Goal: Task Accomplishment & Management: Use online tool/utility

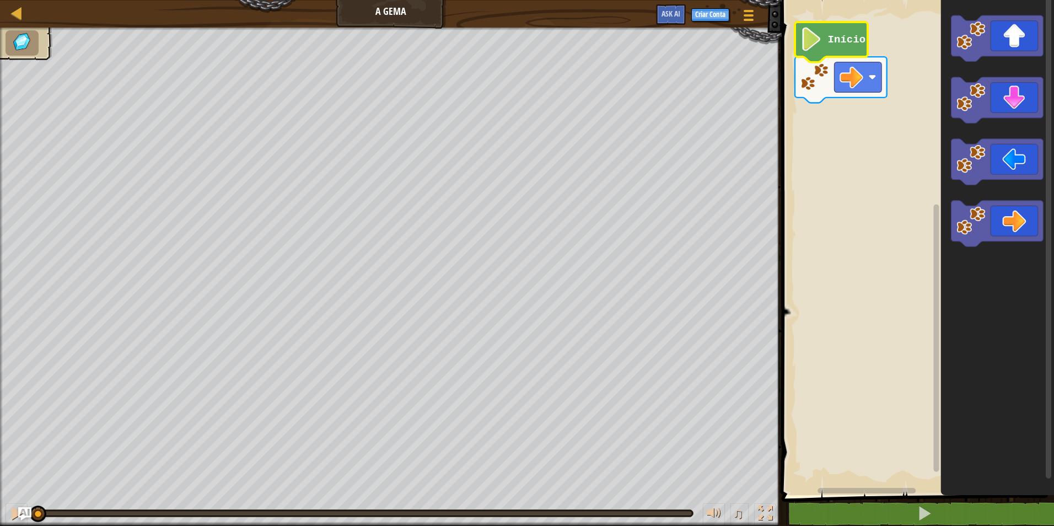
click at [843, 41] on text "Início" at bounding box center [847, 40] width 38 height 12
click at [835, 39] on text "Início" at bounding box center [847, 40] width 38 height 12
click at [806, 34] on image "Espaço de trabalho do Blockly" at bounding box center [812, 40] width 22 height 24
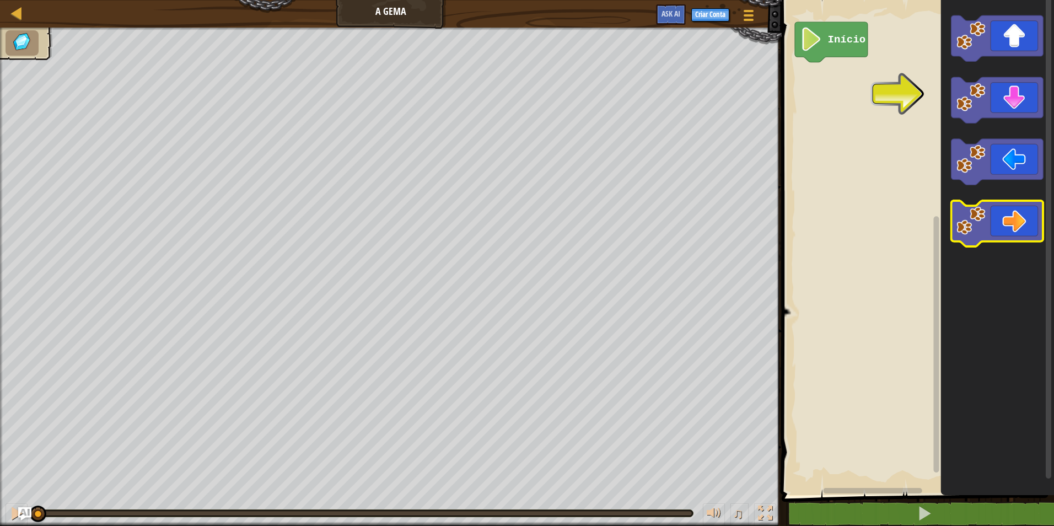
click at [1034, 215] on icon "Espaço de trabalho do Blockly" at bounding box center [998, 224] width 92 height 46
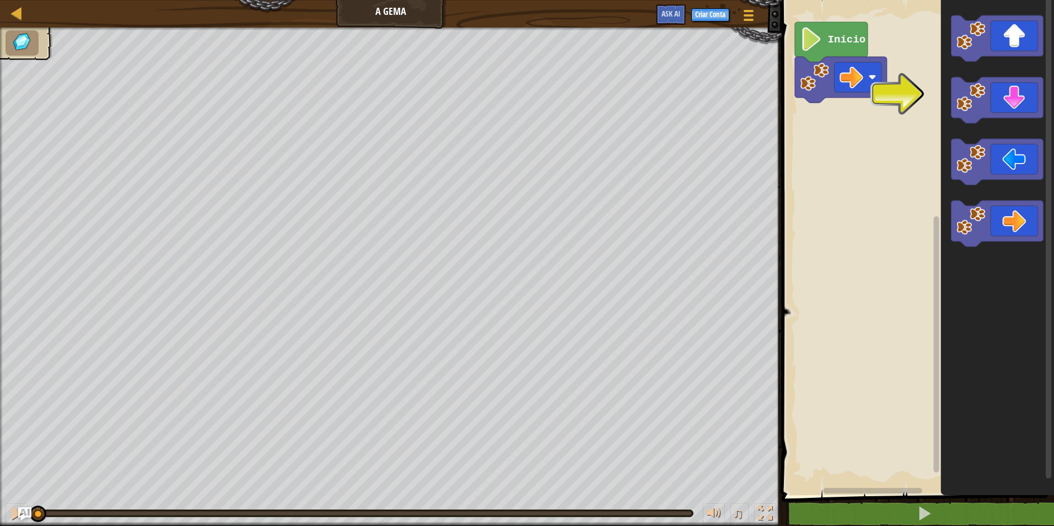
click at [821, 46] on image "Espaço de trabalho do Blockly" at bounding box center [812, 40] width 22 height 24
click at [984, 100] on image "Espaço de trabalho do Blockly" at bounding box center [971, 97] width 29 height 29
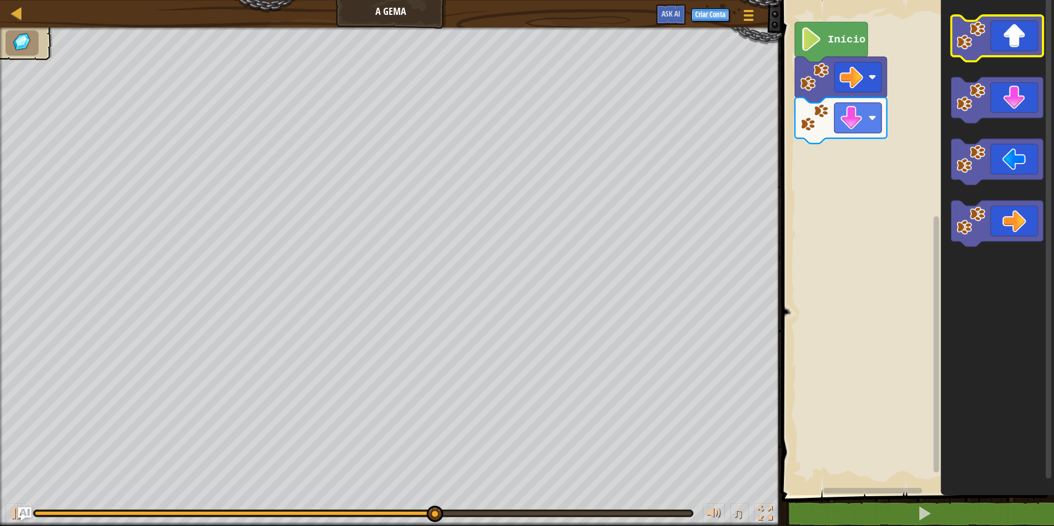
click at [962, 30] on g "Espaço de trabalho do Blockly" at bounding box center [998, 38] width 92 height 46
click at [994, 26] on icon "Espaço de trabalho do Blockly" at bounding box center [998, 38] width 92 height 46
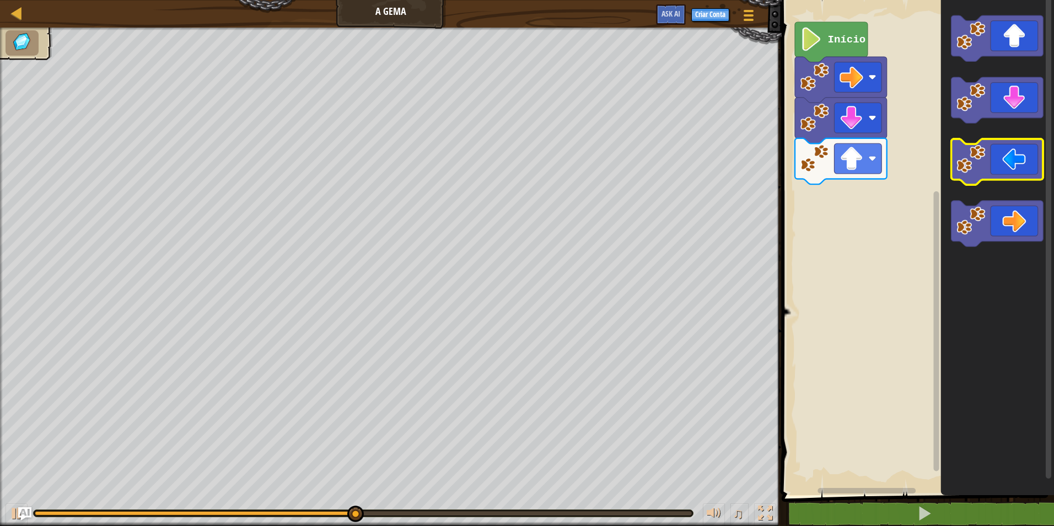
click at [1004, 161] on icon "Espaço de trabalho do Blockly" at bounding box center [998, 162] width 92 height 46
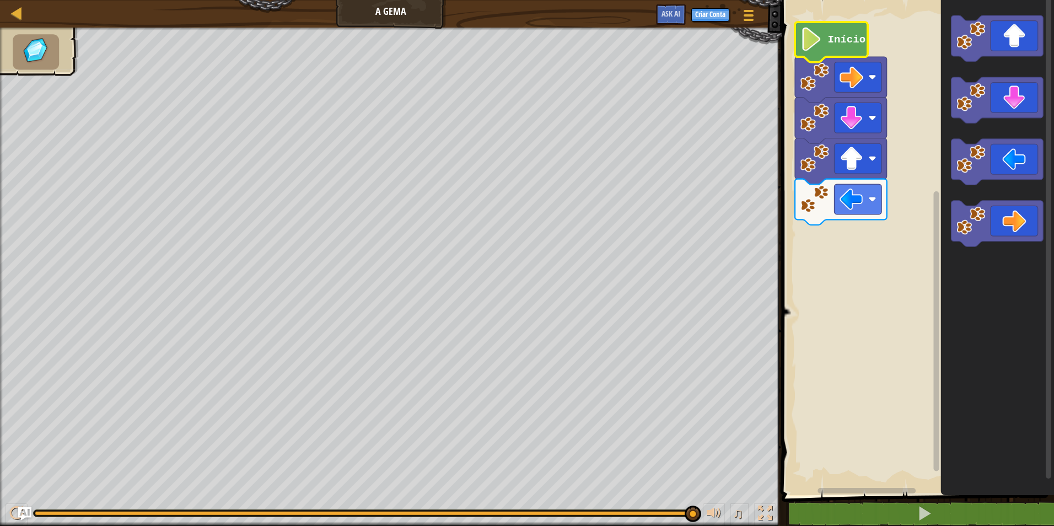
click at [845, 37] on text "Início" at bounding box center [847, 40] width 38 height 12
click at [848, 39] on text "Início" at bounding box center [847, 40] width 38 height 12
click at [853, 35] on text "Início" at bounding box center [847, 40] width 38 height 12
click at [854, 35] on text "Início" at bounding box center [847, 40] width 38 height 12
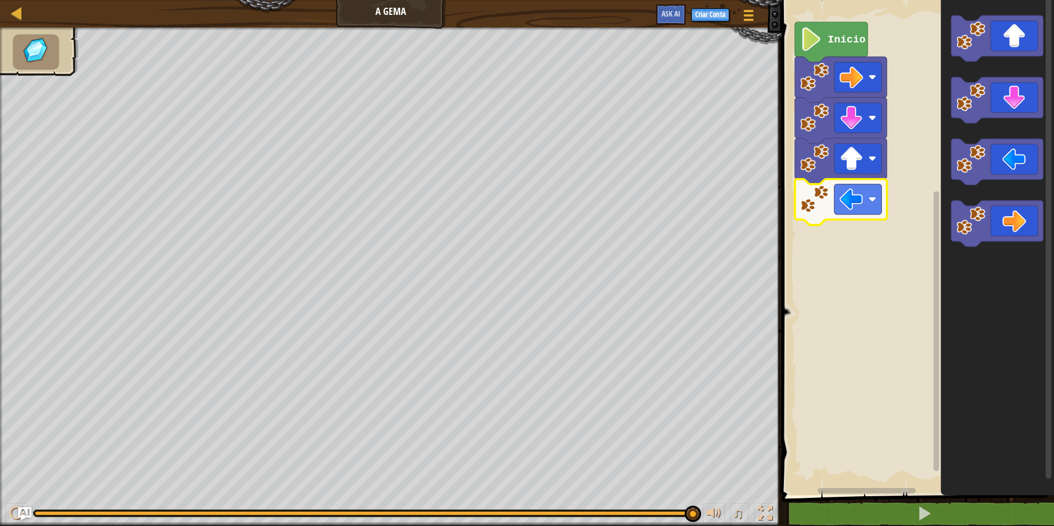
click at [809, 199] on image "Espaço de trabalho do Blockly" at bounding box center [815, 199] width 29 height 29
click at [844, 198] on image "Espaço de trabalho do Blockly" at bounding box center [852, 200] width 24 height 24
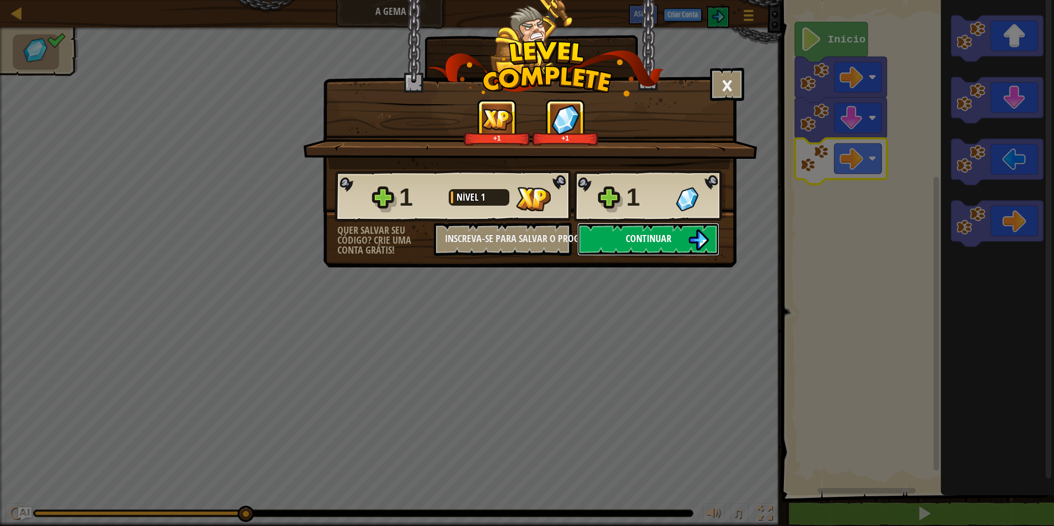
click at [664, 231] on button "Continuar" at bounding box center [648, 239] width 142 height 33
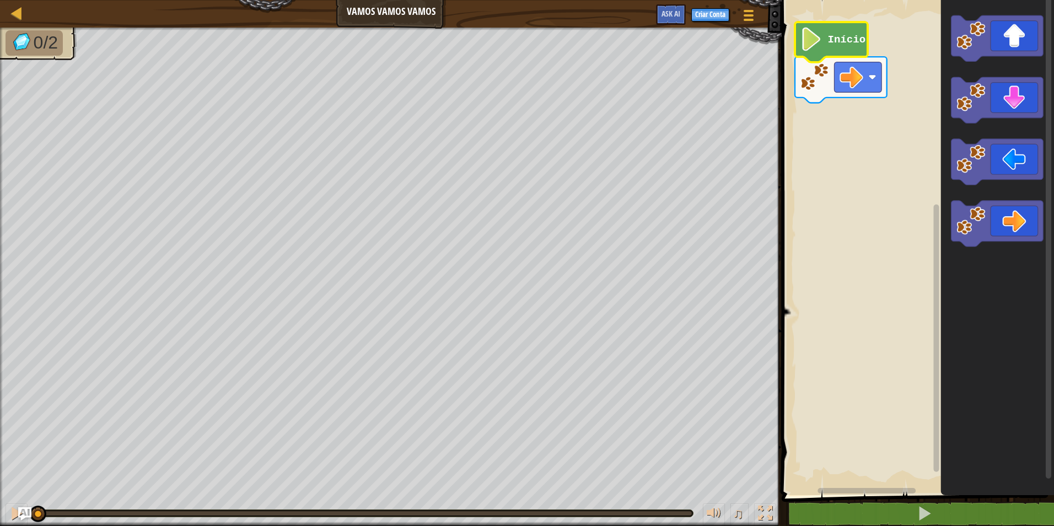
click at [840, 28] on icon "Espaço de trabalho do Blockly" at bounding box center [831, 42] width 73 height 40
click at [925, 92] on rect "Espaço de trabalho do Blockly" at bounding box center [917, 244] width 276 height 501
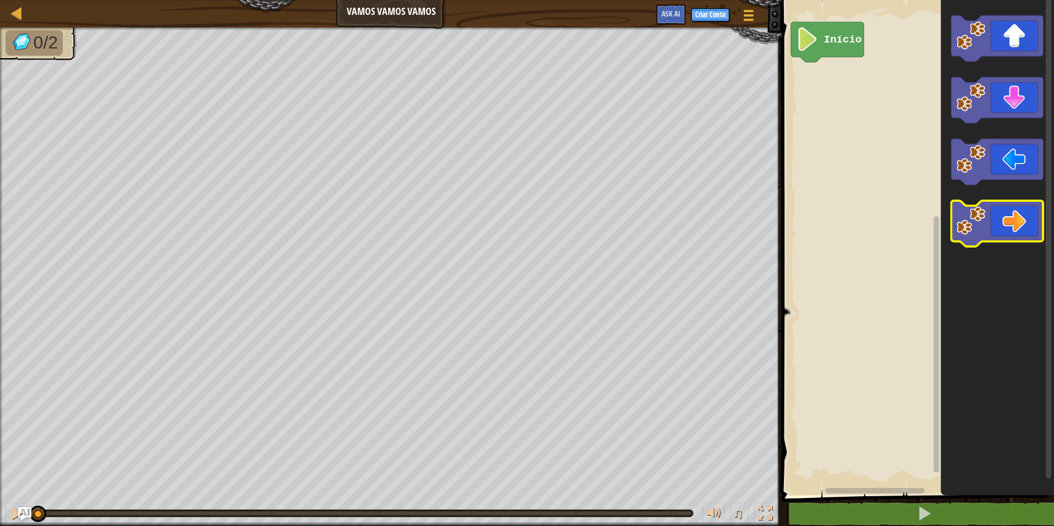
click at [1019, 207] on icon "Espaço de trabalho do Blockly" at bounding box center [998, 224] width 92 height 46
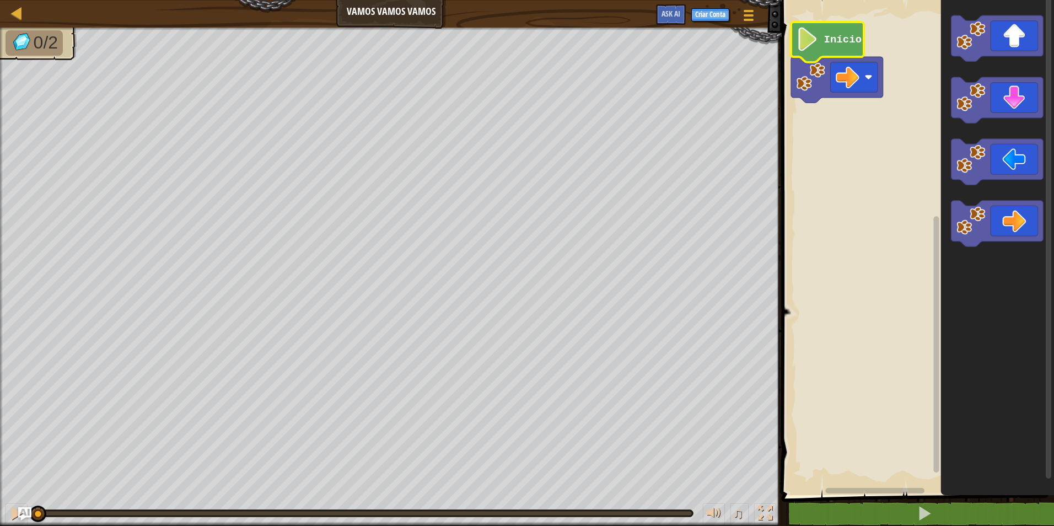
click at [807, 34] on image "Espaço de trabalho do Blockly" at bounding box center [808, 40] width 22 height 24
click at [1026, 38] on icon "Espaço de trabalho do Blockly" at bounding box center [998, 38] width 92 height 46
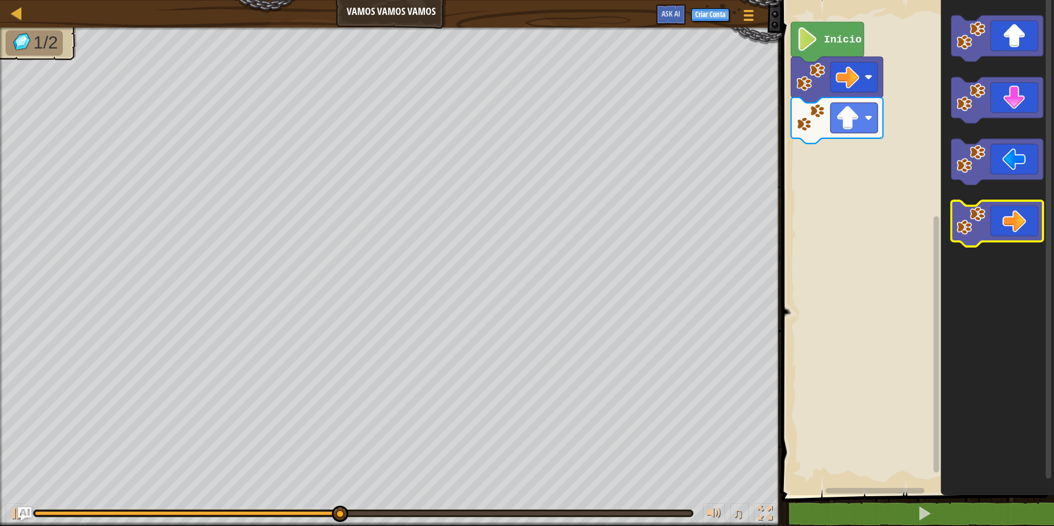
click at [1035, 220] on icon "Espaço de trabalho do Blockly" at bounding box center [998, 224] width 92 height 46
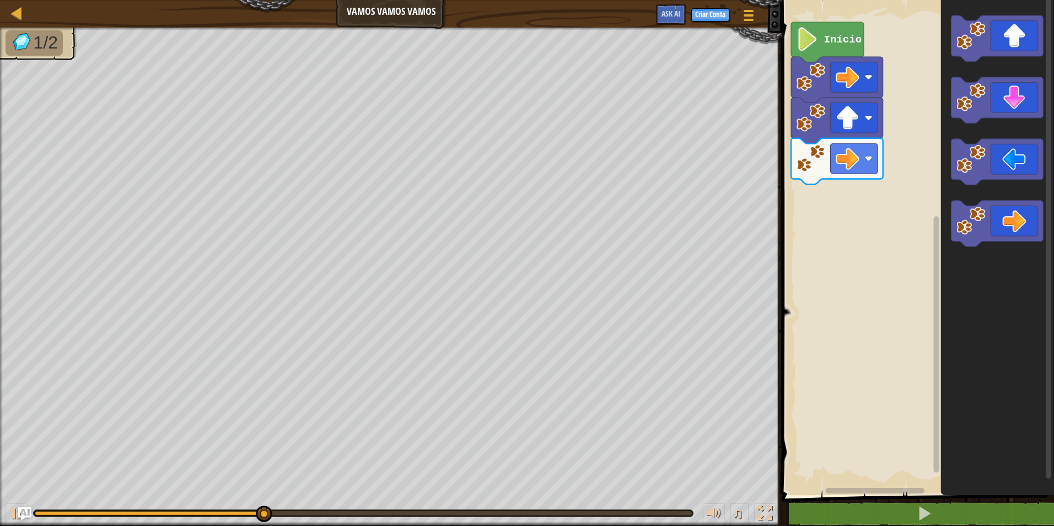
click at [1047, 220] on g "Espaço de trabalho do Blockly" at bounding box center [1049, 245] width 8 height 498
click at [1035, 219] on icon "Espaço de trabalho do Blockly" at bounding box center [998, 224] width 92 height 46
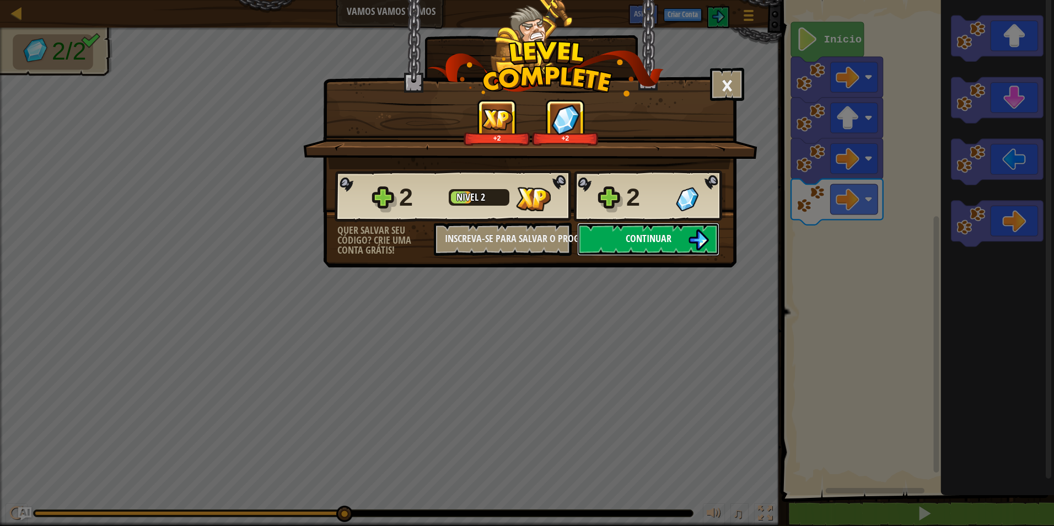
click at [685, 227] on button "Continuar" at bounding box center [648, 239] width 142 height 33
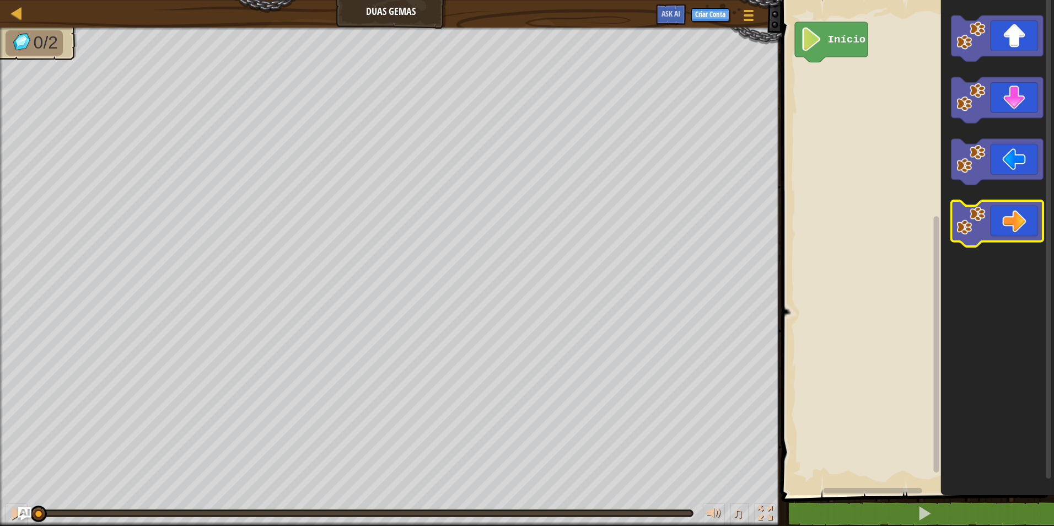
click at [993, 228] on icon "Espaço de trabalho do Blockly" at bounding box center [998, 224] width 92 height 46
click at [1009, 227] on icon "Espaço de trabalho do Blockly" at bounding box center [998, 224] width 92 height 46
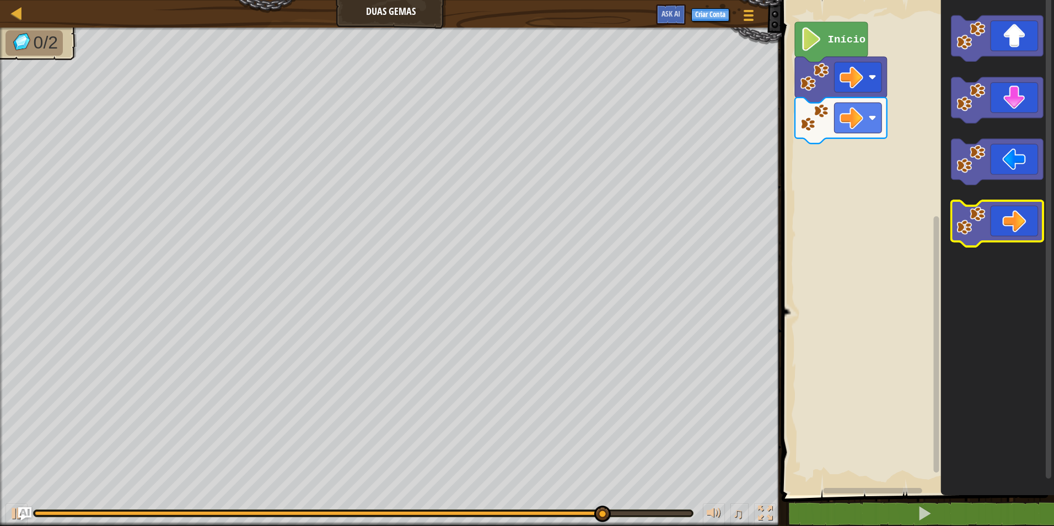
click at [992, 236] on icon "Espaço de trabalho do Blockly" at bounding box center [998, 224] width 92 height 46
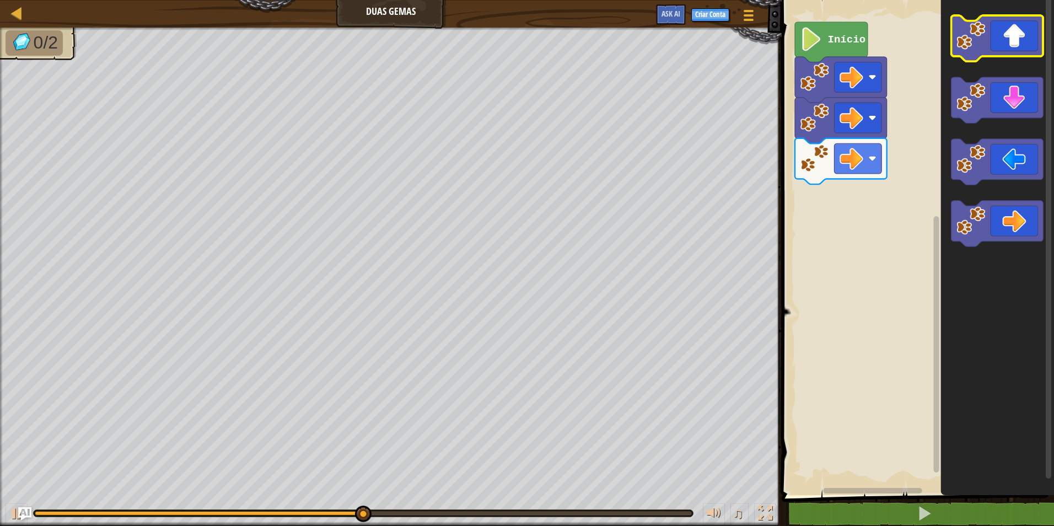
click at [967, 40] on image "Espaço de trabalho do Blockly" at bounding box center [971, 35] width 29 height 29
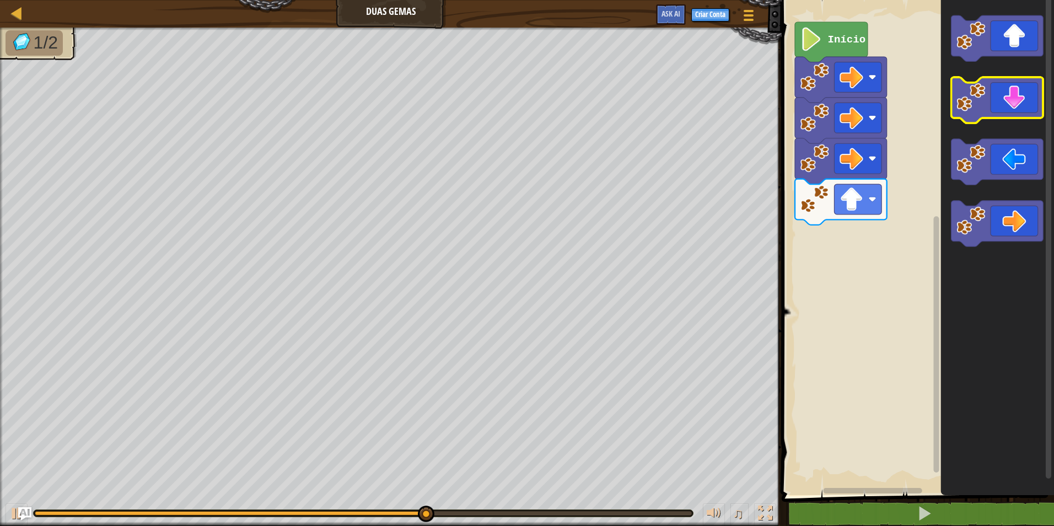
click at [971, 112] on icon "Espaço de trabalho do Blockly" at bounding box center [998, 100] width 92 height 46
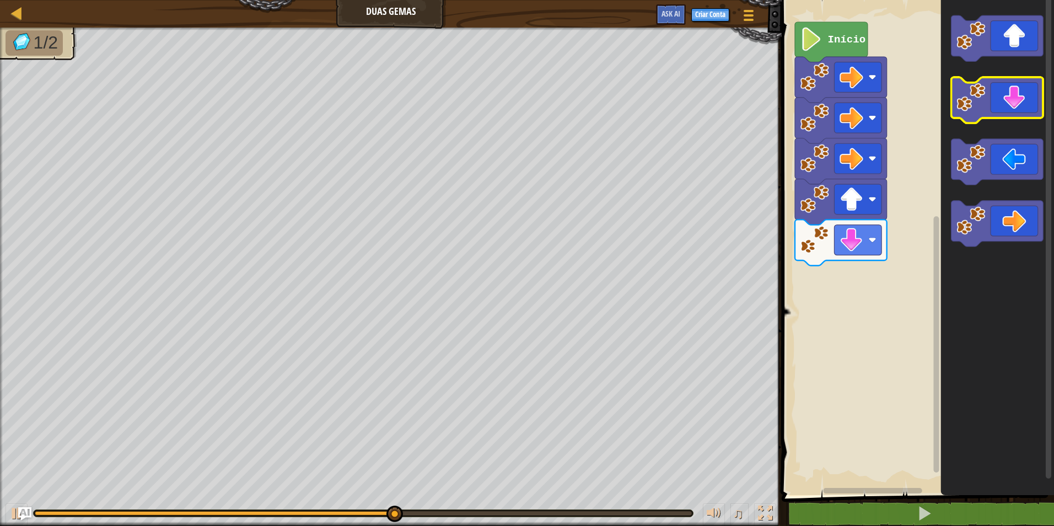
click at [971, 113] on icon "Espaço de trabalho do Blockly" at bounding box center [998, 100] width 92 height 46
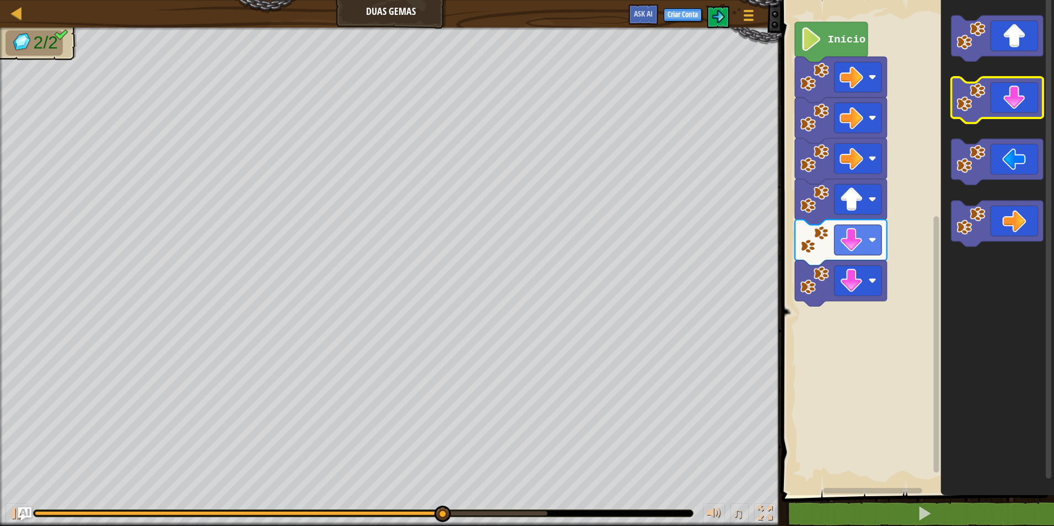
click at [971, 113] on icon "Espaço de trabalho do Blockly" at bounding box center [998, 100] width 92 height 46
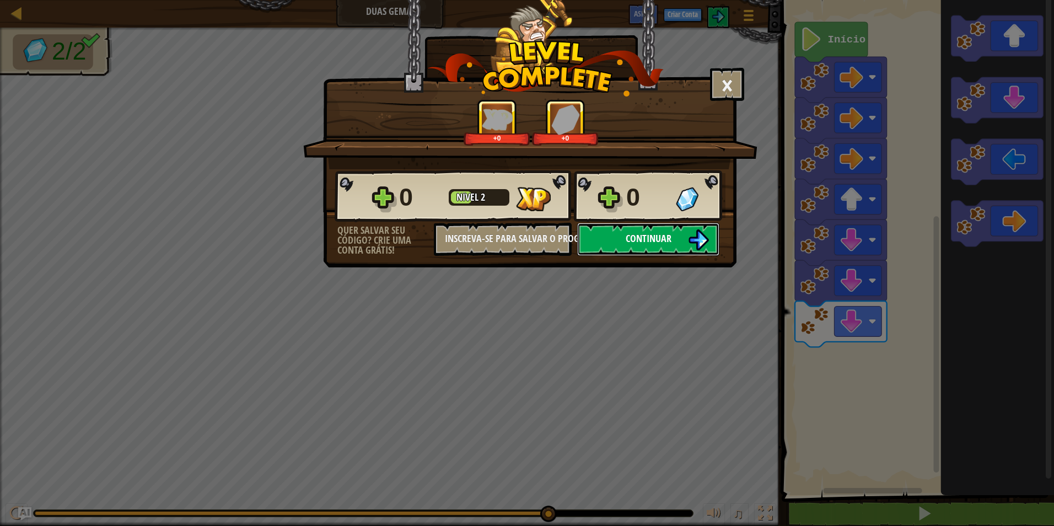
click at [668, 243] on span "Continuar" at bounding box center [649, 239] width 46 height 14
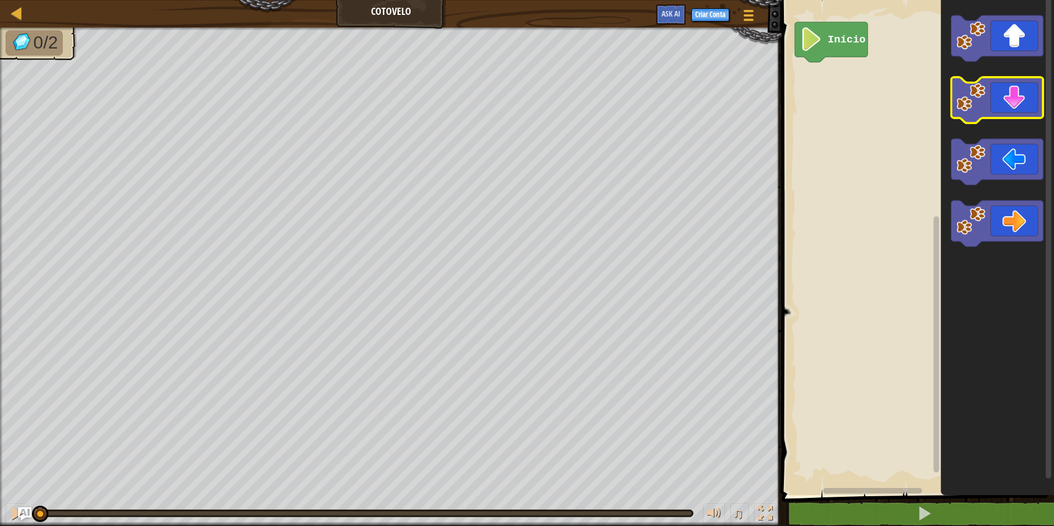
click at [991, 95] on icon "Espaço de trabalho do Blockly" at bounding box center [998, 100] width 92 height 46
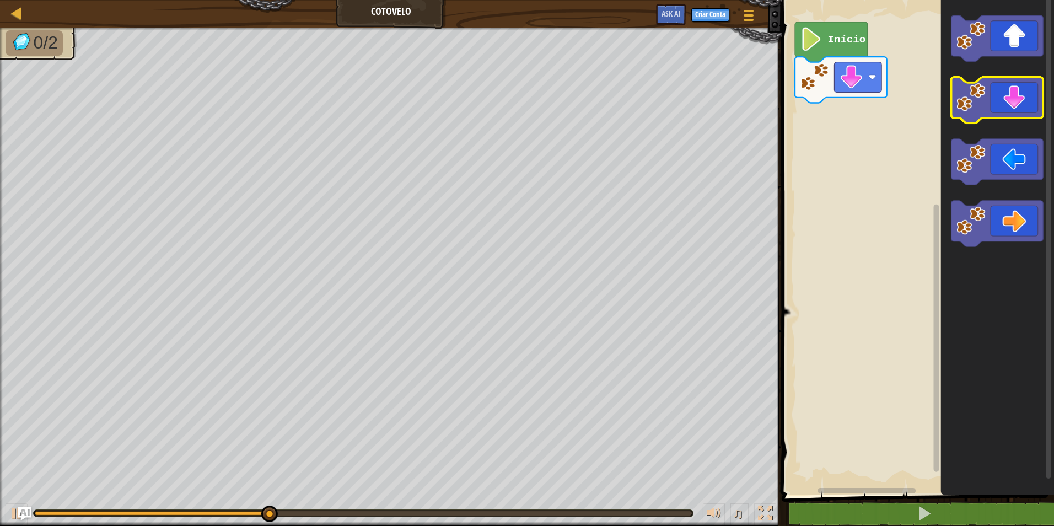
click at [974, 104] on image "Espaço de trabalho do Blockly" at bounding box center [971, 97] width 29 height 29
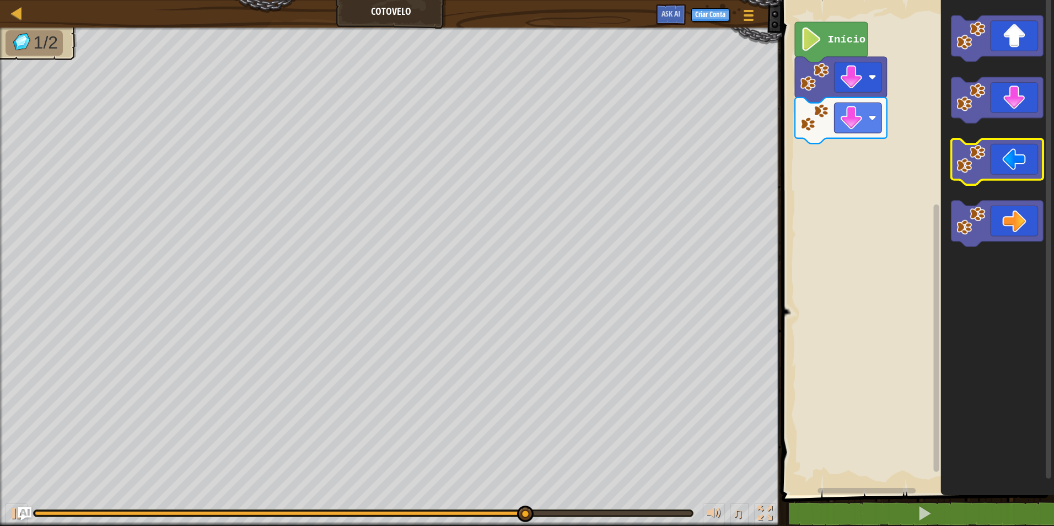
click at [969, 144] on icon "Espaço de trabalho do Blockly" at bounding box center [998, 162] width 92 height 46
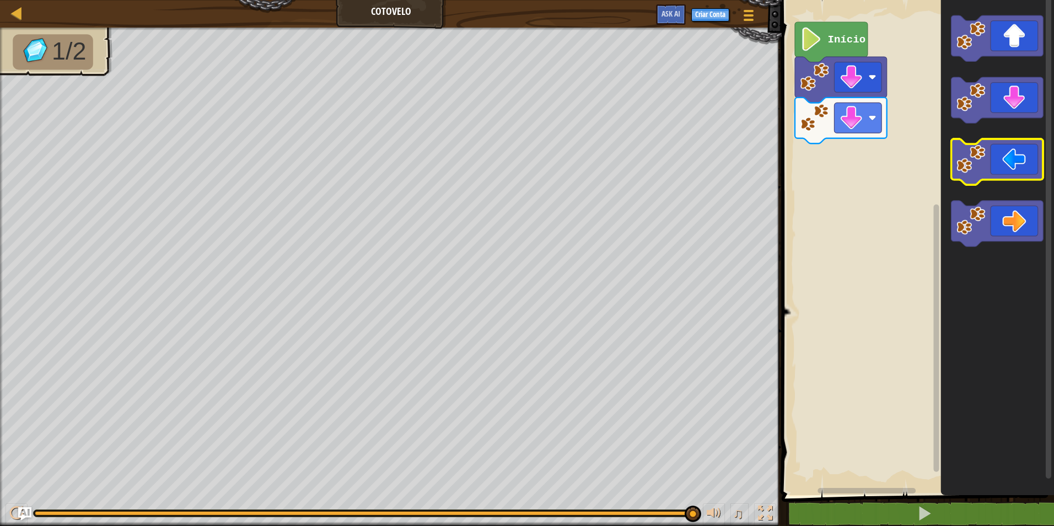
click at [969, 144] on icon "Espaço de trabalho do Blockly" at bounding box center [998, 162] width 92 height 46
click at [974, 155] on image "Espaço de trabalho do Blockly" at bounding box center [971, 158] width 29 height 29
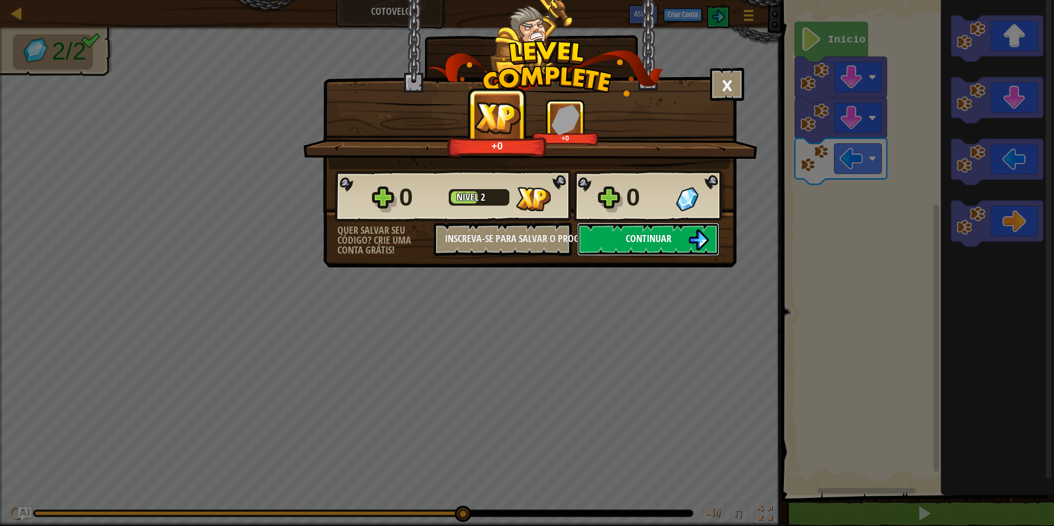
click at [641, 243] on button "Continuar" at bounding box center [648, 239] width 142 height 33
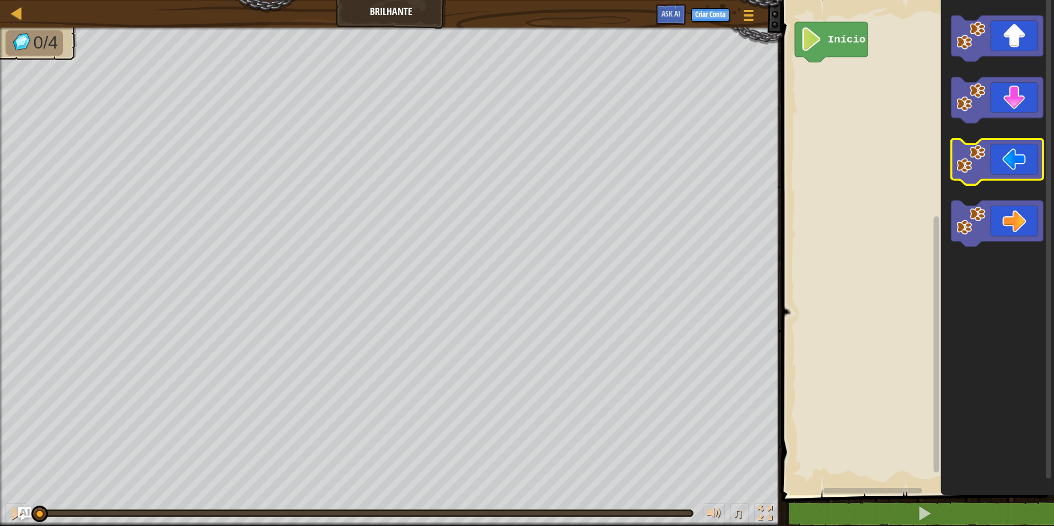
click at [1015, 147] on icon "Espaço de trabalho do Blockly" at bounding box center [998, 162] width 92 height 46
click at [1002, 160] on icon "Espaço de trabalho do Blockly" at bounding box center [998, 162] width 92 height 46
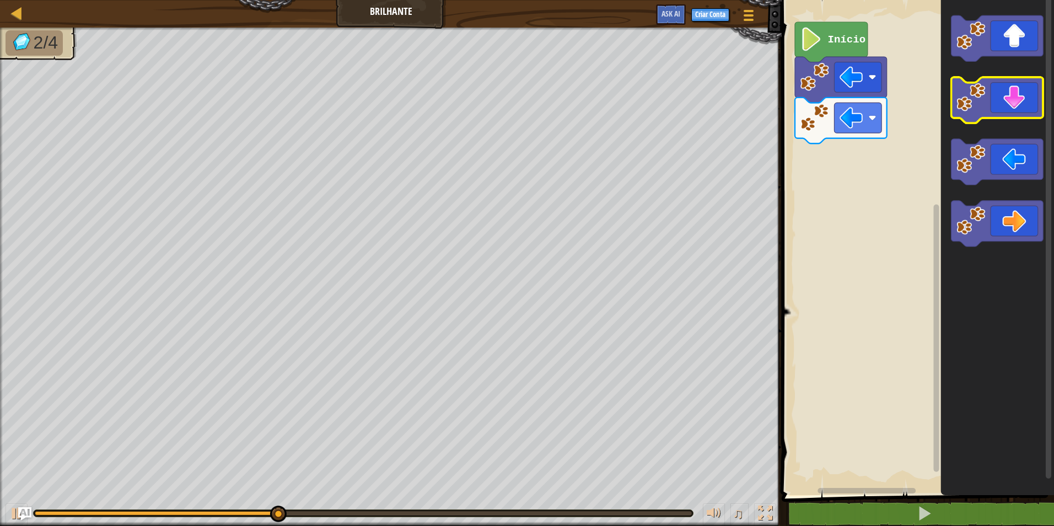
click at [1009, 113] on icon "Espaço de trabalho do Blockly" at bounding box center [998, 100] width 92 height 46
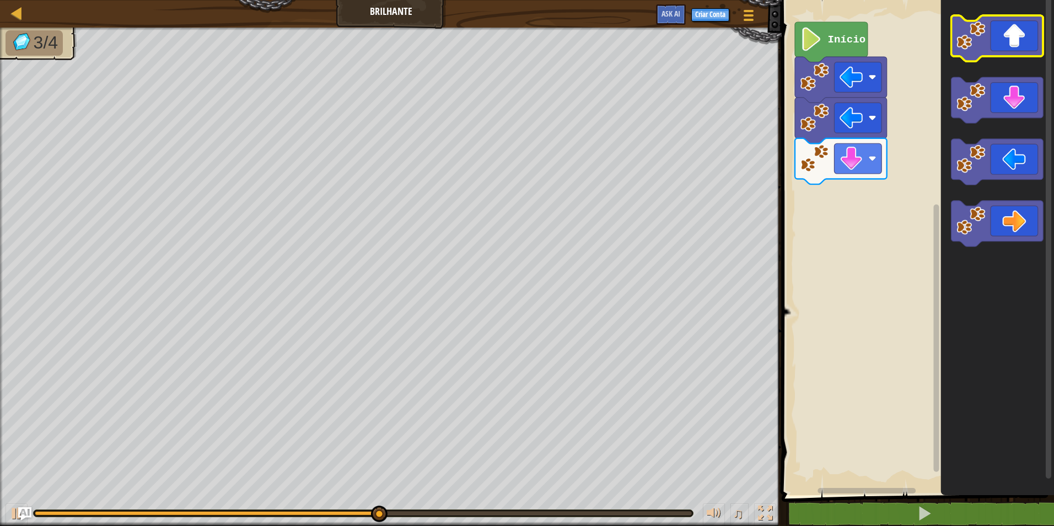
click at [974, 50] on image "Espaço de trabalho do Blockly" at bounding box center [971, 35] width 29 height 29
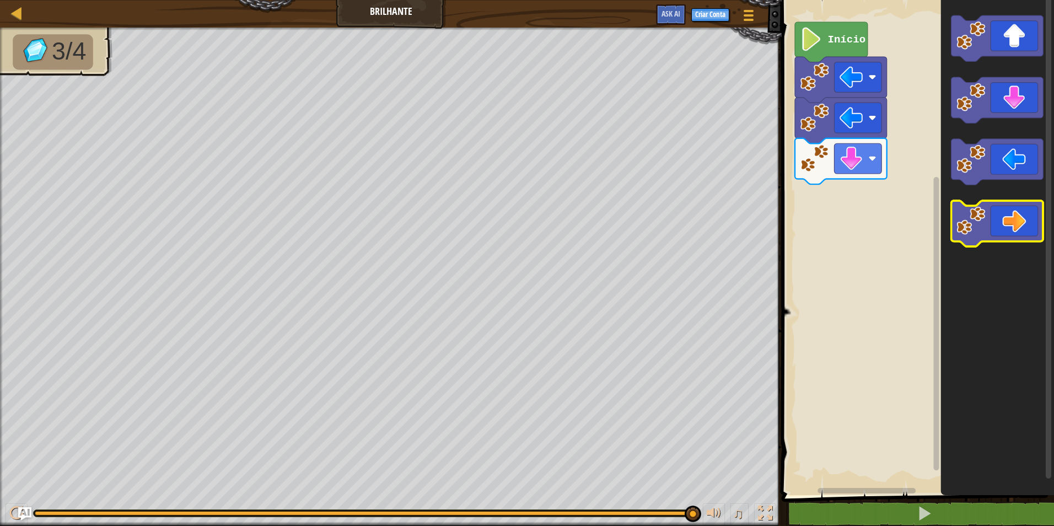
click at [1000, 244] on rect "Espaço de trabalho do Blockly" at bounding box center [998, 224] width 92 height 46
click at [970, 232] on image "Espaço de trabalho do Blockly" at bounding box center [971, 220] width 29 height 29
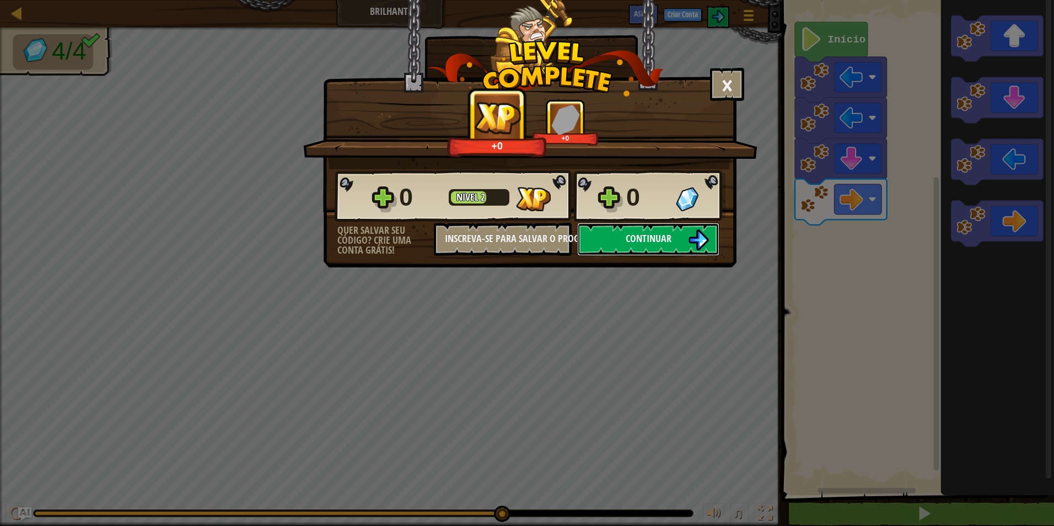
drag, startPoint x: 685, startPoint y: 230, endPoint x: 419, endPoint y: 199, distance: 268.2
click at [419, 199] on div "0 Nível 2 0 Quer salvar seu código? Crie uma conta grátis! Inscreva-se para sal…" at bounding box center [530, 212] width 413 height 87
click at [702, 242] on img at bounding box center [698, 239] width 21 height 21
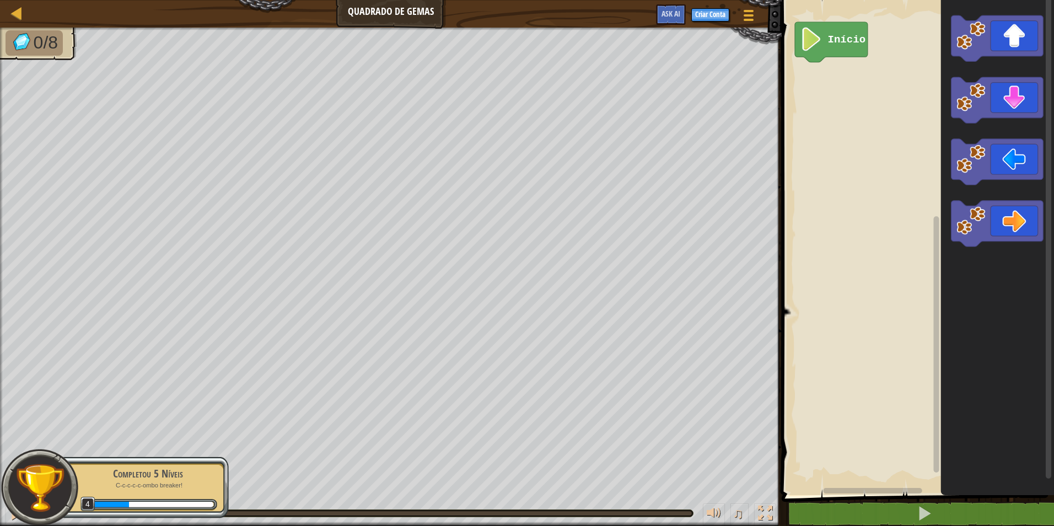
click at [813, 376] on rect "Espaço de trabalho do Blockly" at bounding box center [917, 244] width 276 height 501
click at [1029, 224] on icon "Espaço de trabalho do Blockly" at bounding box center [998, 224] width 92 height 46
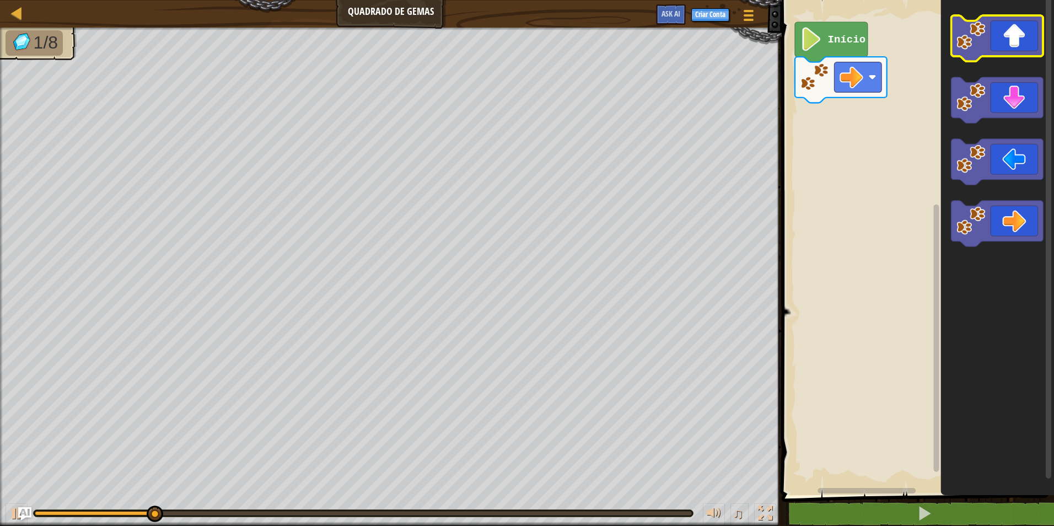
click at [1016, 53] on icon "Espaço de trabalho do Blockly" at bounding box center [998, 38] width 92 height 46
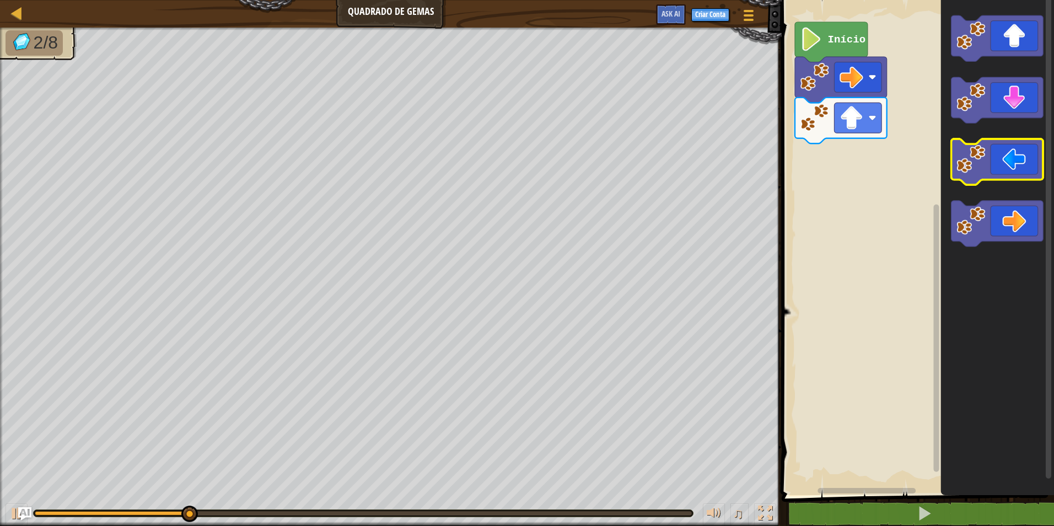
click at [982, 172] on image "Espaço de trabalho do Blockly" at bounding box center [971, 158] width 29 height 29
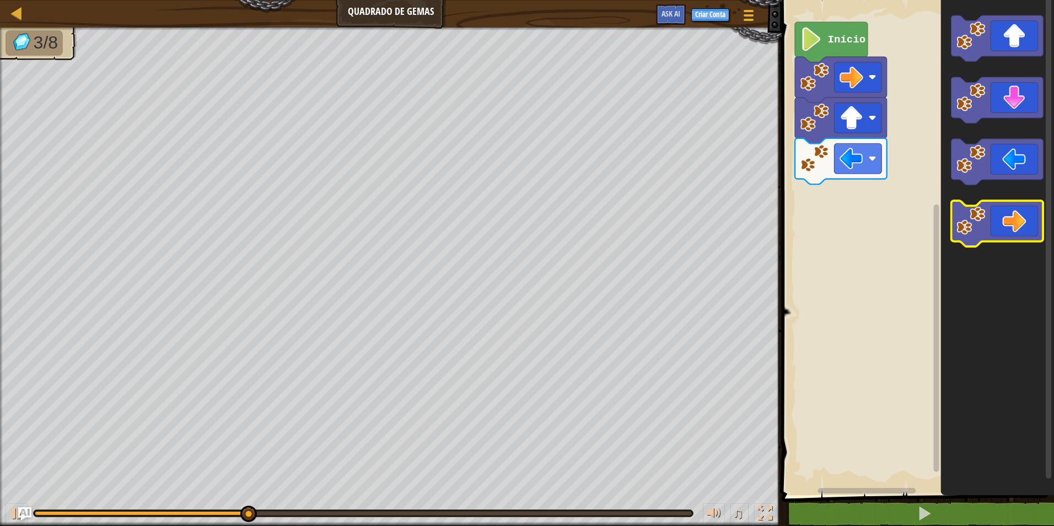
click at [954, 239] on icon "Espaço de trabalho do Blockly" at bounding box center [998, 224] width 92 height 46
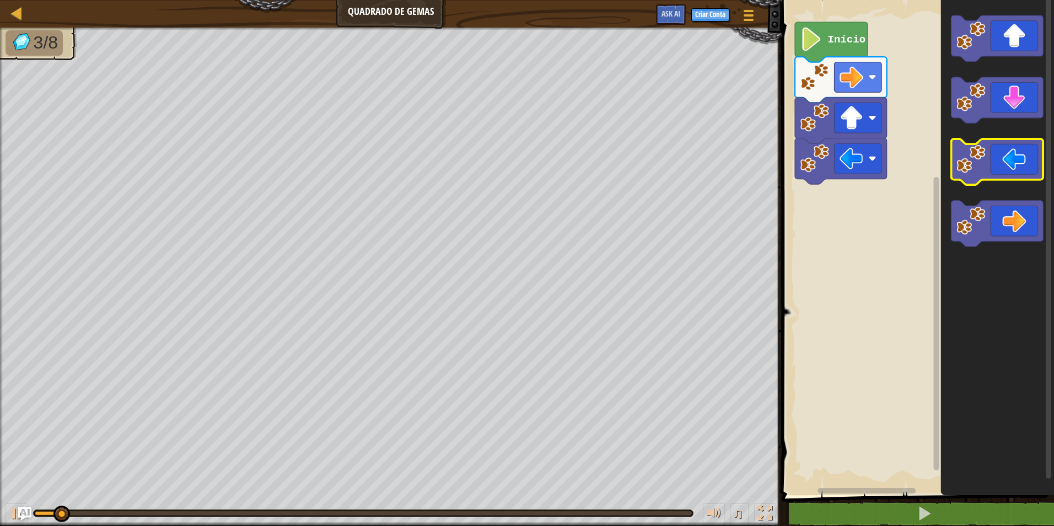
click at [995, 160] on icon "Espaço de trabalho do Blockly" at bounding box center [998, 162] width 92 height 46
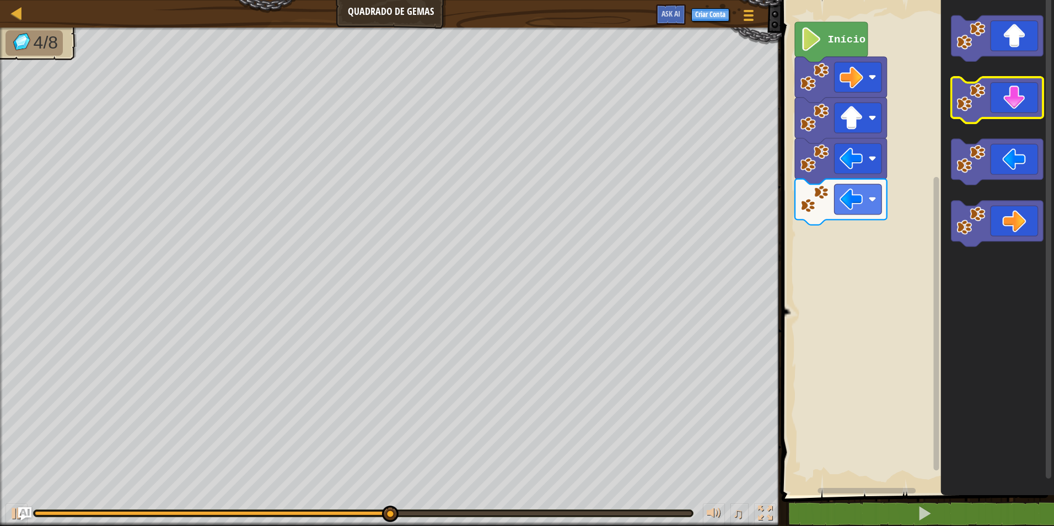
click at [992, 83] on icon "Espaço de trabalho do Blockly" at bounding box center [998, 100] width 92 height 46
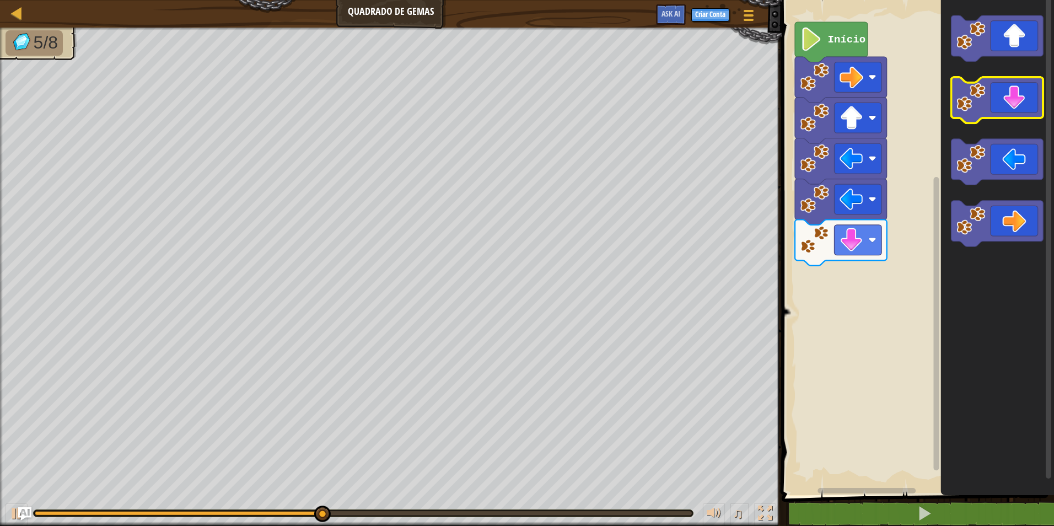
click at [990, 90] on icon "Espaço de trabalho do Blockly" at bounding box center [998, 100] width 92 height 46
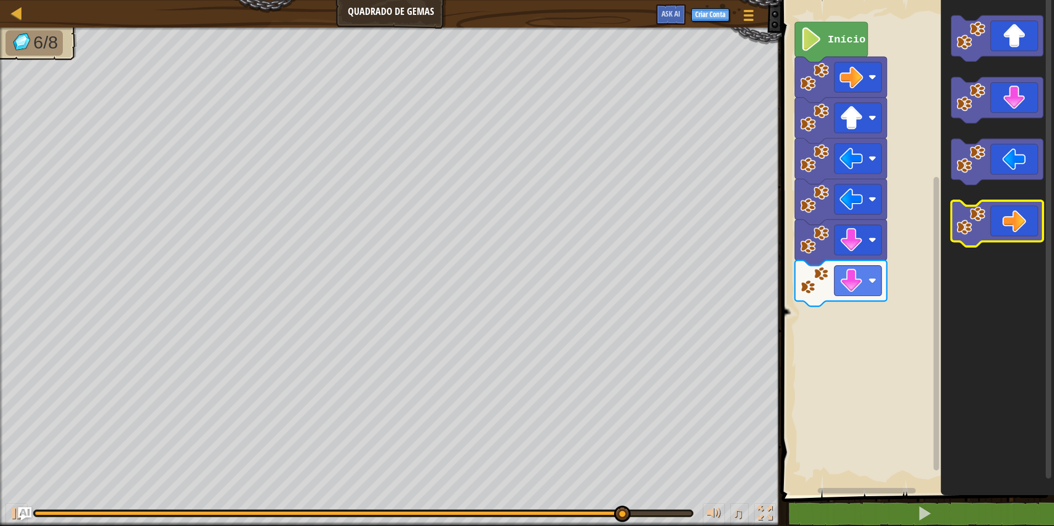
click at [999, 211] on icon "Espaço de trabalho do Blockly" at bounding box center [998, 224] width 92 height 46
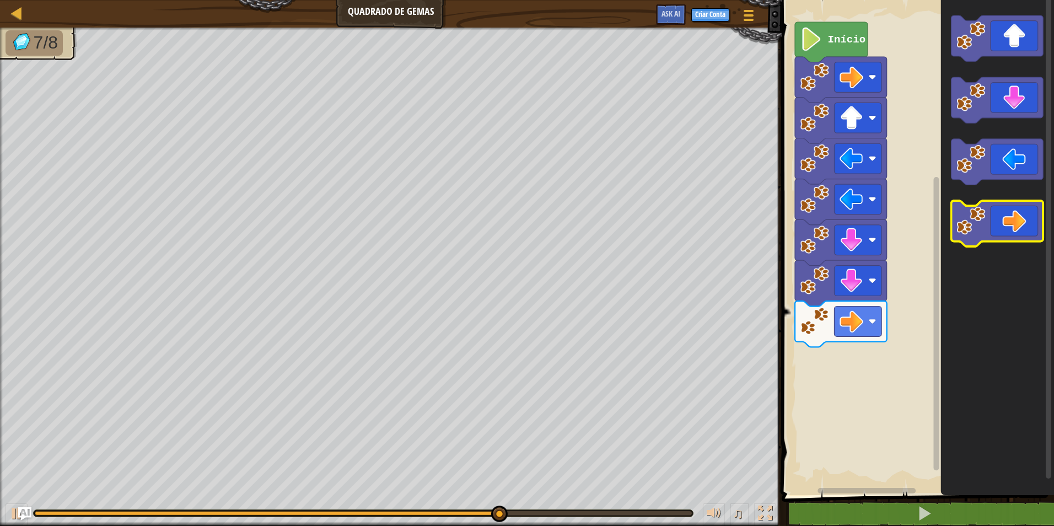
click at [1000, 215] on icon "Espaço de trabalho do Blockly" at bounding box center [998, 224] width 92 height 46
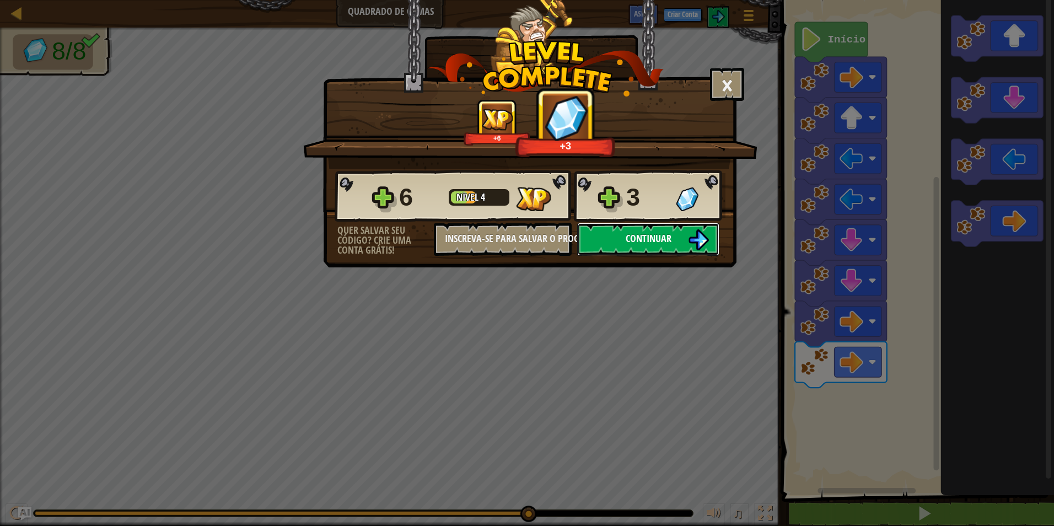
click at [702, 223] on button "Continuar" at bounding box center [648, 239] width 142 height 33
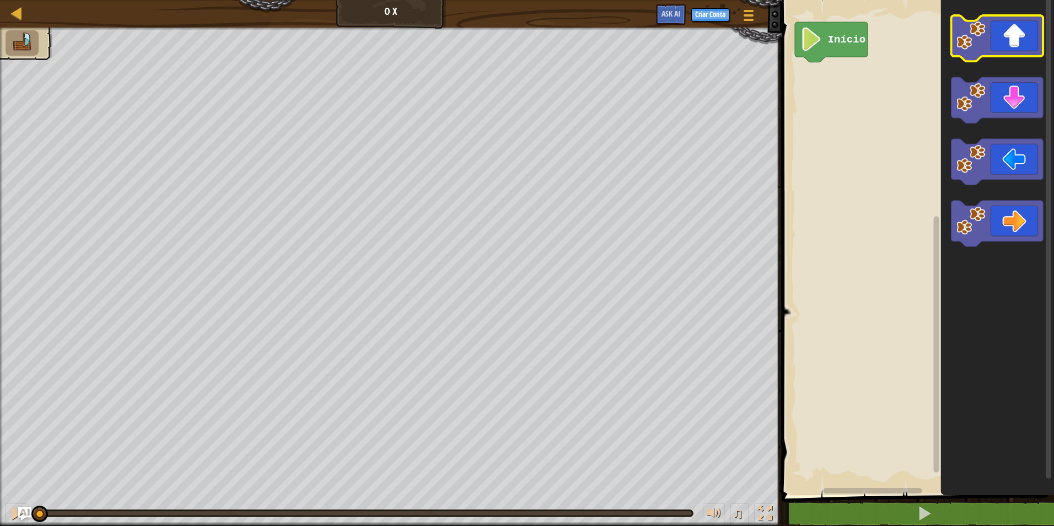
click at [998, 50] on icon "Espaço de trabalho do Blockly" at bounding box center [998, 38] width 92 height 46
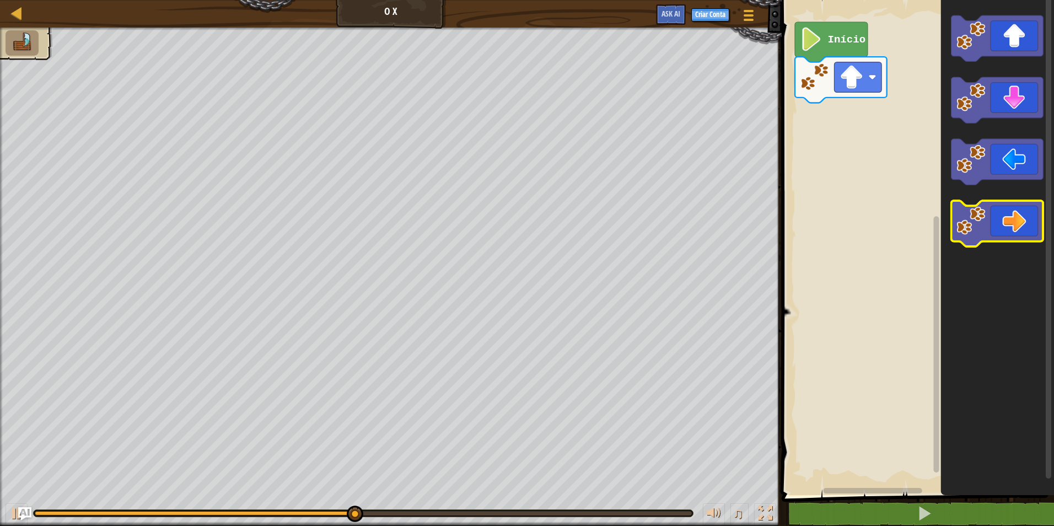
click at [981, 222] on image "Espaço de trabalho do Blockly" at bounding box center [971, 220] width 29 height 29
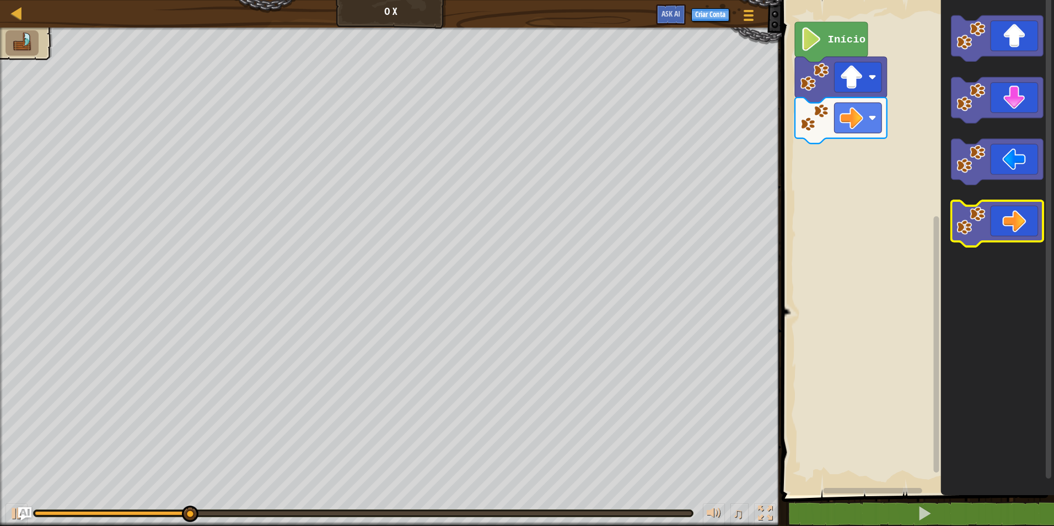
click at [974, 228] on image "Espaço de trabalho do Blockly" at bounding box center [971, 220] width 29 height 29
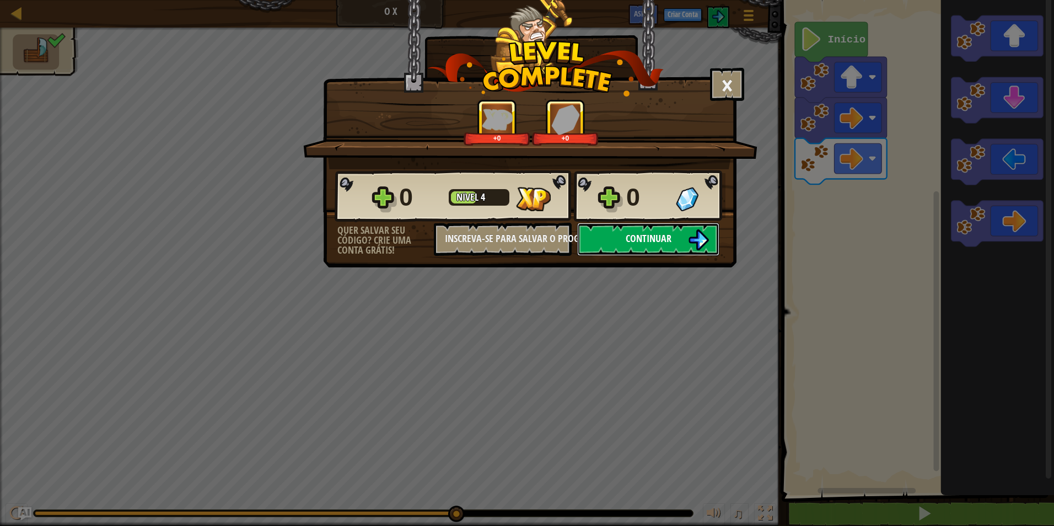
click at [624, 233] on button "Continuar" at bounding box center [648, 239] width 142 height 33
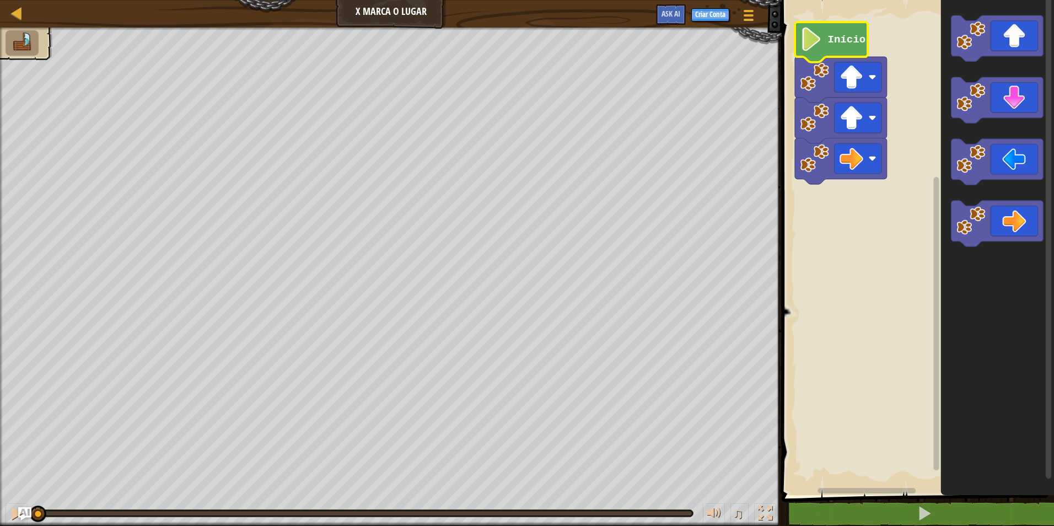
click at [837, 40] on text "Início" at bounding box center [847, 40] width 38 height 12
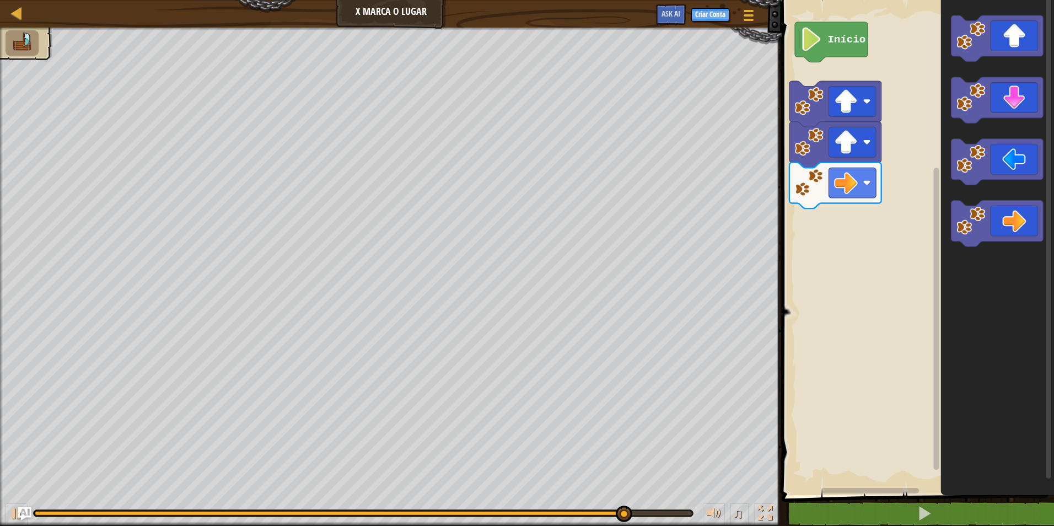
click at [989, 224] on icon "Espaço de trabalho do Blockly" at bounding box center [998, 224] width 92 height 46
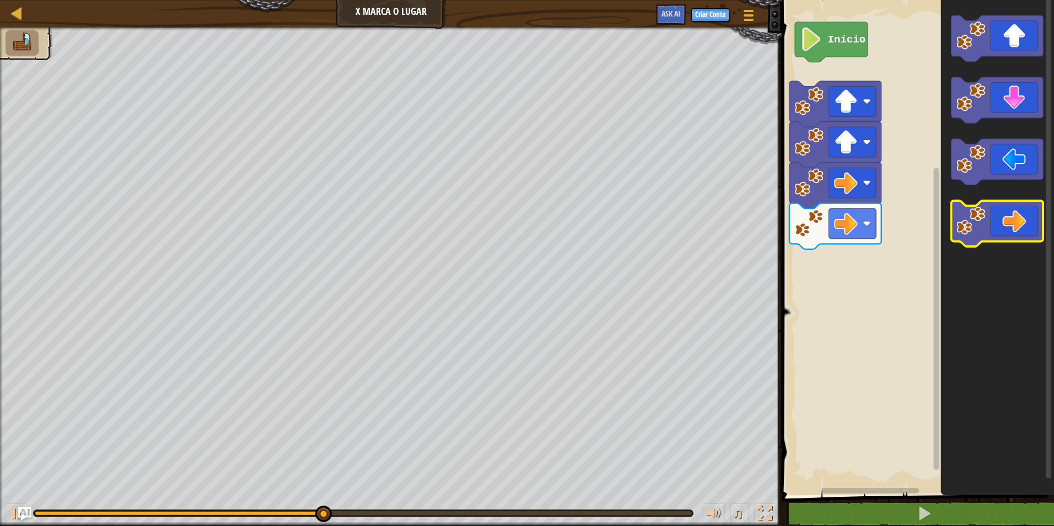
click at [1016, 221] on icon "Espaço de trabalho do Blockly" at bounding box center [998, 224] width 92 height 46
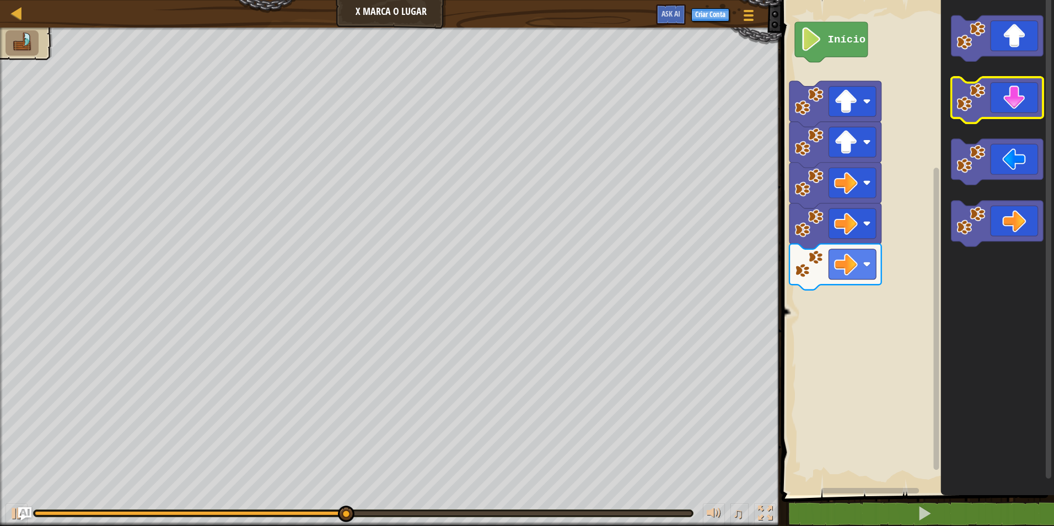
click at [988, 96] on icon "Espaço de trabalho do Blockly" at bounding box center [998, 100] width 92 height 46
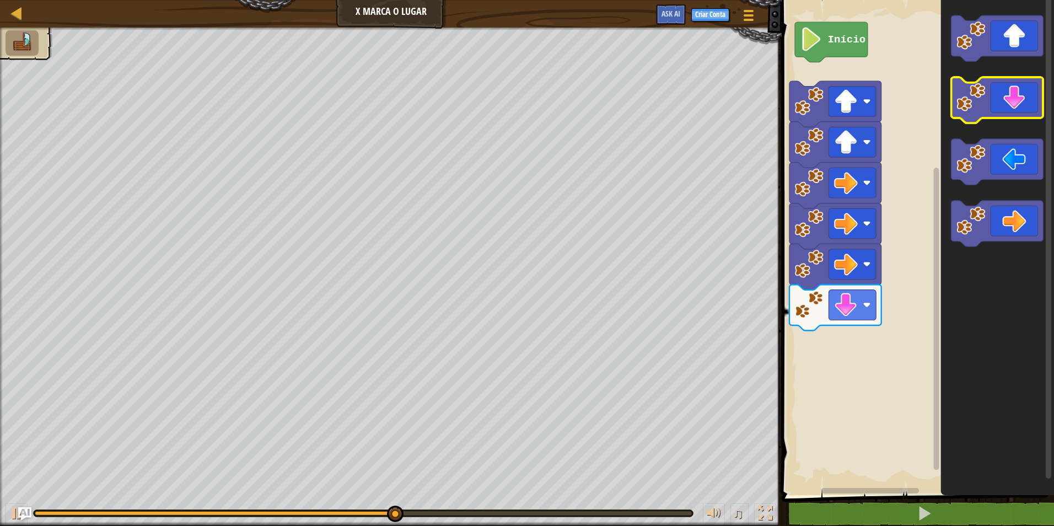
click at [987, 99] on icon "Espaço de trabalho do Blockly" at bounding box center [998, 100] width 92 height 46
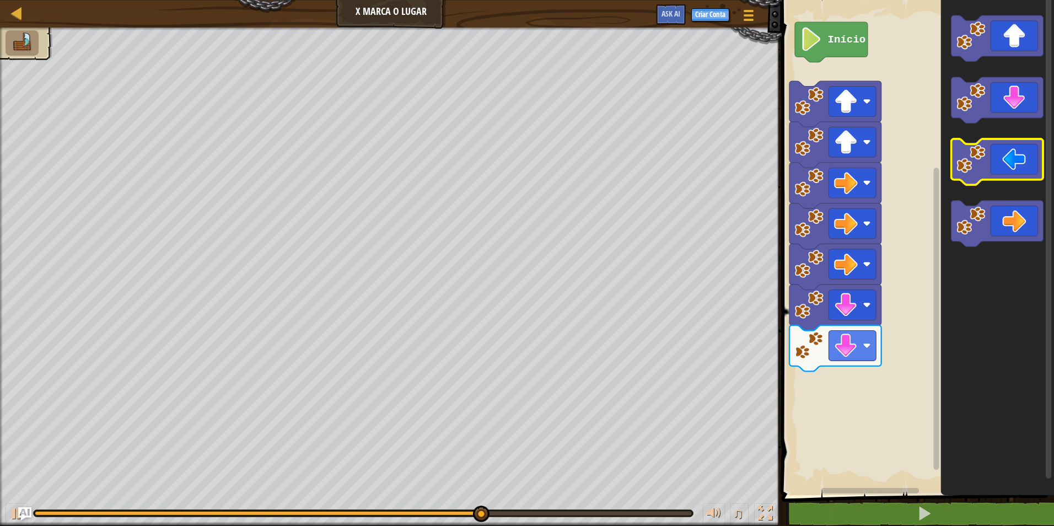
click at [981, 146] on image "Espaço de trabalho do Blockly" at bounding box center [971, 158] width 29 height 29
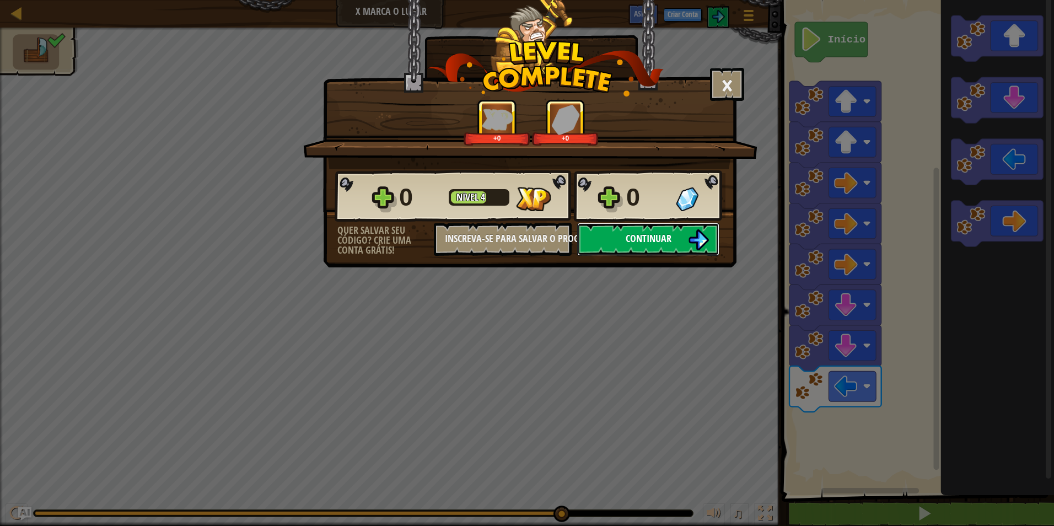
click at [687, 233] on button "Continuar" at bounding box center [648, 239] width 142 height 33
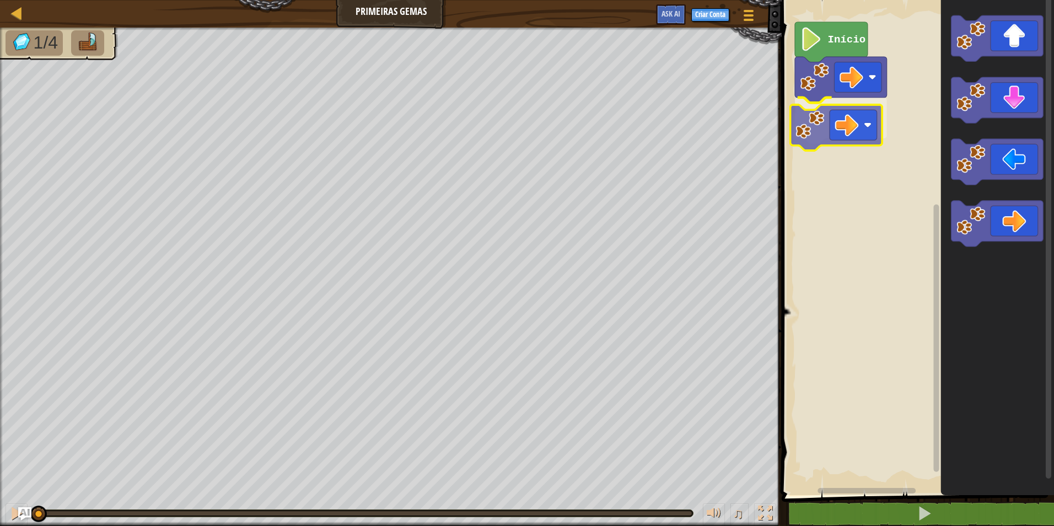
click at [805, 125] on div "Início" at bounding box center [917, 244] width 276 height 501
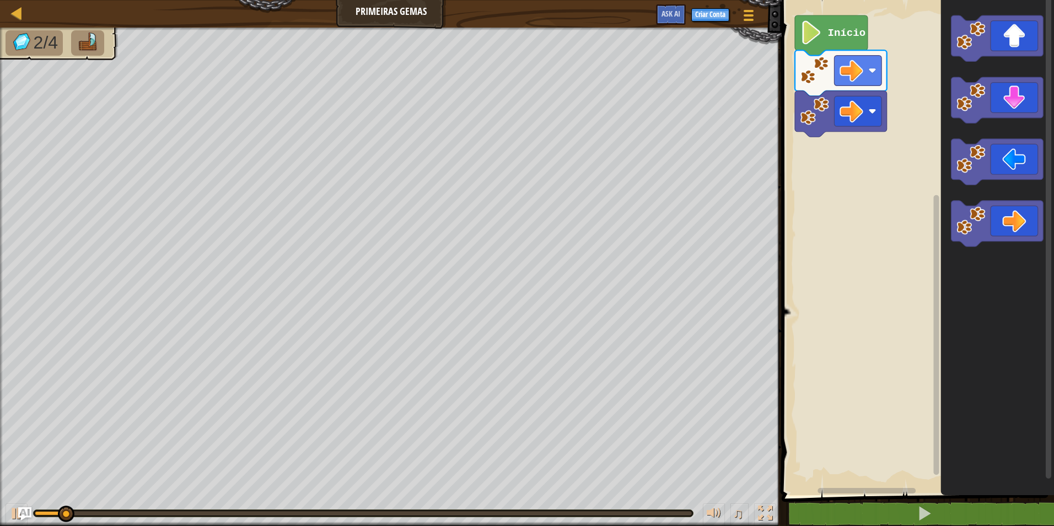
click at [786, 109] on rect "Espaço de trabalho do Blockly" at bounding box center [917, 244] width 276 height 501
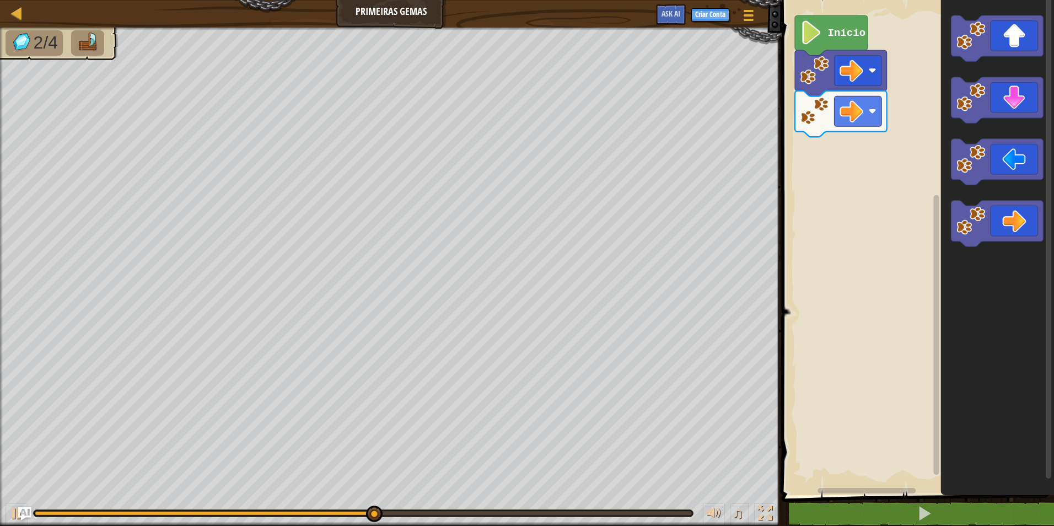
click at [962, 49] on image "Espaço de trabalho do Blockly" at bounding box center [971, 35] width 29 height 29
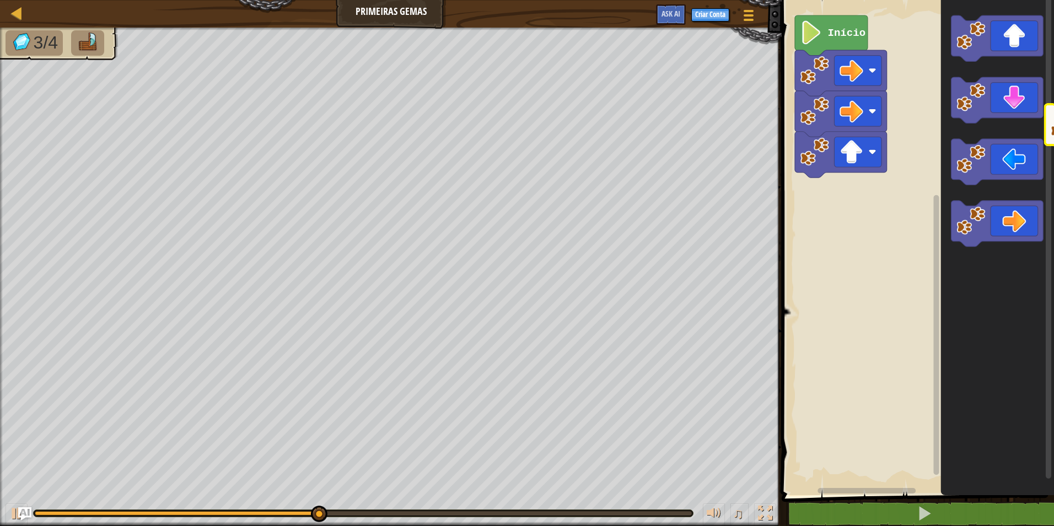
click at [1054, 0] on html "Mapa Primeiras Gemas Menu do Jogo Criar Conta Ask AI 1 הההההההההההההההההההההההה…" at bounding box center [527, 0] width 1054 height 0
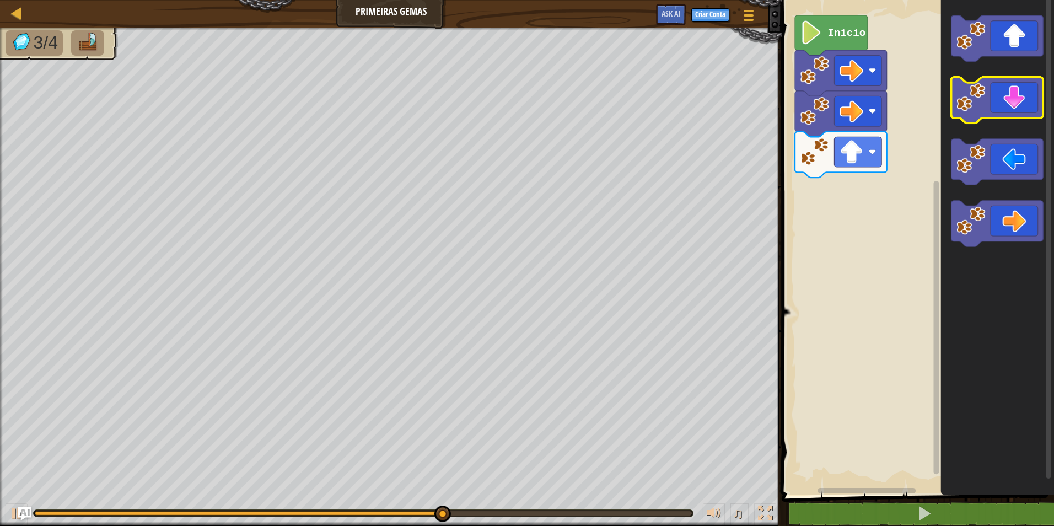
click at [1033, 118] on g "Espaço de trabalho do Blockly" at bounding box center [998, 130] width 92 height 231
click at [1035, 114] on icon "Espaço de trabalho do Blockly" at bounding box center [998, 100] width 92 height 46
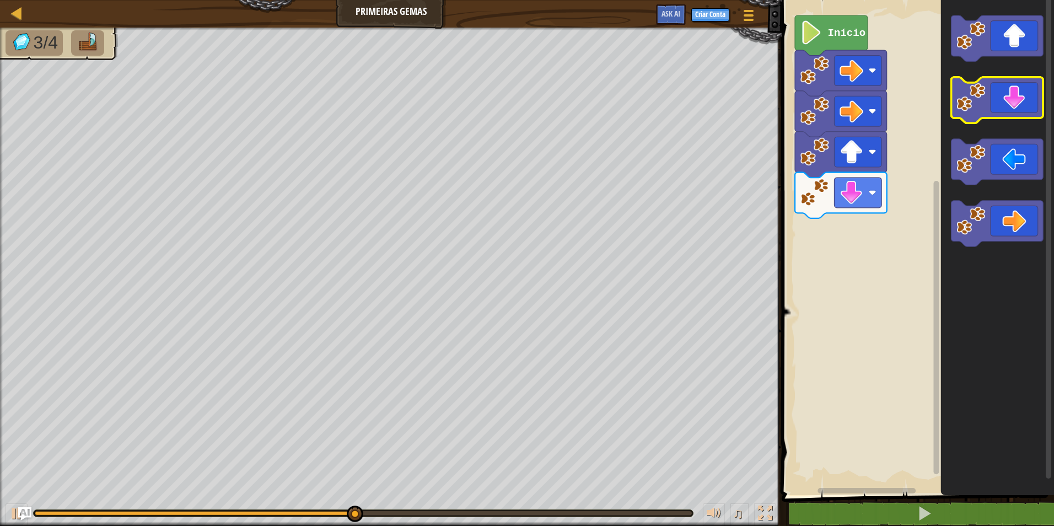
click at [1035, 112] on icon "Espaço de trabalho do Blockly" at bounding box center [998, 100] width 92 height 46
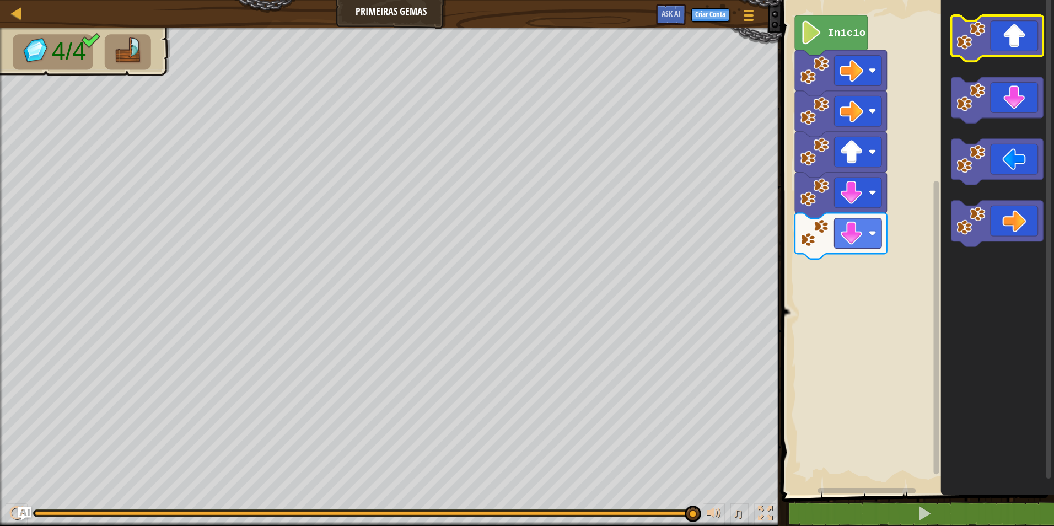
click at [988, 58] on rect "Espaço de trabalho do Blockly" at bounding box center [998, 38] width 92 height 46
click at [1001, 35] on icon "Espaço de trabalho do Blockly" at bounding box center [998, 38] width 92 height 46
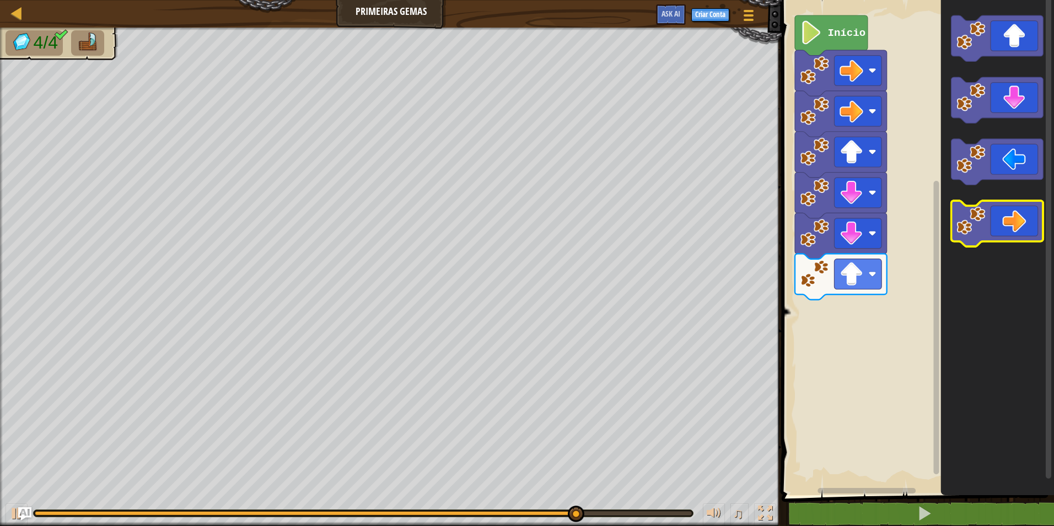
click at [980, 221] on image "Espaço de trabalho do Blockly" at bounding box center [971, 220] width 29 height 29
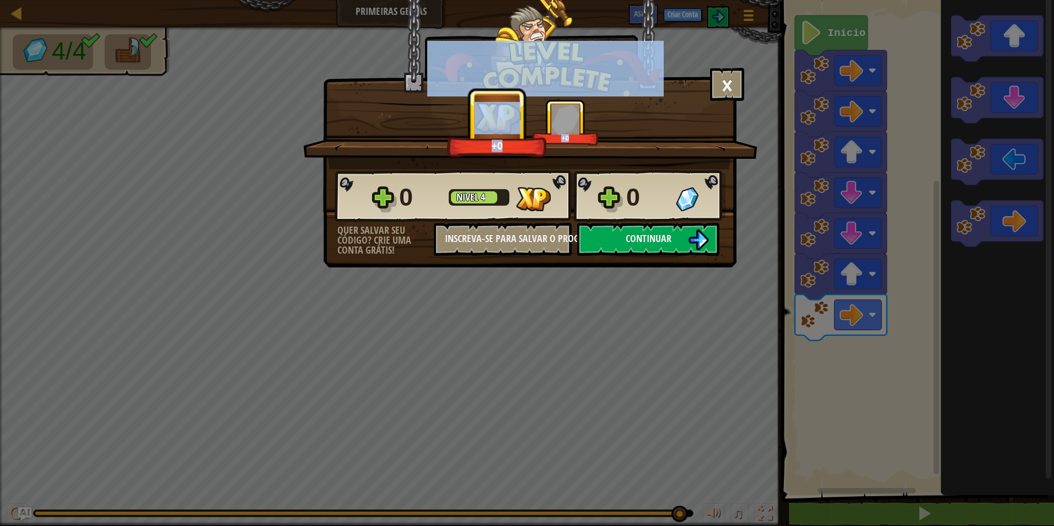
drag, startPoint x: 46, startPoint y: 350, endPoint x: -2, endPoint y: 415, distance: 80.4
click at [0, 1] on html "Mapa Primeiras Gemas Menu do Jogo Criar Conta Ask AI 1 הההההההההההההההההההההההה…" at bounding box center [527, 0] width 1054 height 1
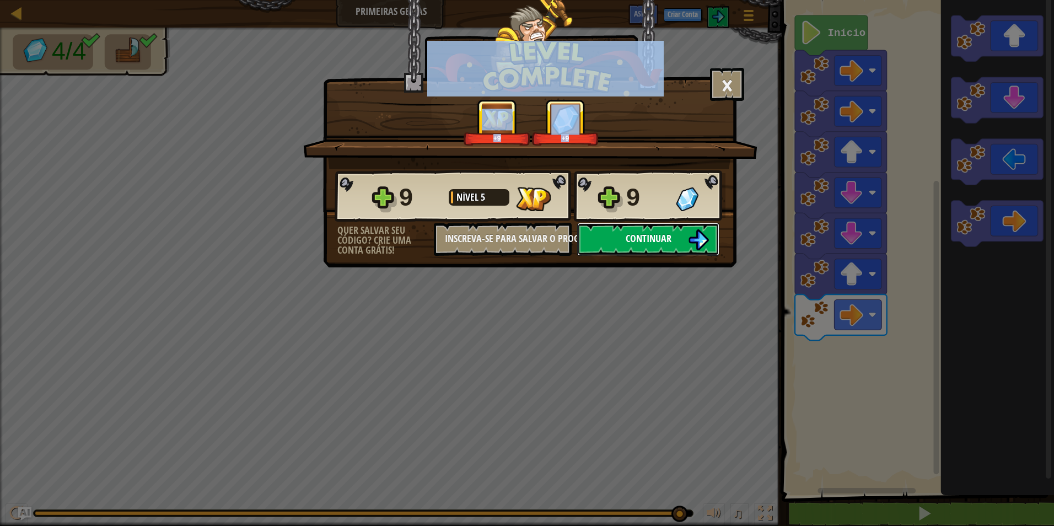
click at [685, 235] on button "Continuar" at bounding box center [648, 239] width 142 height 33
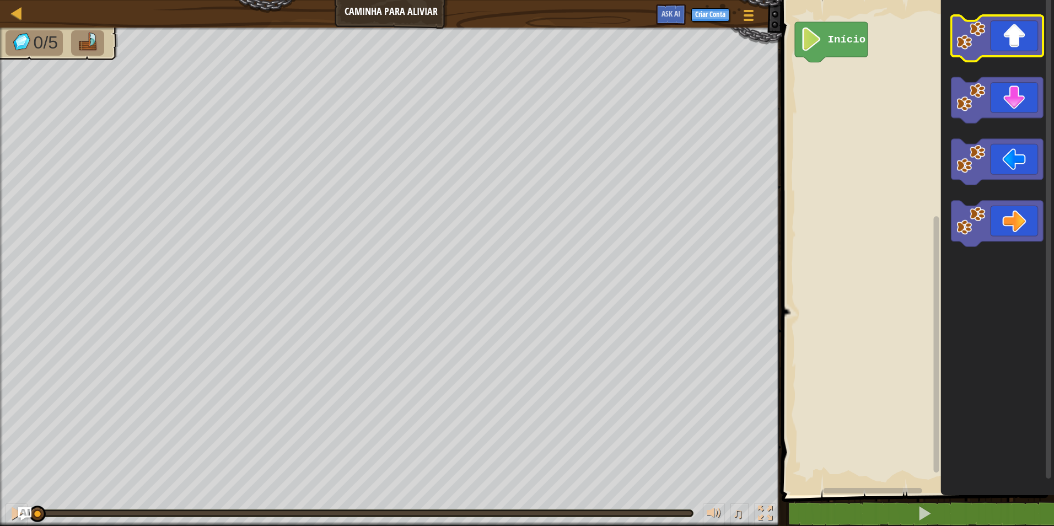
click at [1015, 44] on icon "Espaço de trabalho do Blockly" at bounding box center [998, 38] width 92 height 46
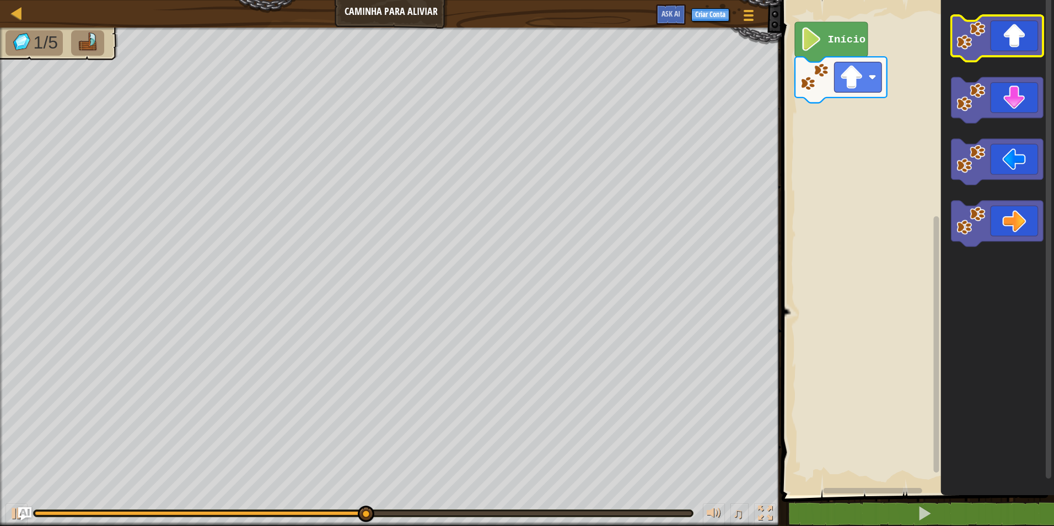
click at [1008, 49] on icon "Espaço de trabalho do Blockly" at bounding box center [998, 38] width 92 height 46
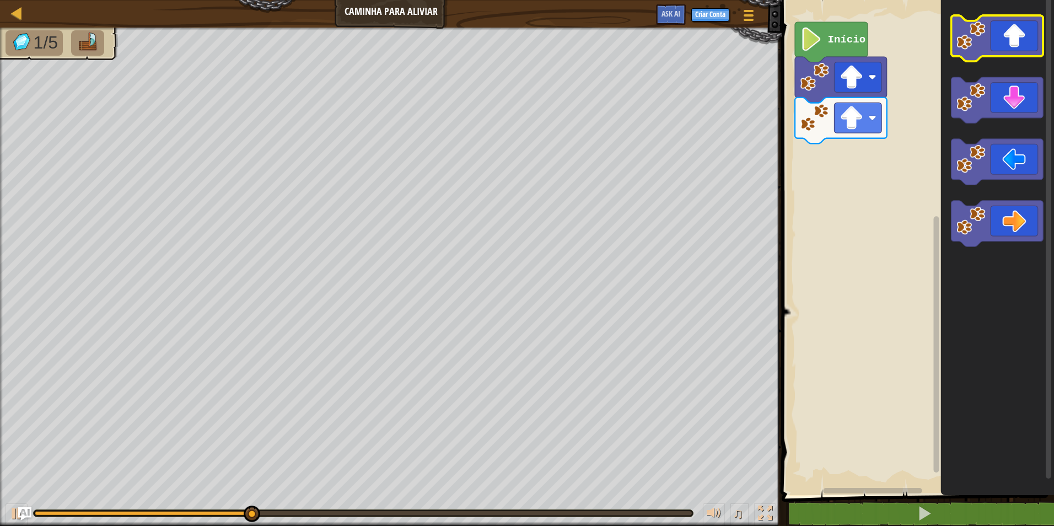
click at [961, 30] on image "Espaço de trabalho do Blockly" at bounding box center [971, 35] width 29 height 29
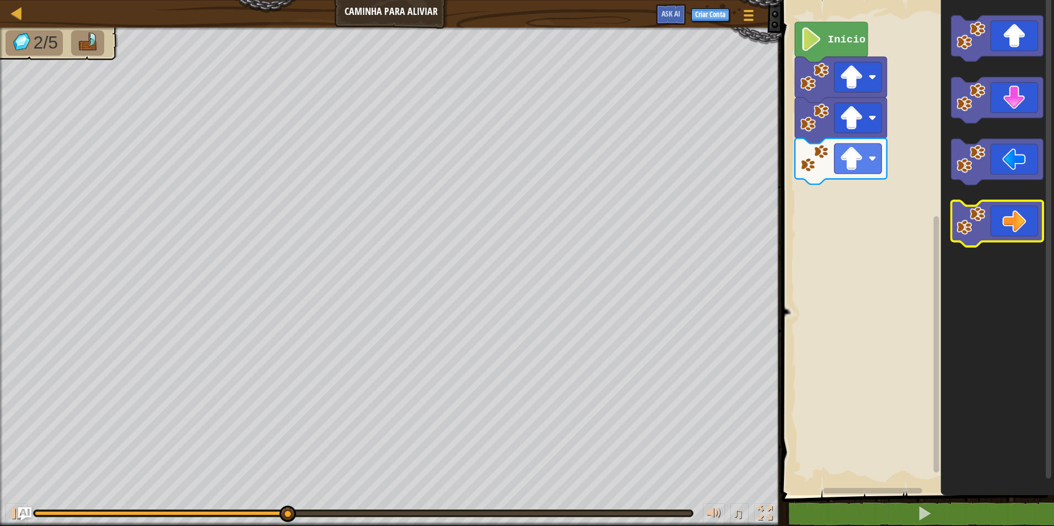
click at [984, 223] on image "Espaço de trabalho do Blockly" at bounding box center [971, 220] width 29 height 29
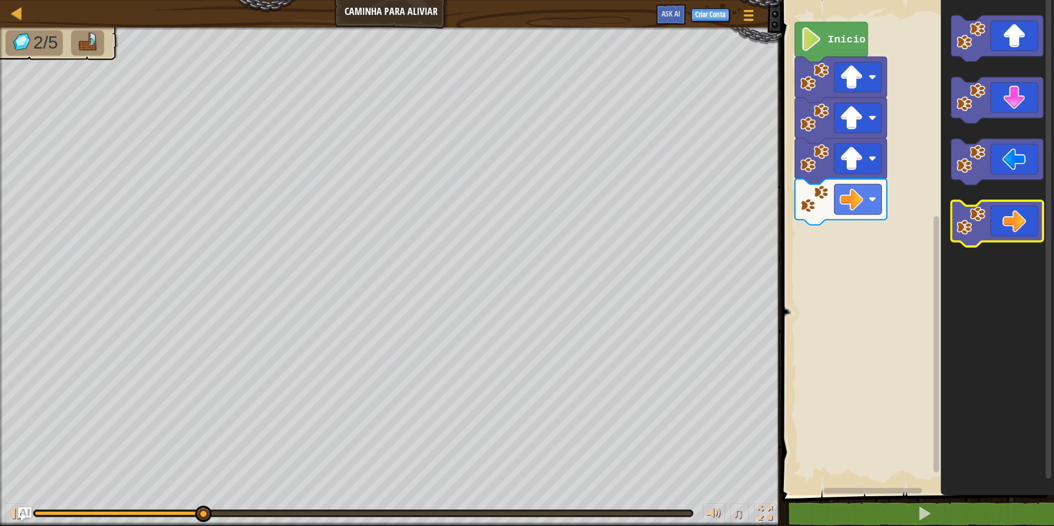
click at [984, 223] on image "Espaço de trabalho do Blockly" at bounding box center [971, 220] width 29 height 29
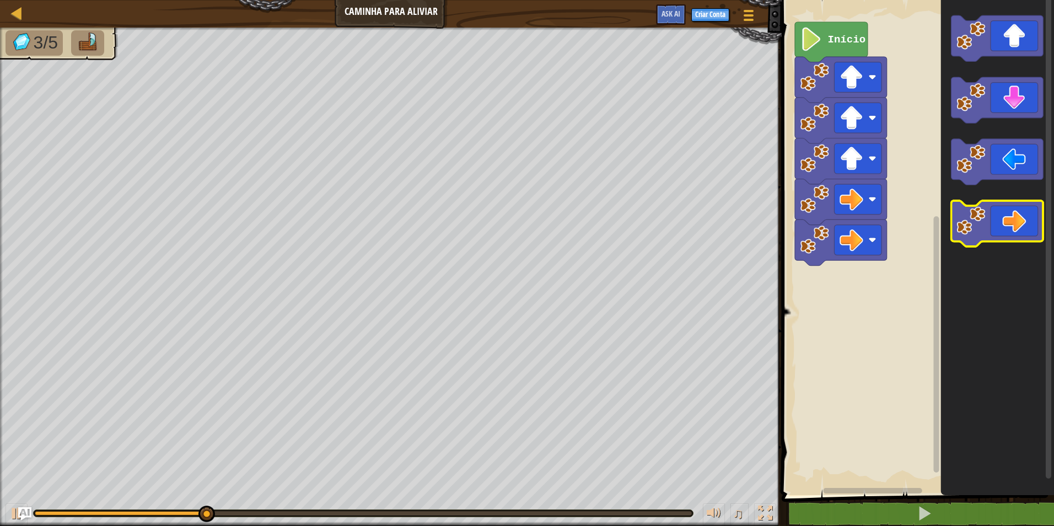
click at [984, 223] on image "Espaço de trabalho do Blockly" at bounding box center [971, 220] width 29 height 29
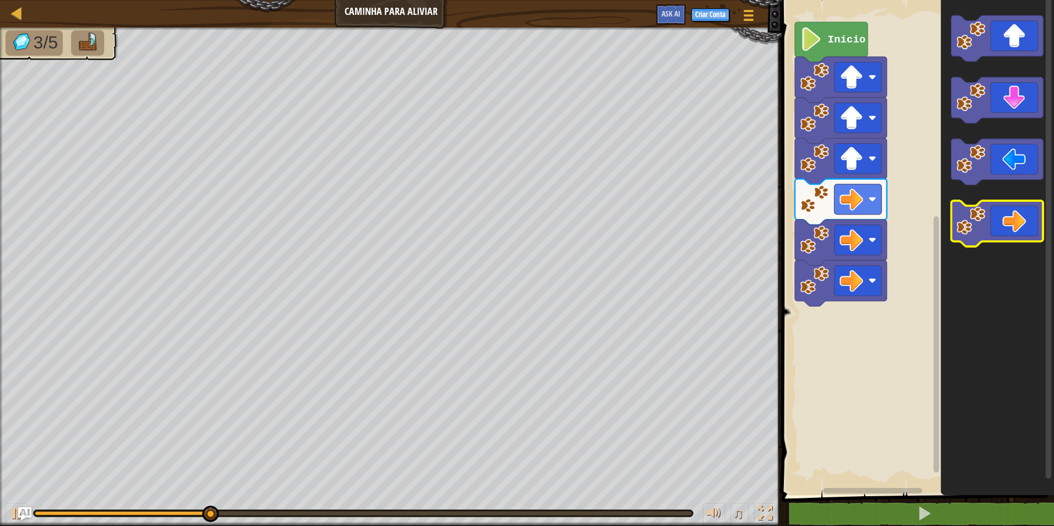
click at [984, 223] on image "Espaço de trabalho do Blockly" at bounding box center [971, 220] width 29 height 29
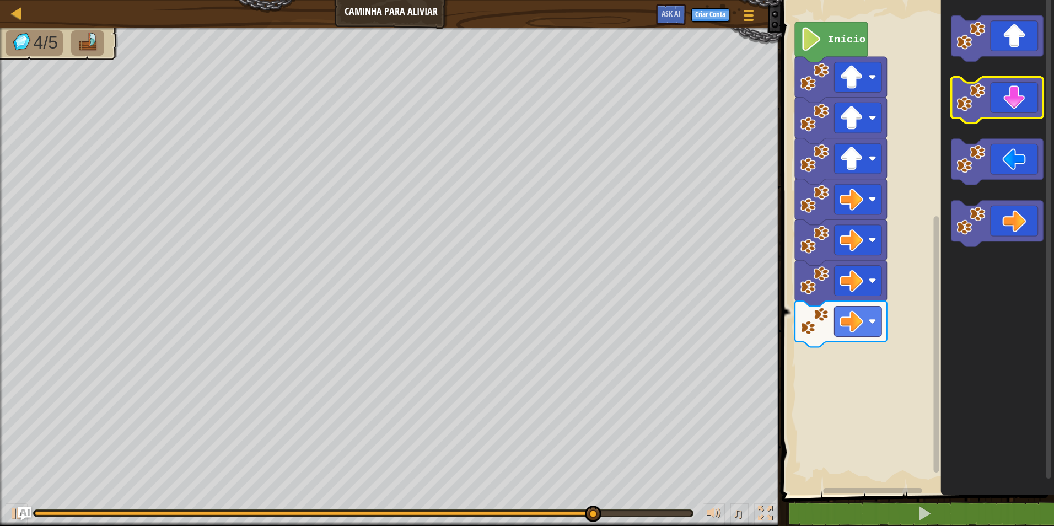
click at [1001, 88] on icon "Espaço de trabalho do Blockly" at bounding box center [998, 100] width 92 height 46
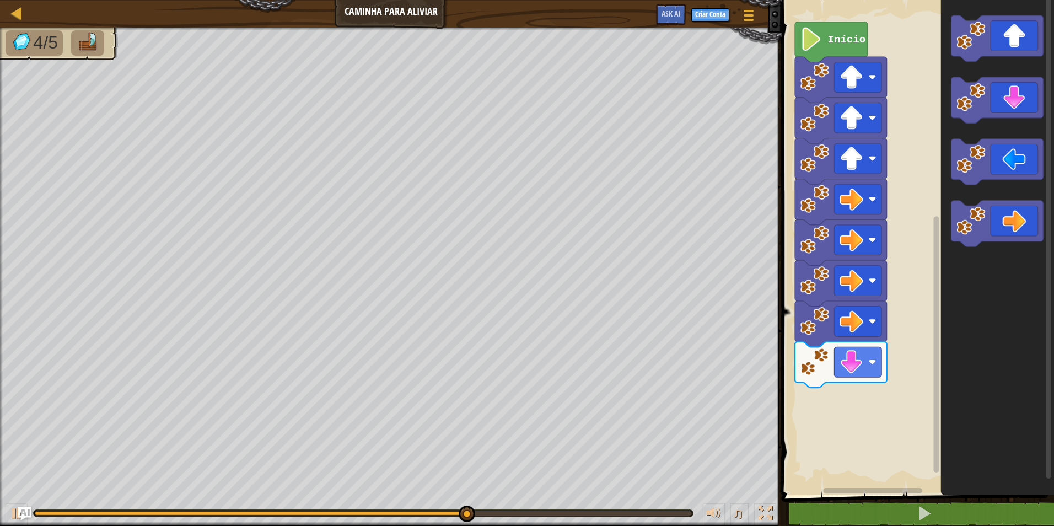
click at [999, 94] on icon "Espaço de trabalho do Blockly" at bounding box center [998, 100] width 92 height 46
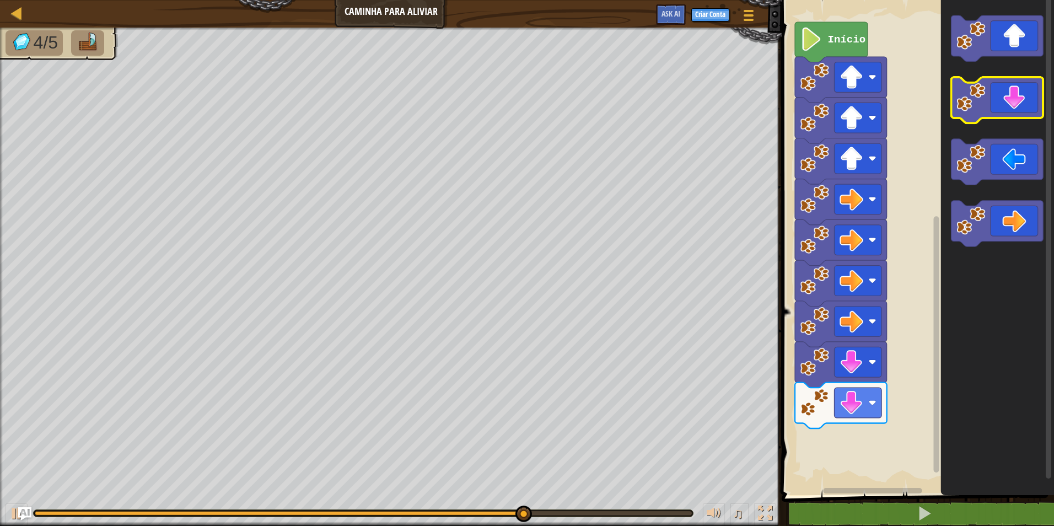
click at [999, 89] on icon "Espaço de trabalho do Blockly" at bounding box center [998, 100] width 92 height 46
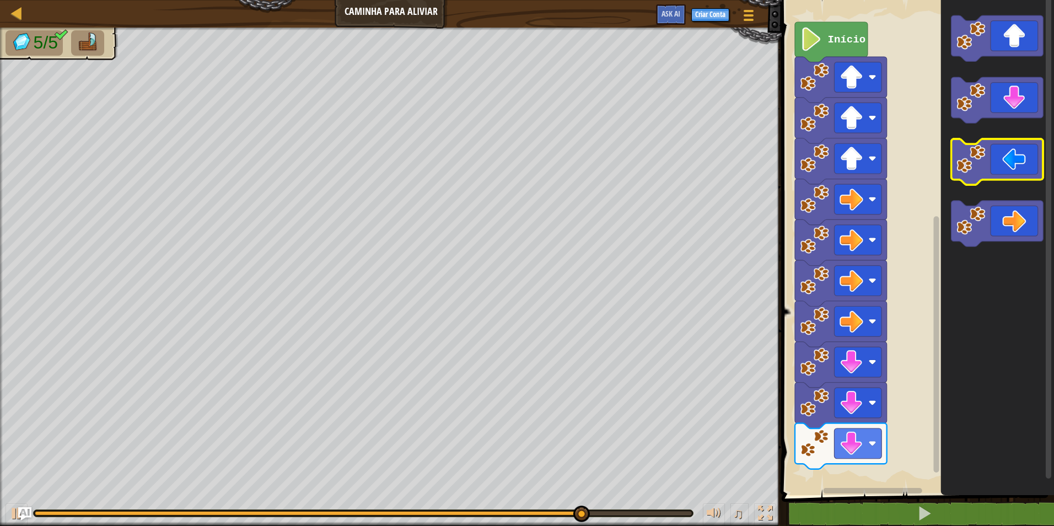
click at [992, 152] on icon "Espaço de trabalho do Blockly" at bounding box center [998, 162] width 92 height 46
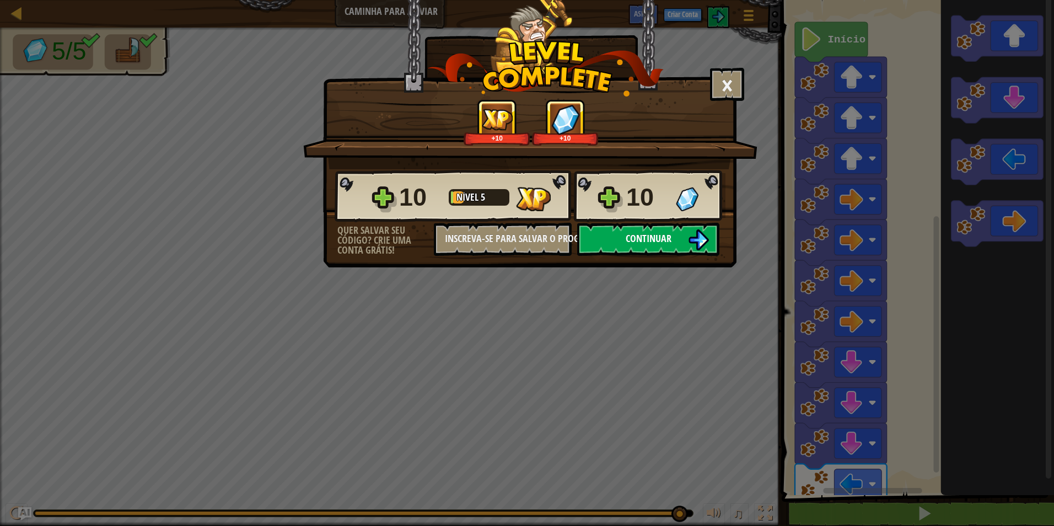
click at [697, 231] on img at bounding box center [698, 239] width 21 height 21
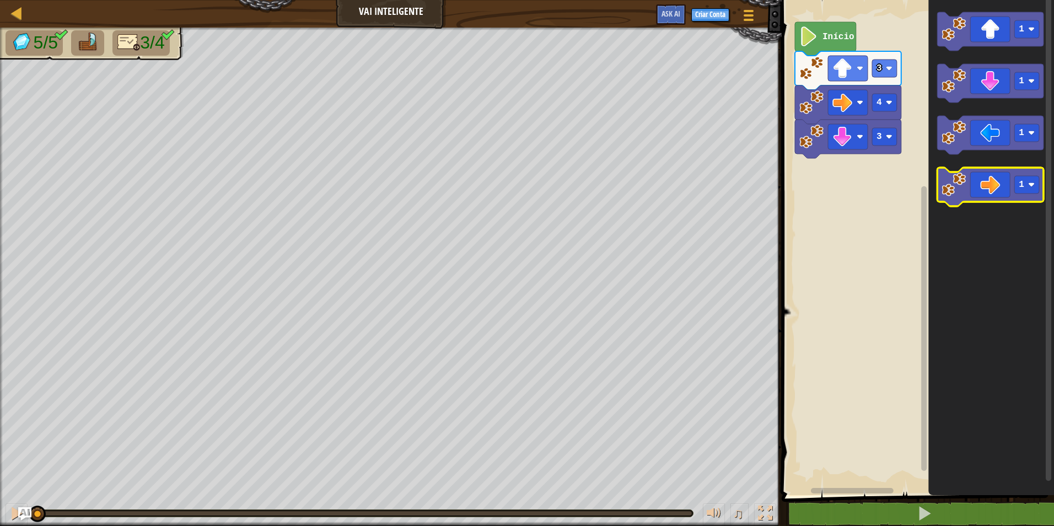
click at [984, 201] on icon "Espaço de trabalho do Blockly" at bounding box center [991, 187] width 106 height 39
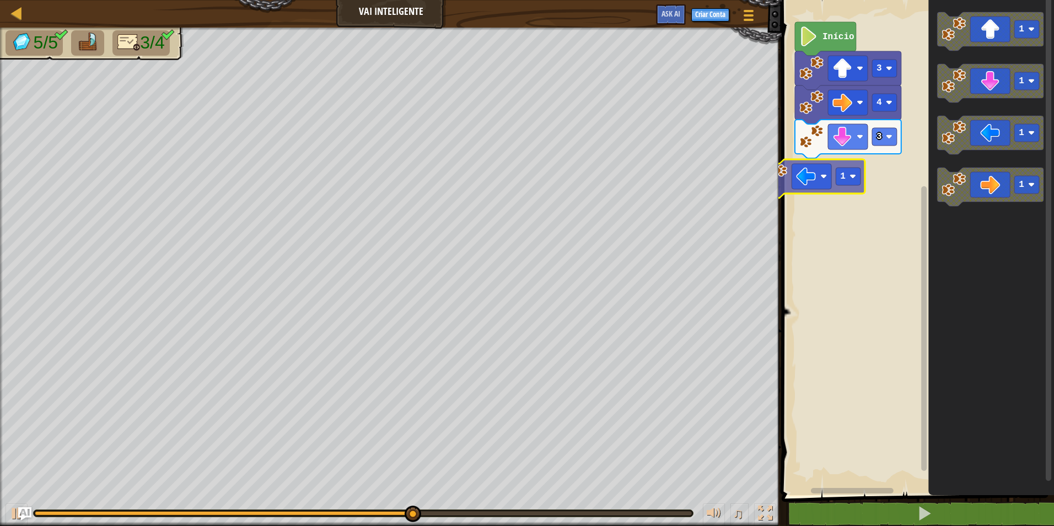
click at [774, 189] on div "Mapa Vai Inteligente Menu do Jogo Criar Conta Ask AI 1 הההההההההההההההההההההההה…" at bounding box center [527, 263] width 1054 height 526
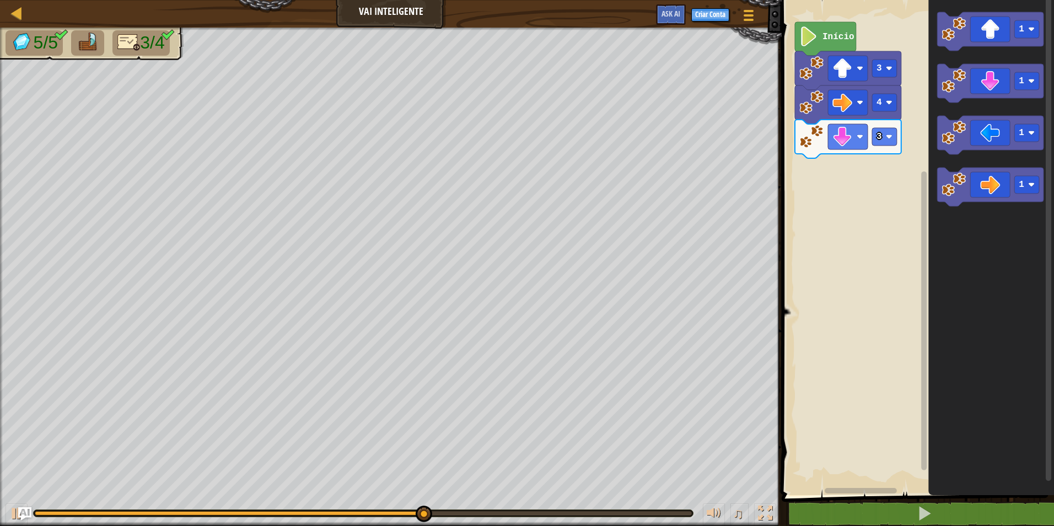
click at [778, 185] on div "Mapa Vai Inteligente Menu do Jogo Criar Conta Ask AI 1 הההההההההההההההההההההההה…" at bounding box center [527, 263] width 1054 height 526
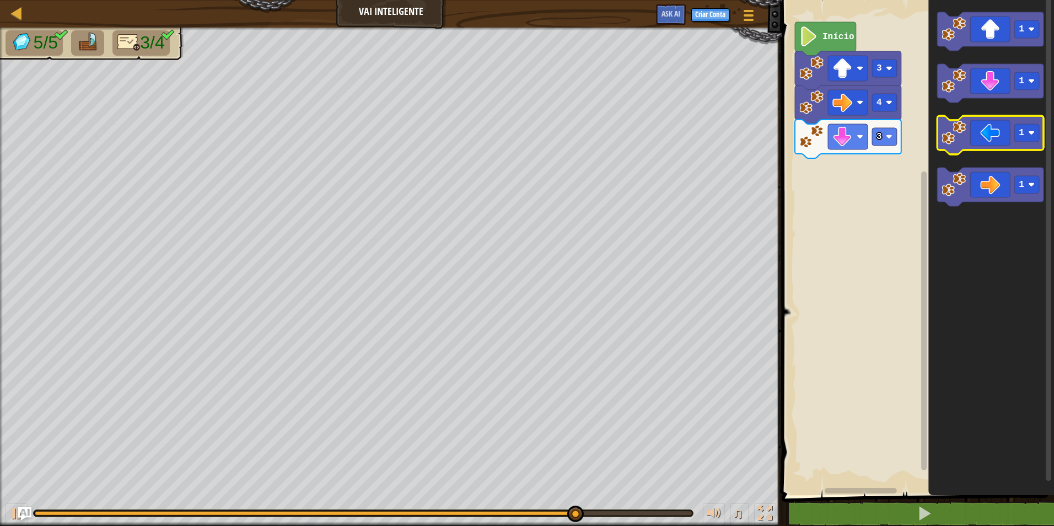
click at [1002, 133] on icon "Espaço de trabalho do Blockly" at bounding box center [991, 135] width 106 height 39
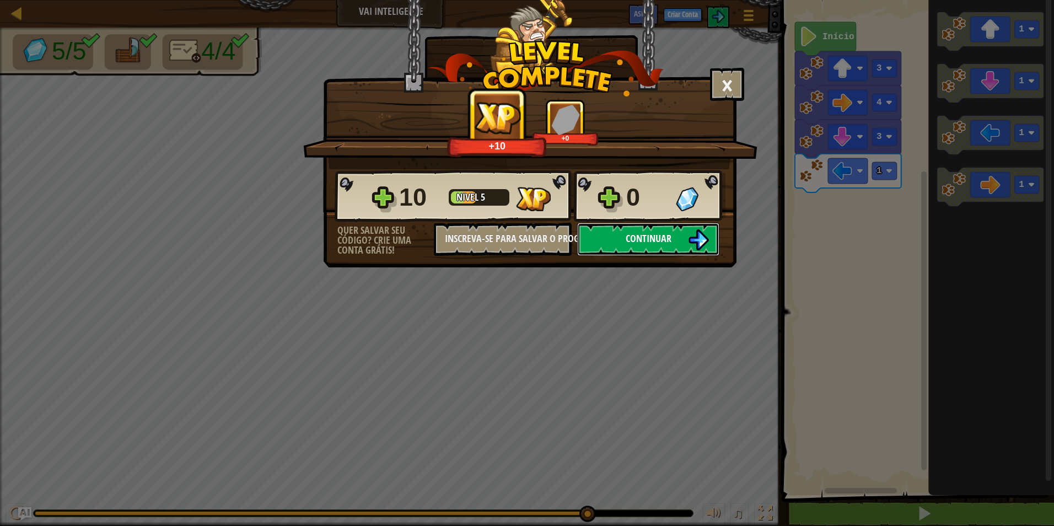
click at [684, 231] on button "Continuar" at bounding box center [648, 239] width 142 height 33
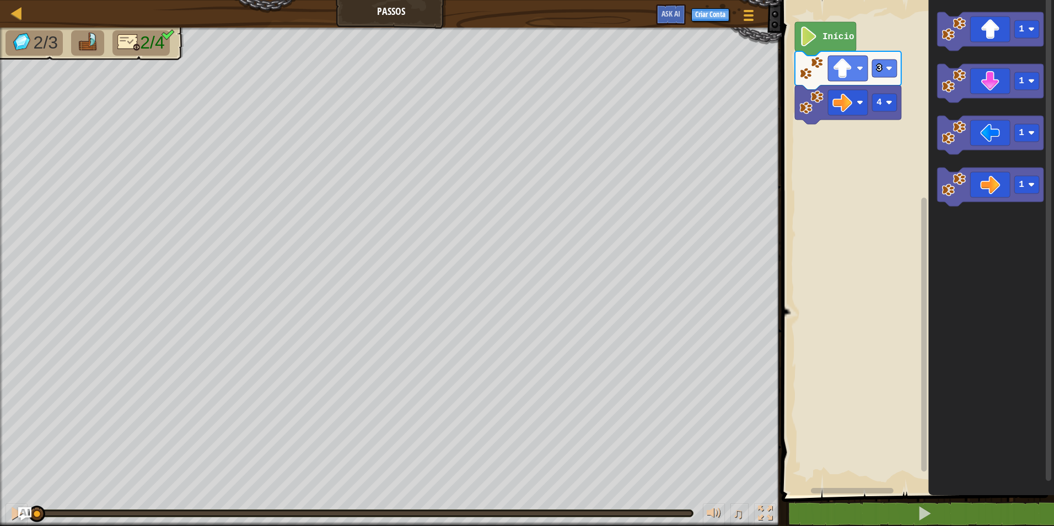
click at [810, 167] on rect "Espaço de trabalho do Blockly" at bounding box center [917, 244] width 276 height 501
click at [946, 177] on image "Espaço de trabalho do Blockly" at bounding box center [954, 185] width 24 height 24
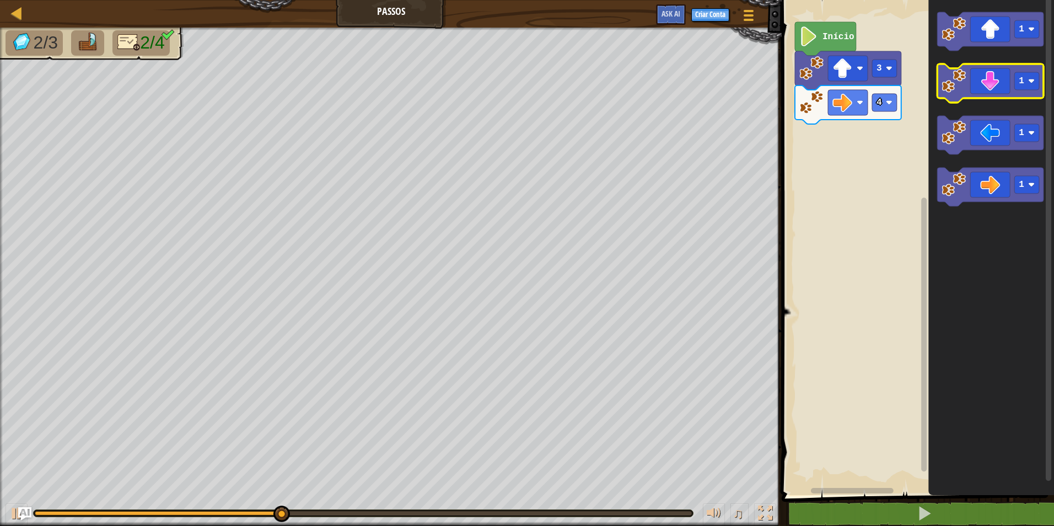
click at [972, 100] on g "1 1 1 1" at bounding box center [991, 109] width 106 height 194
click at [977, 87] on icon "Espaço de trabalho do Blockly" at bounding box center [991, 83] width 106 height 39
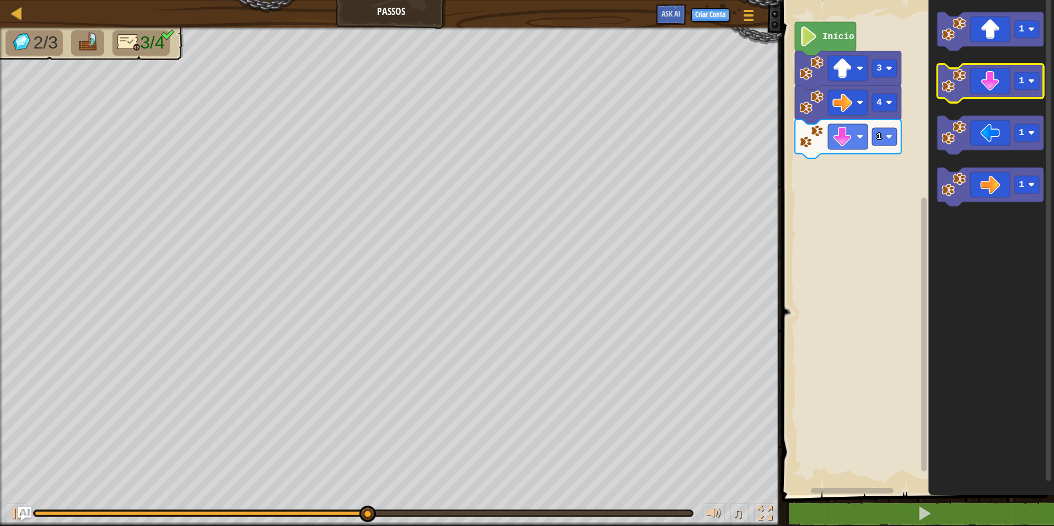
click at [983, 81] on icon "Espaço de trabalho do Blockly" at bounding box center [991, 83] width 106 height 39
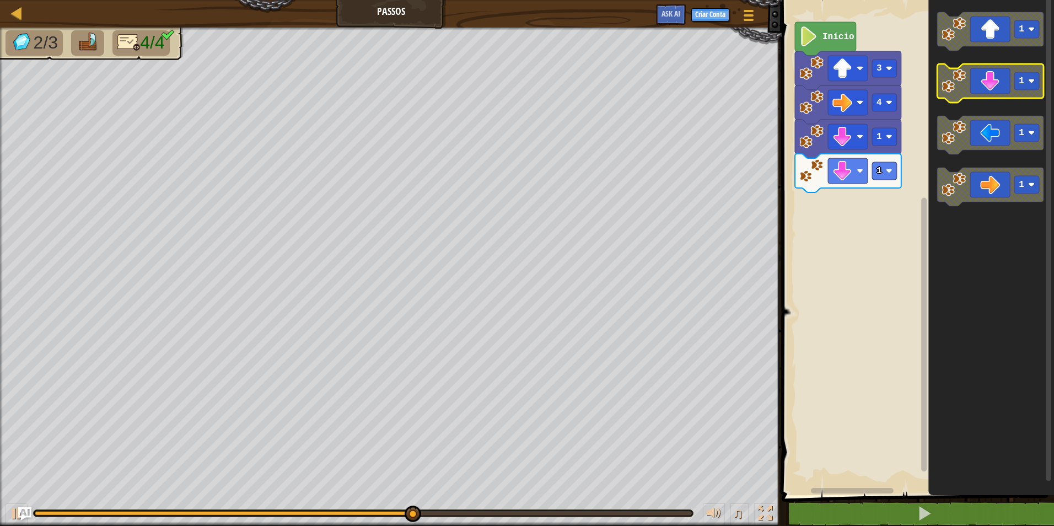
click at [982, 80] on icon "Espaço de trabalho do Blockly" at bounding box center [991, 83] width 106 height 39
click at [982, 79] on icon "Espaço de trabalho do Blockly" at bounding box center [991, 83] width 106 height 39
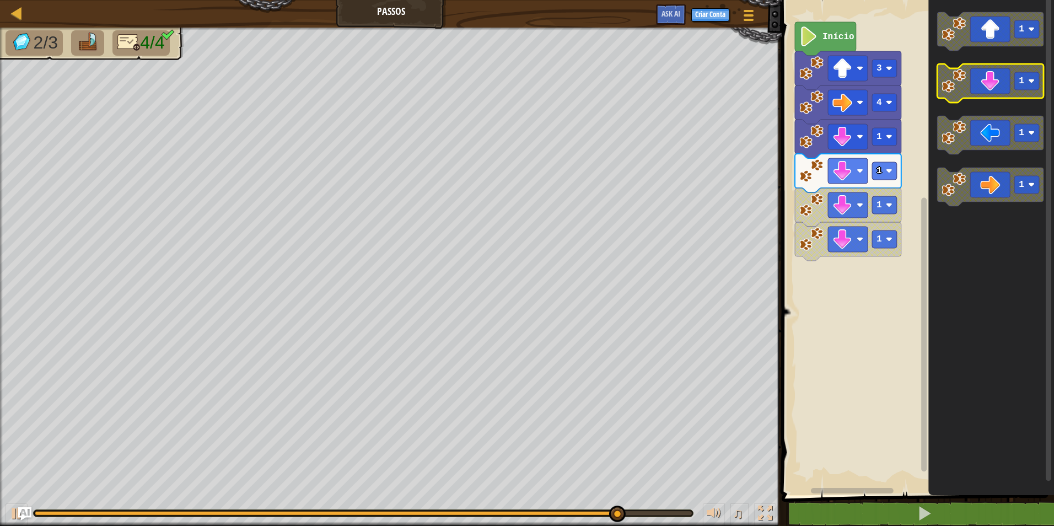
click at [1027, 83] on rect "Espaço de trabalho do Blockly" at bounding box center [1027, 81] width 25 height 18
click at [996, 87] on icon "Espaço de trabalho do Blockly" at bounding box center [991, 83] width 106 height 39
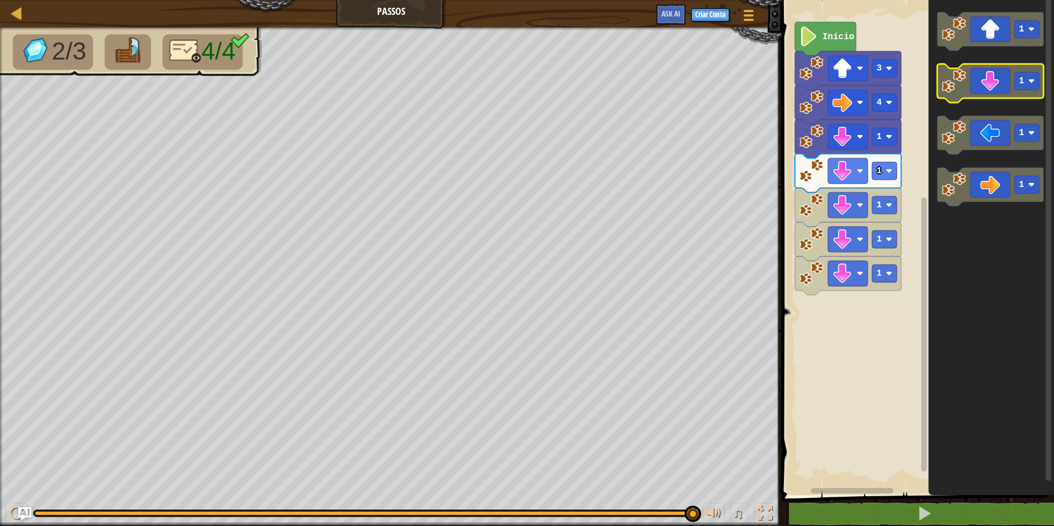
click at [996, 84] on icon "Espaço de trabalho do Blockly" at bounding box center [991, 83] width 106 height 39
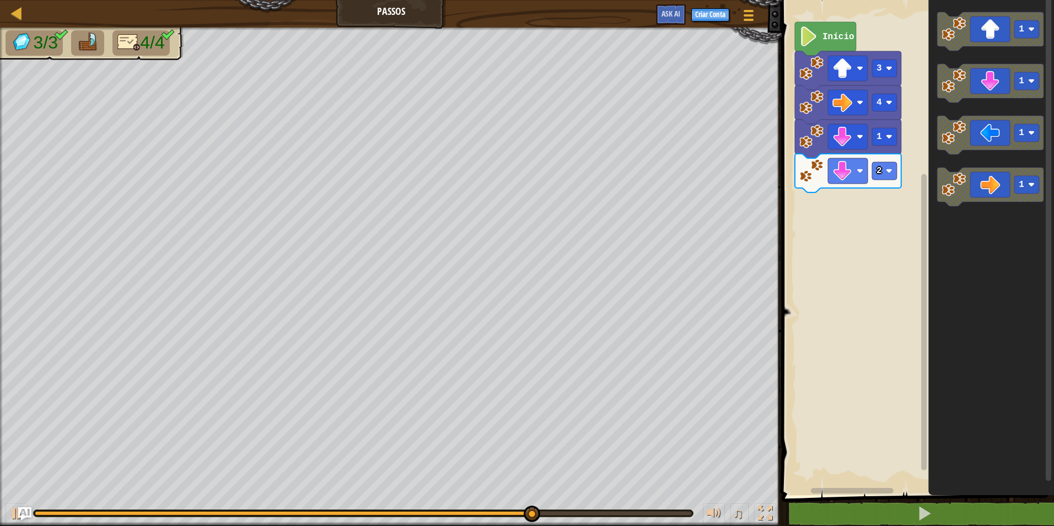
click at [918, 207] on div "Início 3 4 1 2 1 1 1 1" at bounding box center [917, 244] width 276 height 501
click at [963, 187] on g "1" at bounding box center [991, 187] width 106 height 39
click at [1005, 194] on icon "Espaço de trabalho do Blockly" at bounding box center [991, 187] width 106 height 39
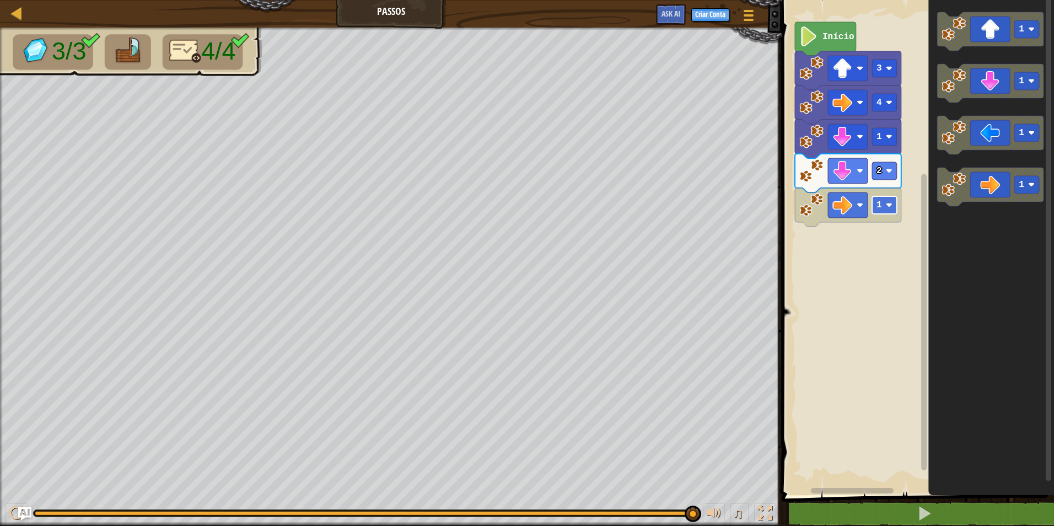
click at [882, 203] on rect "Espaço de trabalho do Blockly" at bounding box center [884, 205] width 25 height 18
click at [825, 31] on g "Início 3 4 1 2 2" at bounding box center [848, 124] width 106 height 205
click at [826, 31] on icon "Espaço de trabalho do Blockly" at bounding box center [825, 39] width 61 height 34
click at [827, 31] on icon "Espaço de trabalho do Blockly" at bounding box center [825, 39] width 61 height 34
click at [828, 30] on icon "Espaço de trabalho do Blockly" at bounding box center [825, 39] width 61 height 34
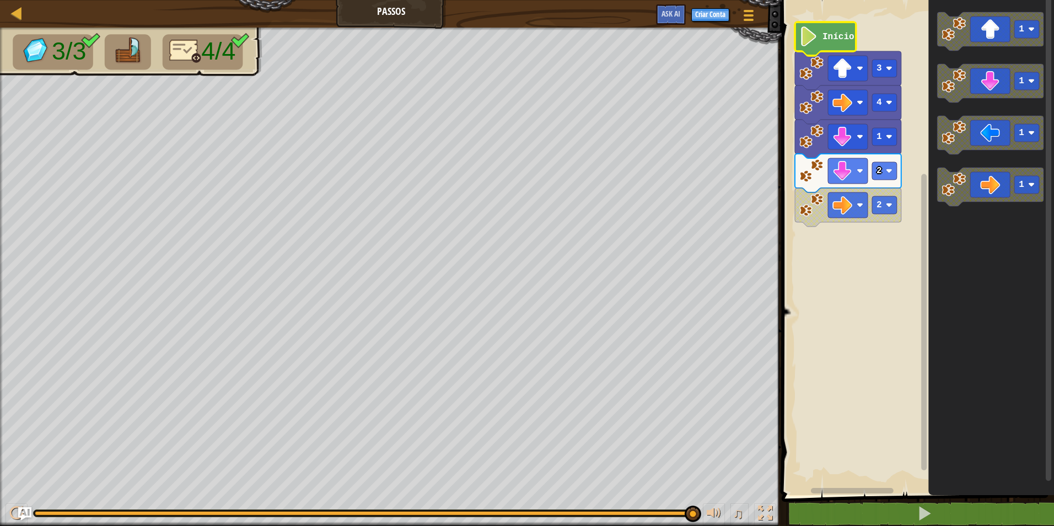
click at [829, 25] on icon "Espaço de trabalho do Blockly" at bounding box center [825, 39] width 61 height 34
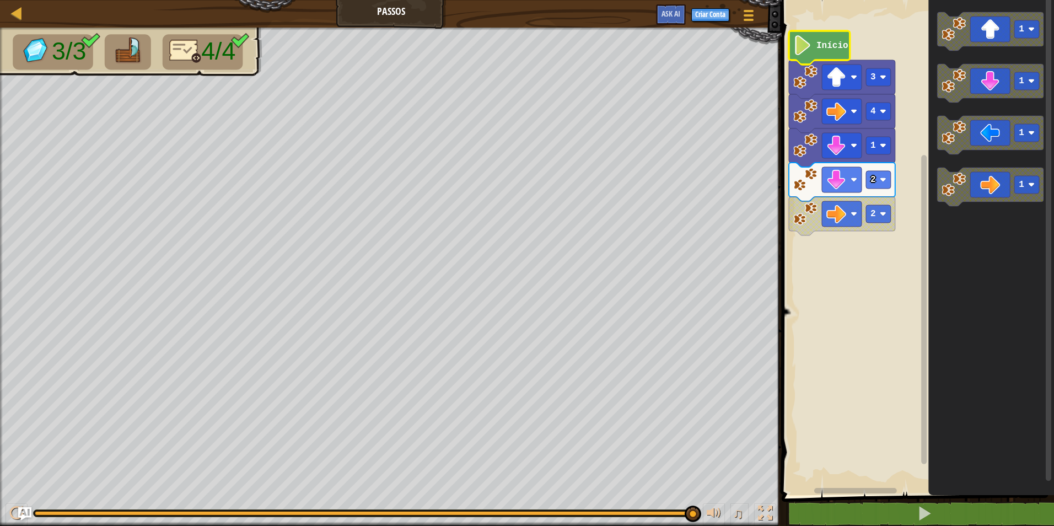
click at [840, 43] on text "Início" at bounding box center [833, 46] width 32 height 10
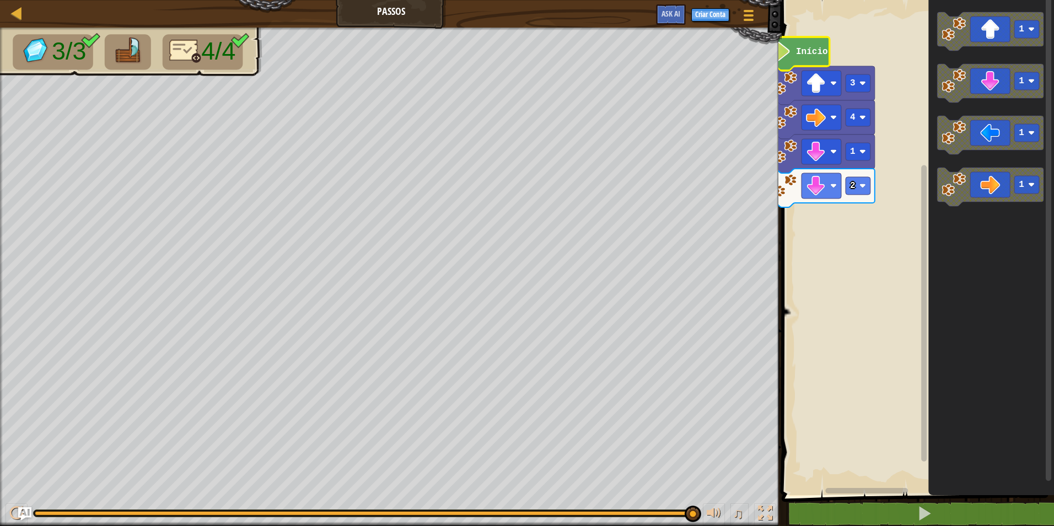
click at [793, 46] on icon "Espaço de trabalho do Blockly" at bounding box center [799, 54] width 61 height 34
click at [815, 101] on icon "Espaço de trabalho do Blockly" at bounding box center [822, 119] width 106 height 39
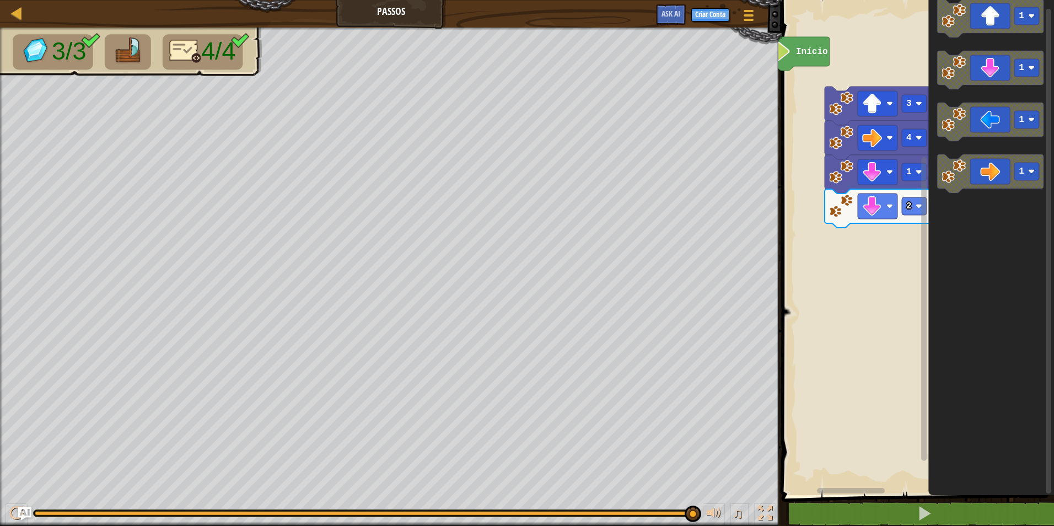
click at [790, 26] on div "Início 3 4 1 2 1 1 1 1" at bounding box center [917, 244] width 276 height 501
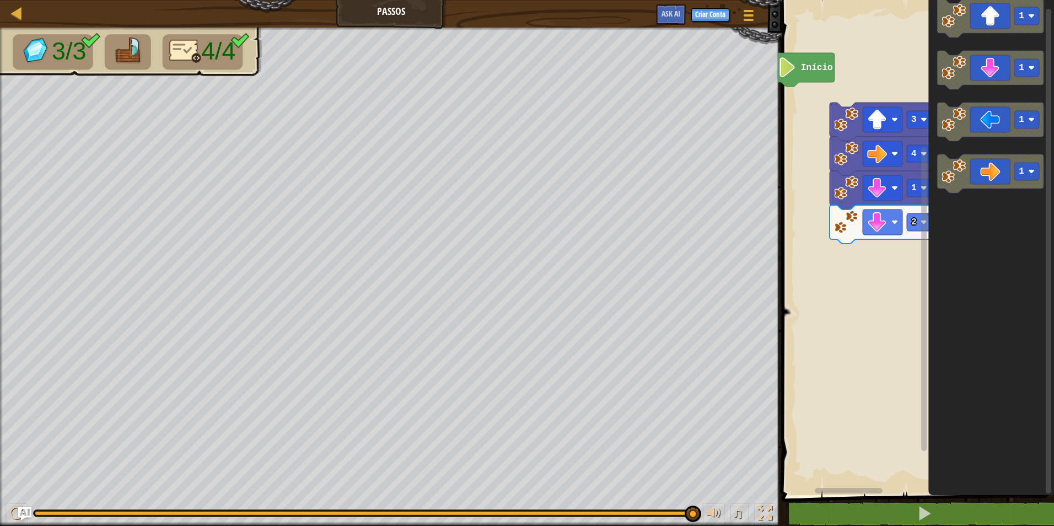
click at [838, 287] on rect "Espaço de trabalho do Blockly" at bounding box center [917, 244] width 276 height 501
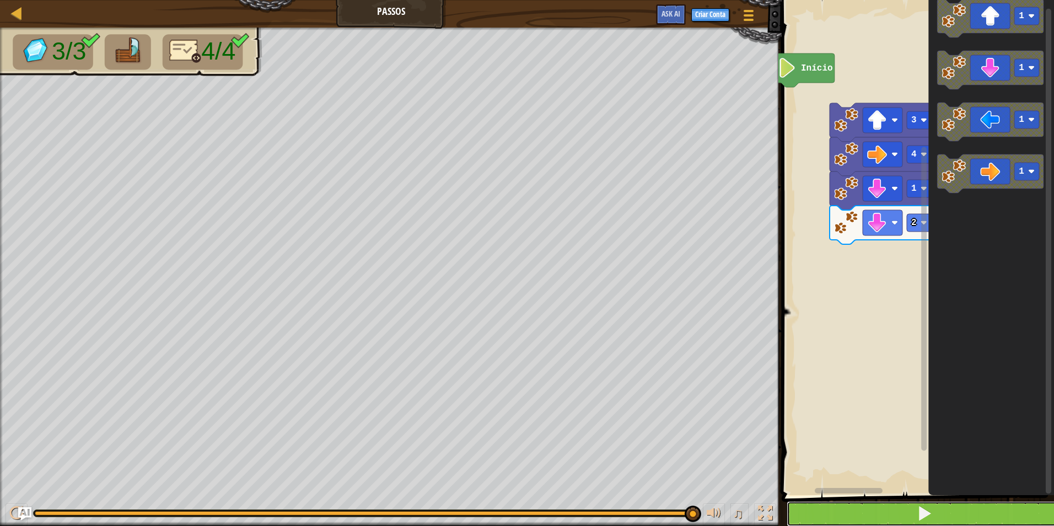
click at [891, 523] on button at bounding box center [925, 513] width 276 height 25
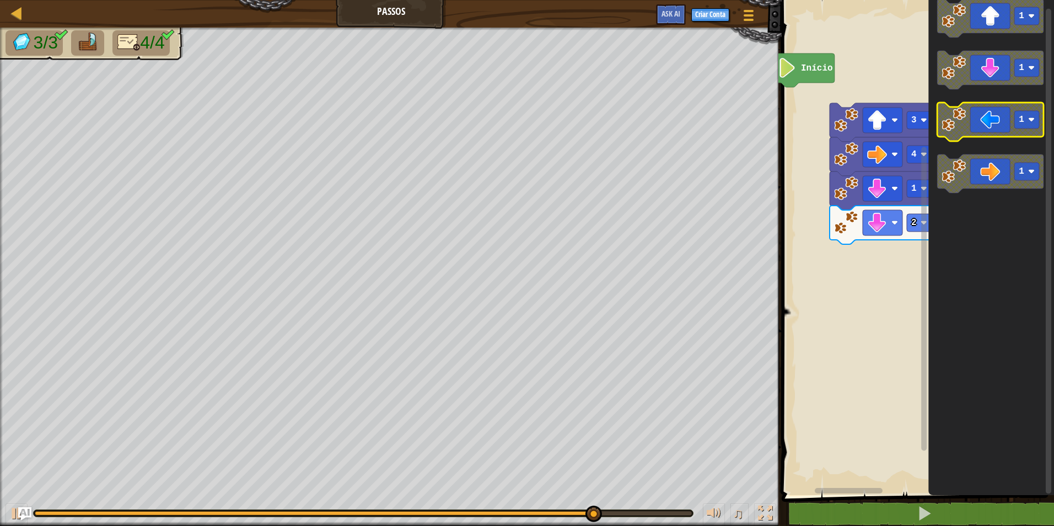
click at [979, 121] on icon "Espaço de trabalho do Blockly" at bounding box center [991, 122] width 106 height 39
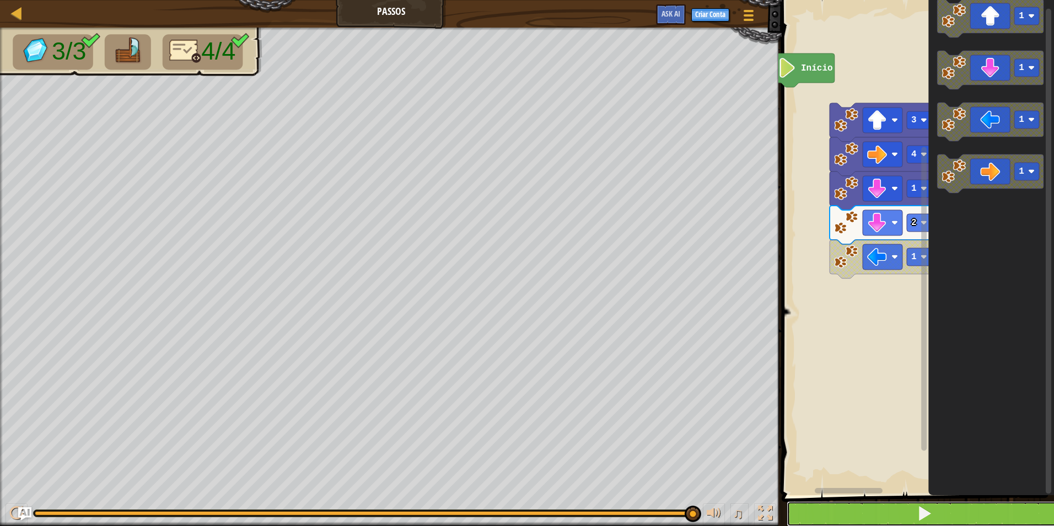
click at [827, 512] on button at bounding box center [925, 513] width 276 height 25
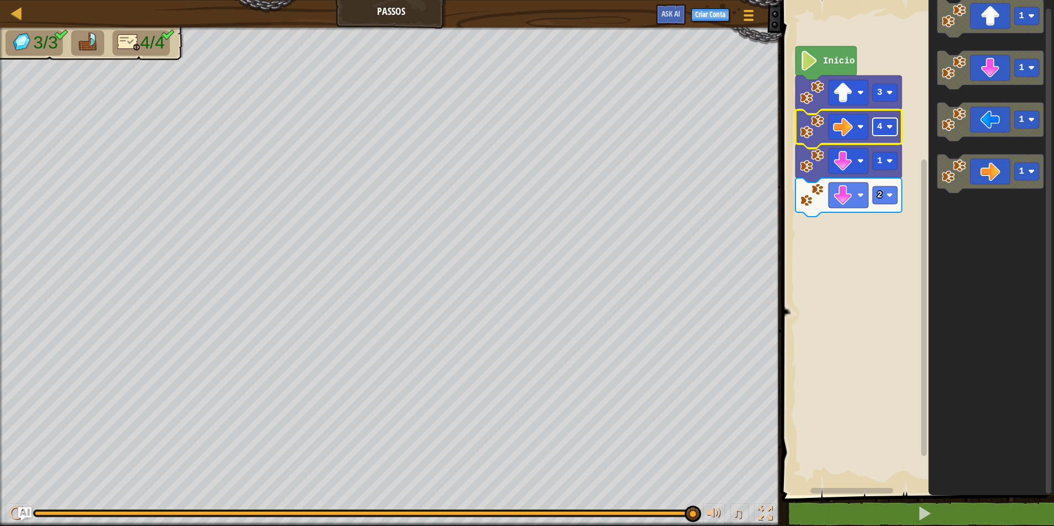
click at [893, 132] on rect "Espaço de trabalho do Blockly" at bounding box center [885, 127] width 25 height 18
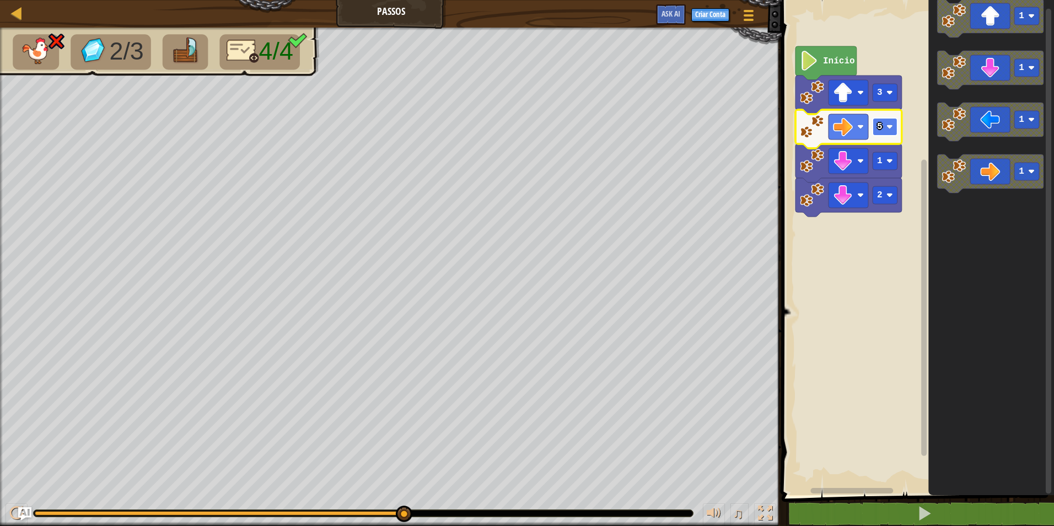
click at [891, 133] on rect "Espaço de trabalho do Blockly" at bounding box center [885, 127] width 25 height 18
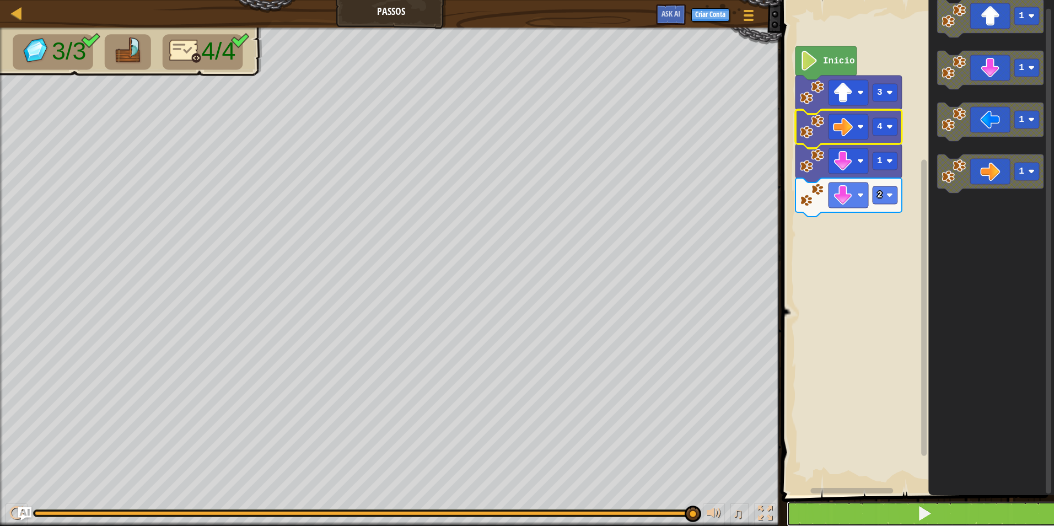
click at [931, 508] on span at bounding box center [924, 513] width 15 height 15
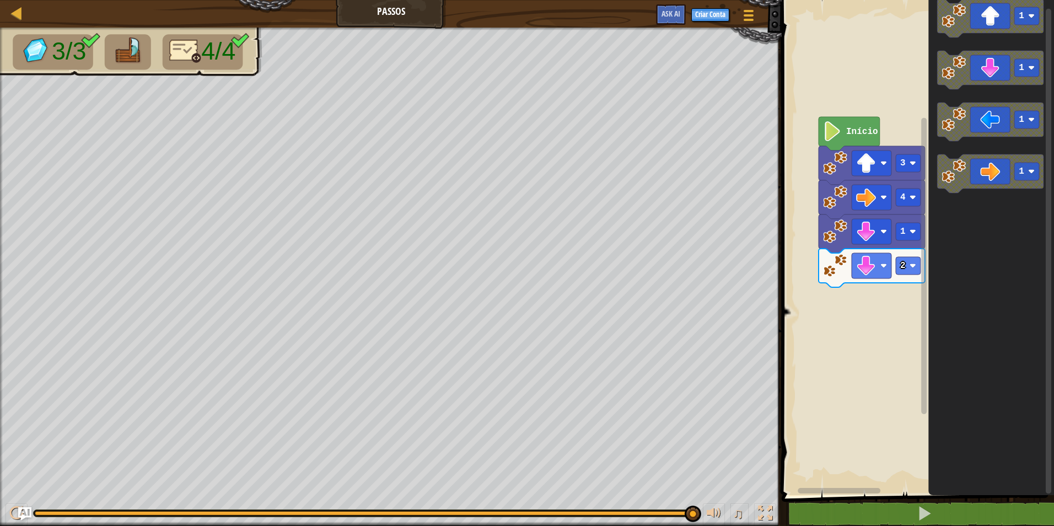
click at [842, 462] on rect "Espaço de trabalho do Blockly" at bounding box center [917, 244] width 276 height 501
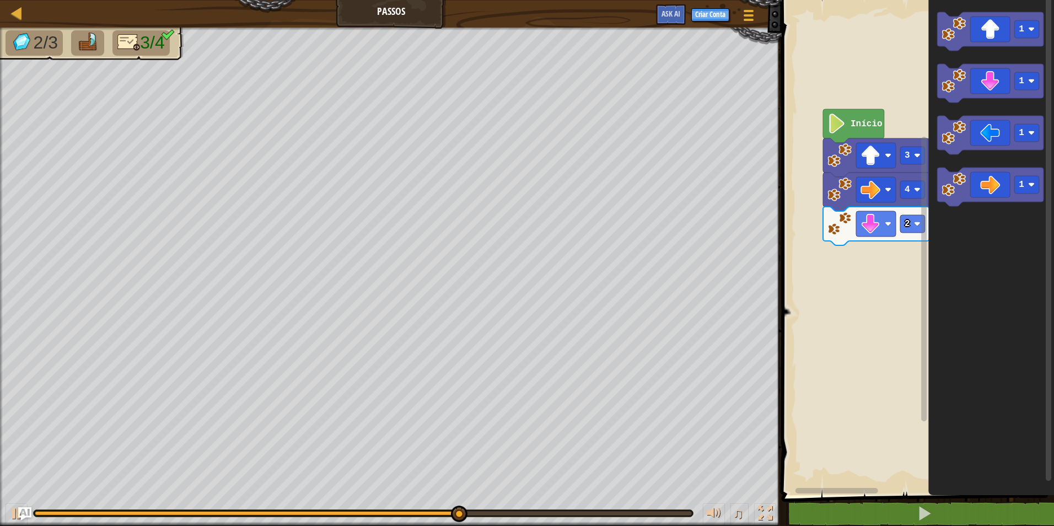
click at [897, 261] on div "2 4 3 Início 1 1 1 1" at bounding box center [917, 244] width 276 height 501
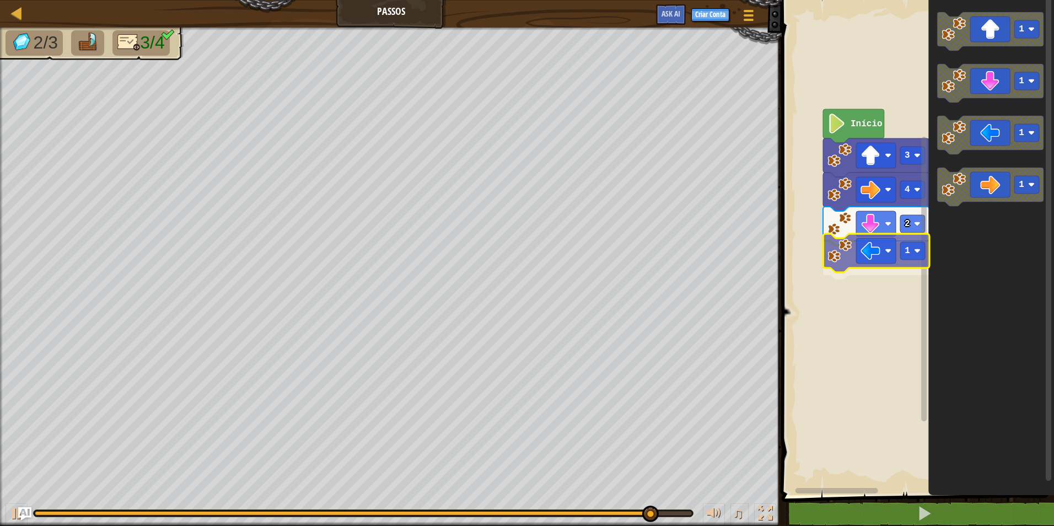
click at [888, 247] on div "4 2 1 3 Início 1 1 1 1 1" at bounding box center [917, 244] width 276 height 501
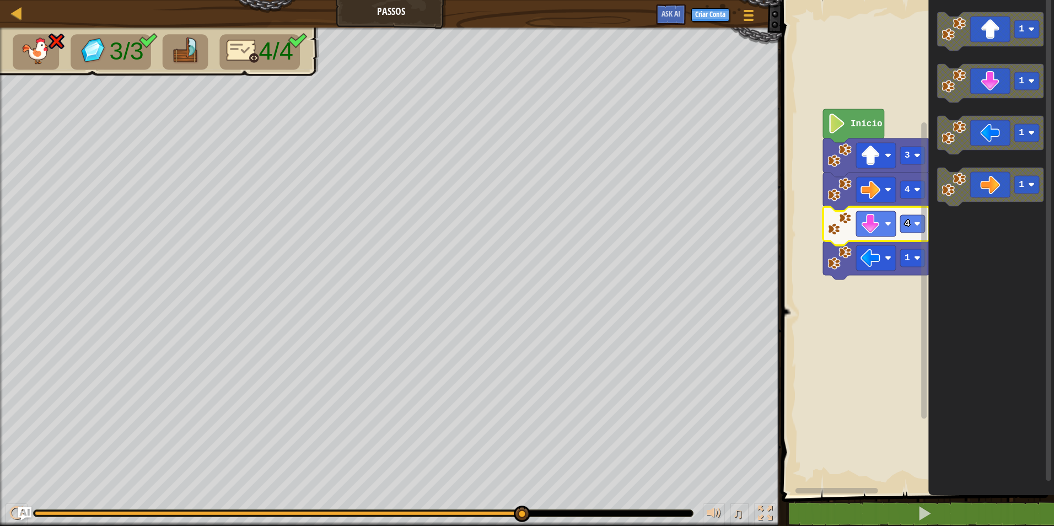
click at [920, 230] on icon "Espaço de trabalho do Blockly" at bounding box center [924, 241] width 8 height 492
click at [918, 222] on image "Espaço de trabalho do Blockly" at bounding box center [917, 224] width 7 height 7
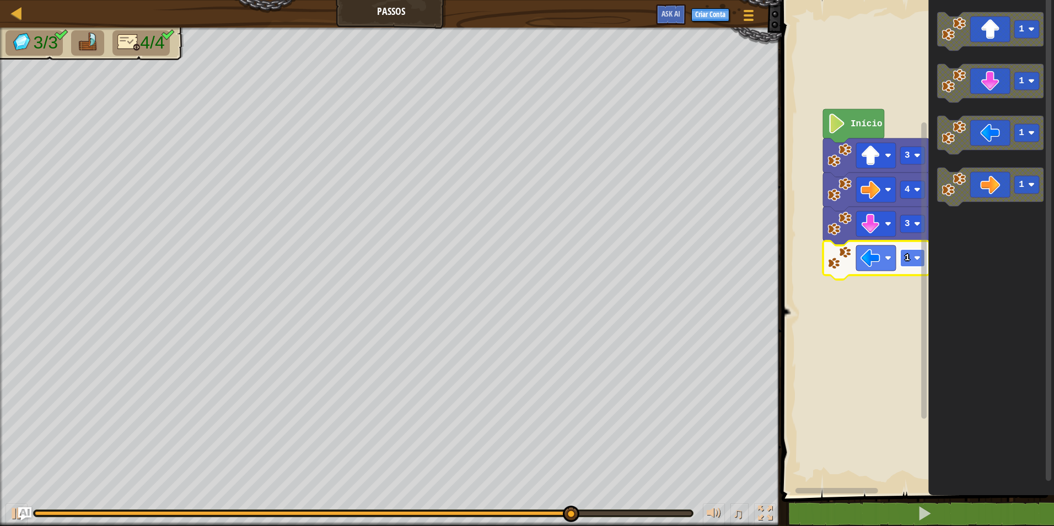
click at [916, 259] on image "Espaço de trabalho do Blockly" at bounding box center [917, 258] width 7 height 7
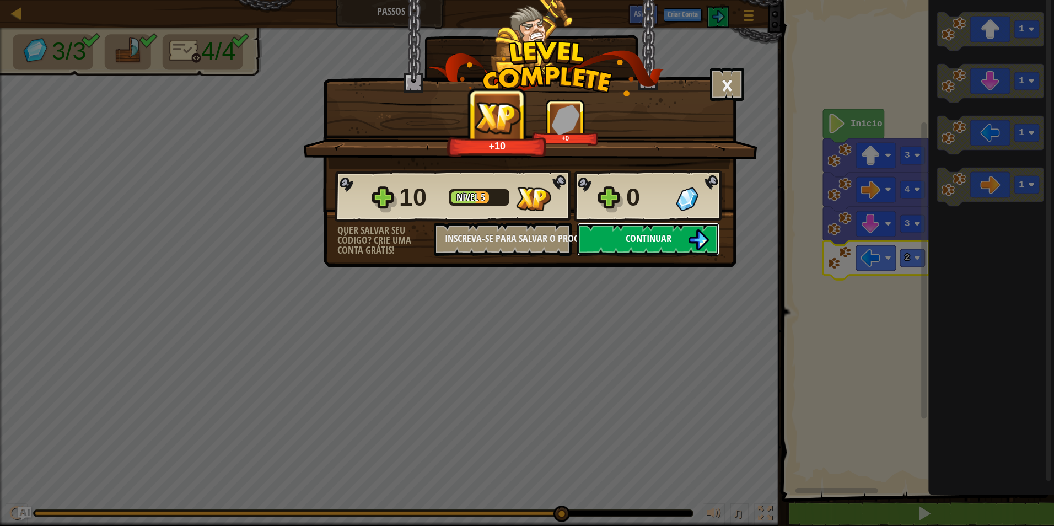
click at [620, 231] on button "Continuar" at bounding box center [648, 239] width 142 height 33
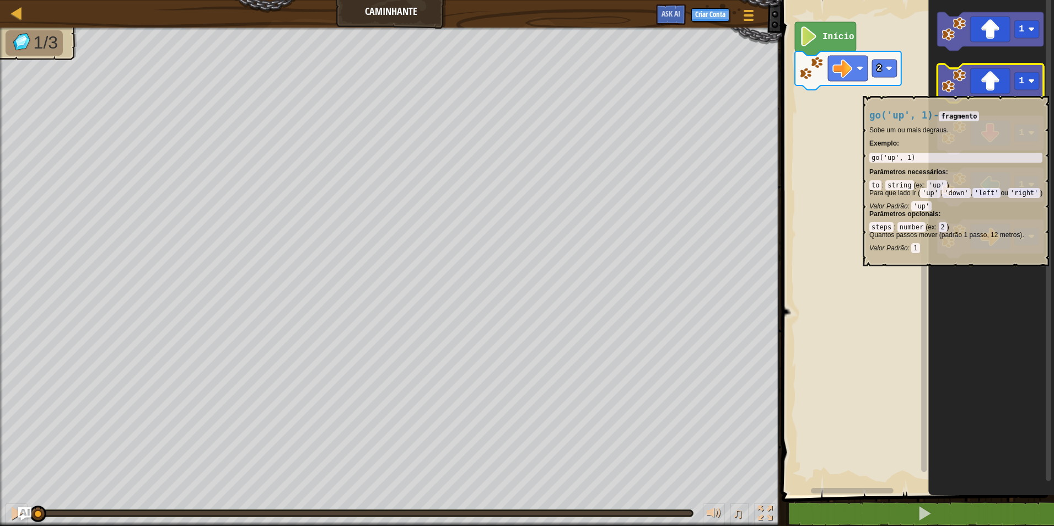
click at [980, 90] on icon "Espaço de trabalho do Blockly" at bounding box center [991, 83] width 106 height 39
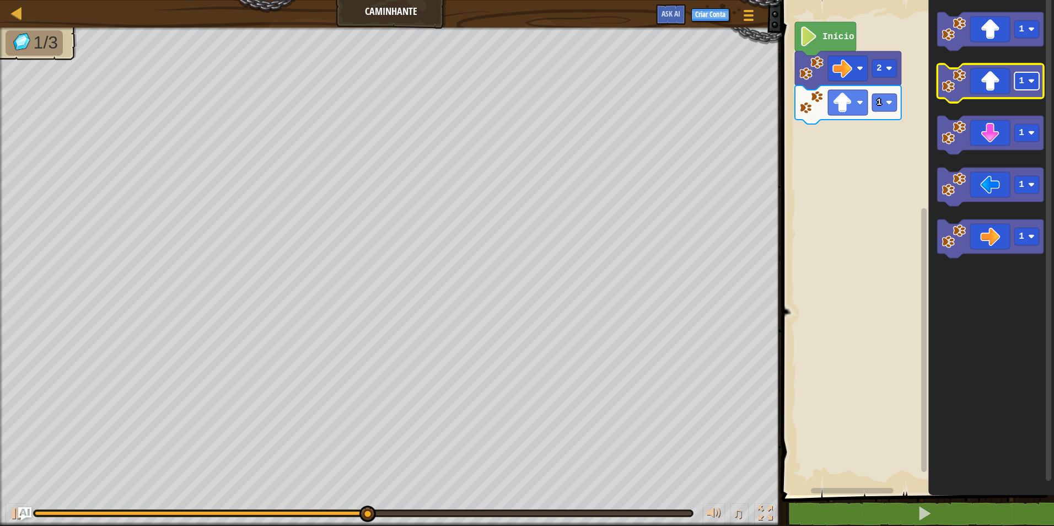
click at [1017, 78] on rect "Espaço de trabalho do Blockly" at bounding box center [1027, 81] width 25 height 18
click at [987, 247] on icon "Espaço de trabalho do Blockly" at bounding box center [991, 239] width 106 height 39
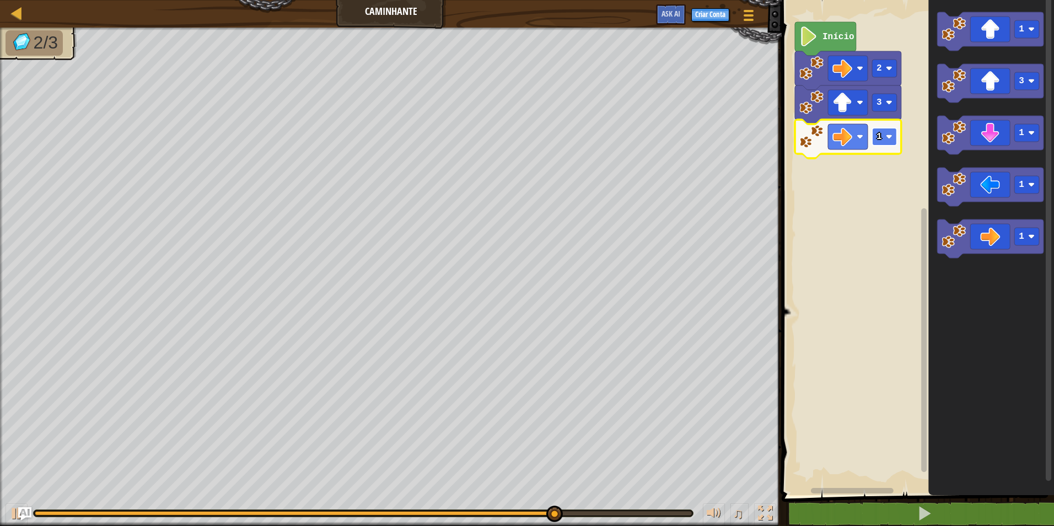
click at [892, 132] on rect "Espaço de trabalho do Blockly" at bounding box center [884, 137] width 25 height 18
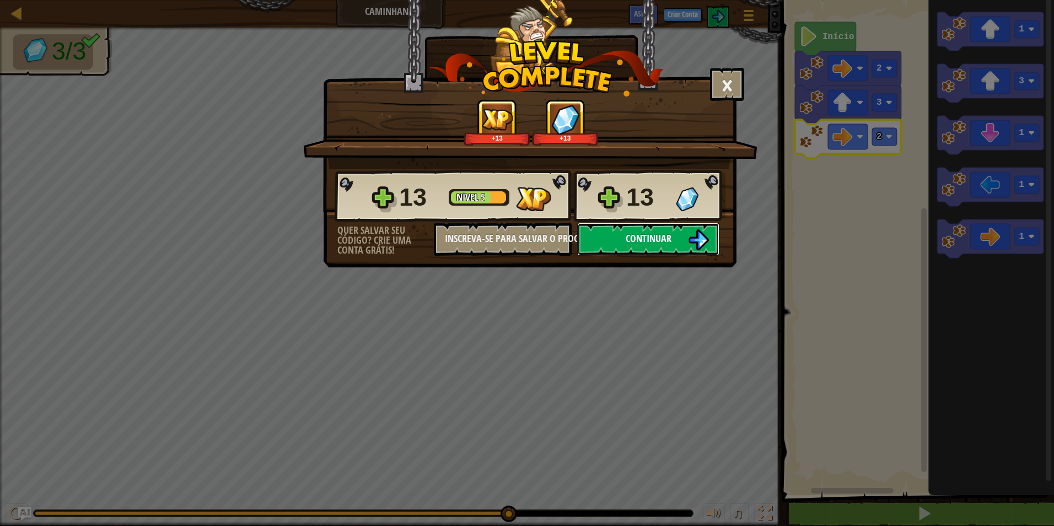
click at [701, 241] on img at bounding box center [698, 239] width 21 height 21
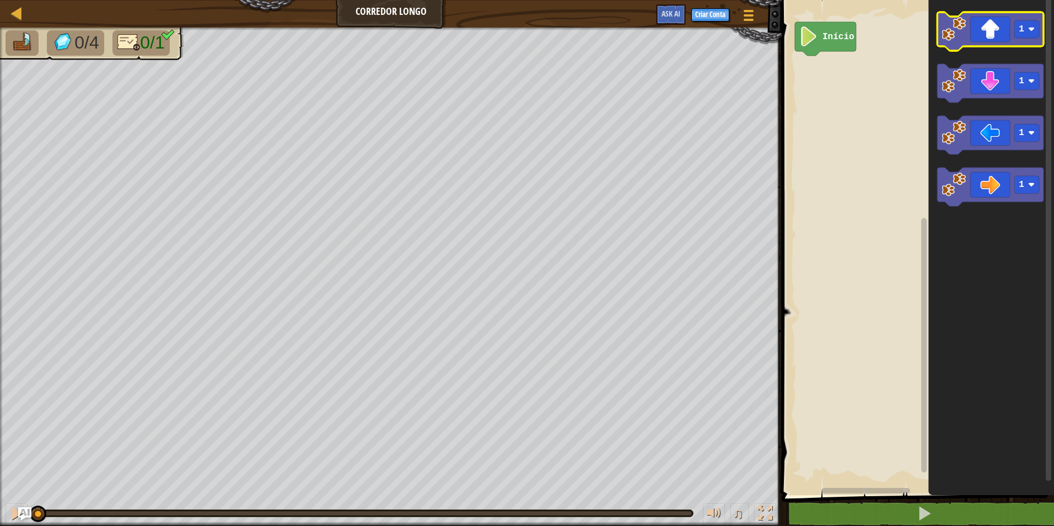
click at [987, 37] on icon "Espaço de trabalho do Blockly" at bounding box center [991, 31] width 106 height 39
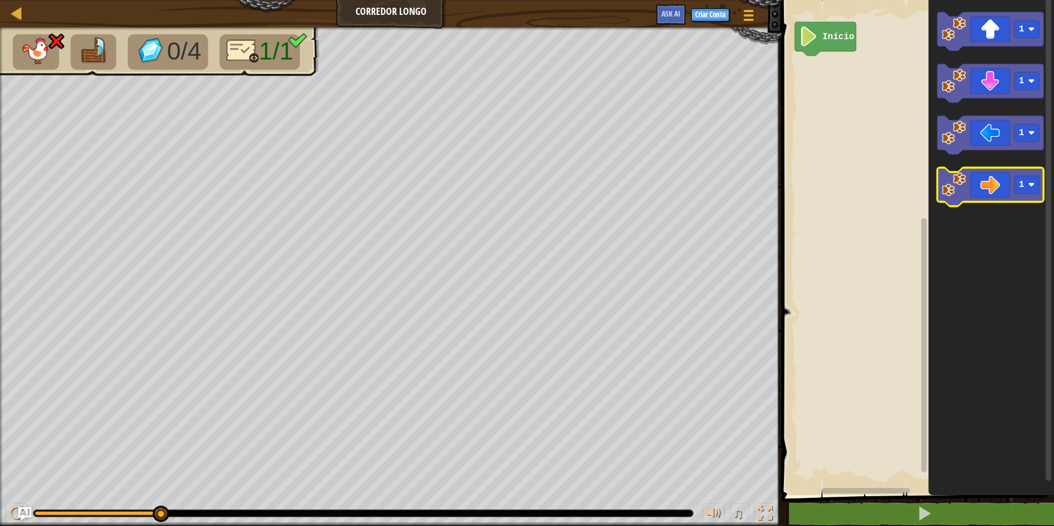
click at [970, 190] on icon "Espaço de trabalho do Blockly" at bounding box center [991, 187] width 106 height 39
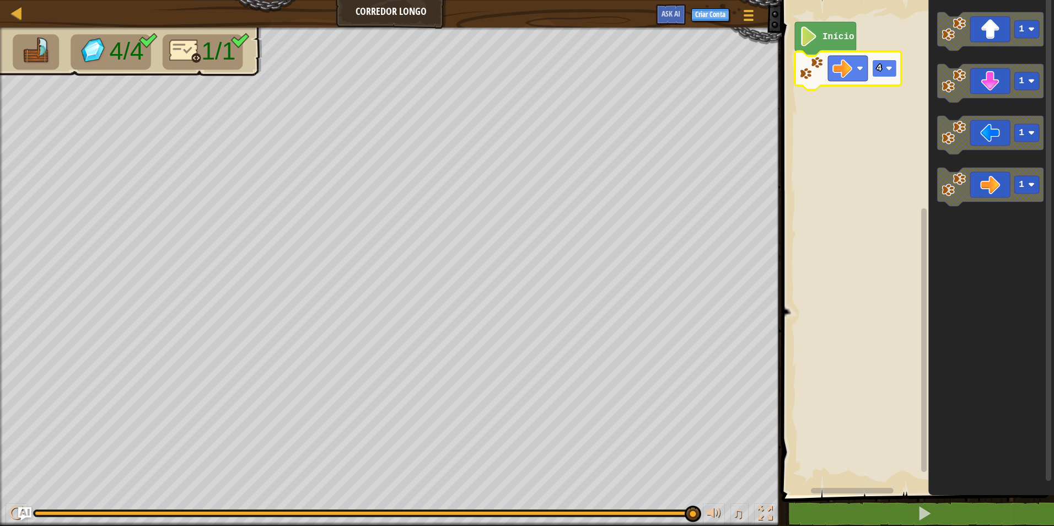
click at [886, 67] on rect "Espaço de trabalho do Blockly" at bounding box center [884, 69] width 25 height 18
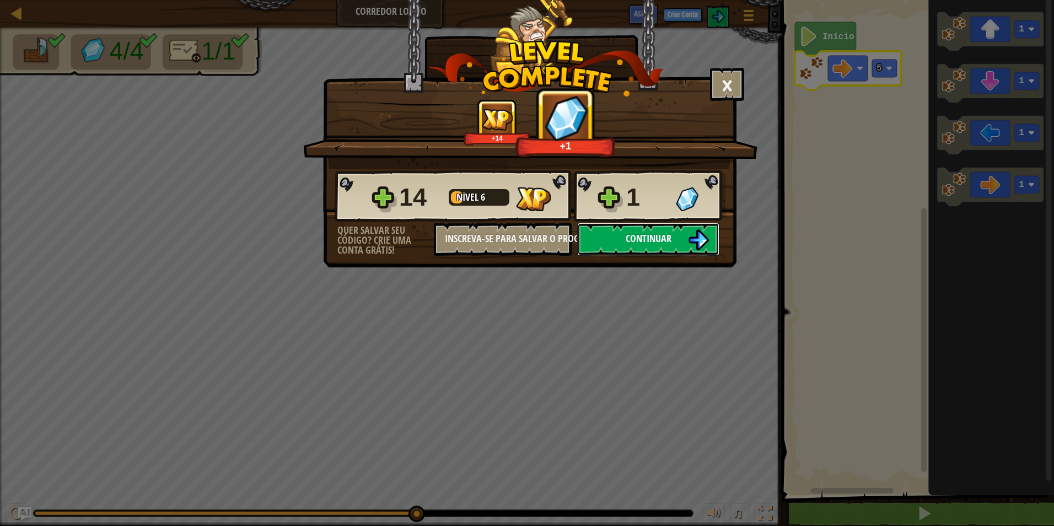
click at [630, 231] on button "Continuar" at bounding box center [648, 239] width 142 height 33
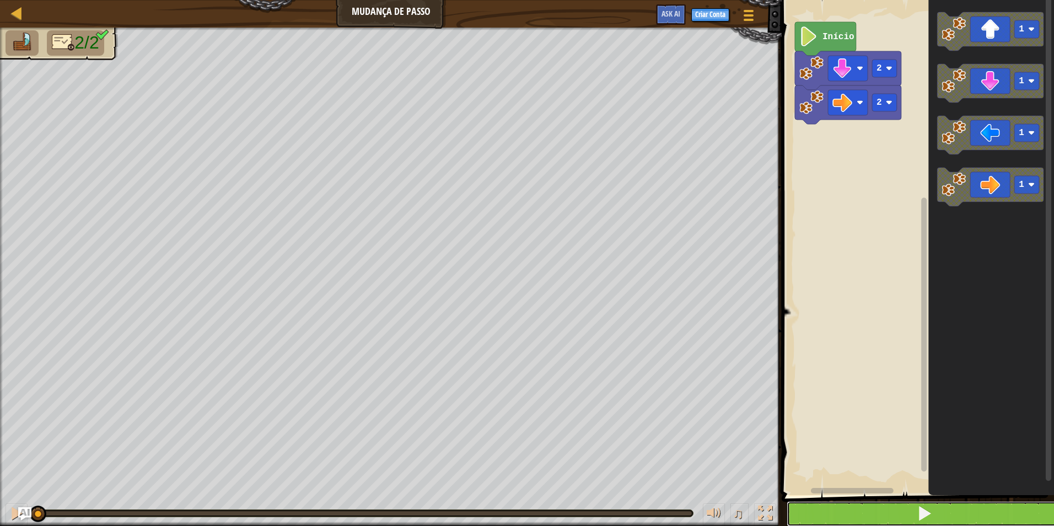
drag, startPoint x: 840, startPoint y: 516, endPoint x: 852, endPoint y: 513, distance: 12.4
click at [845, 517] on button at bounding box center [925, 513] width 276 height 25
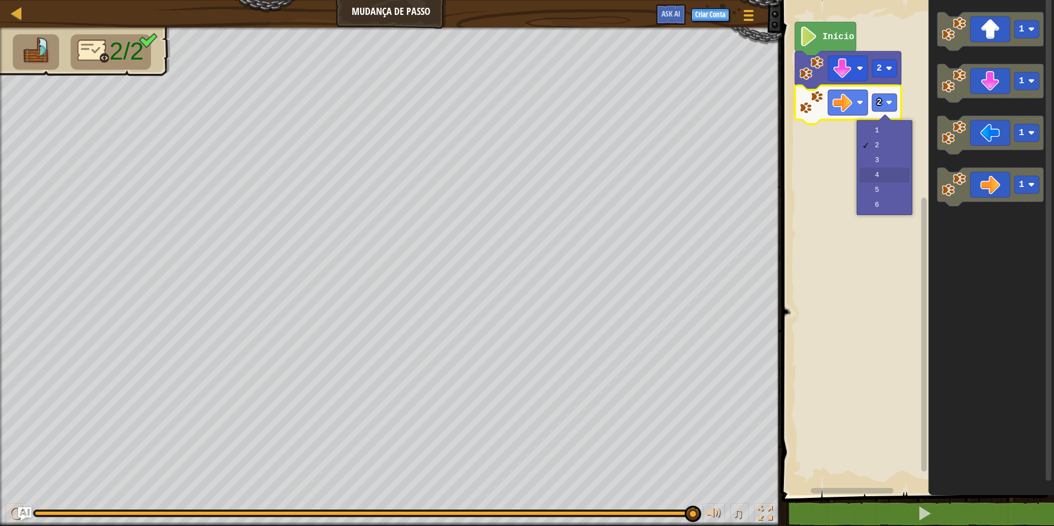
drag, startPoint x: 870, startPoint y: 172, endPoint x: 869, endPoint y: 178, distance: 6.7
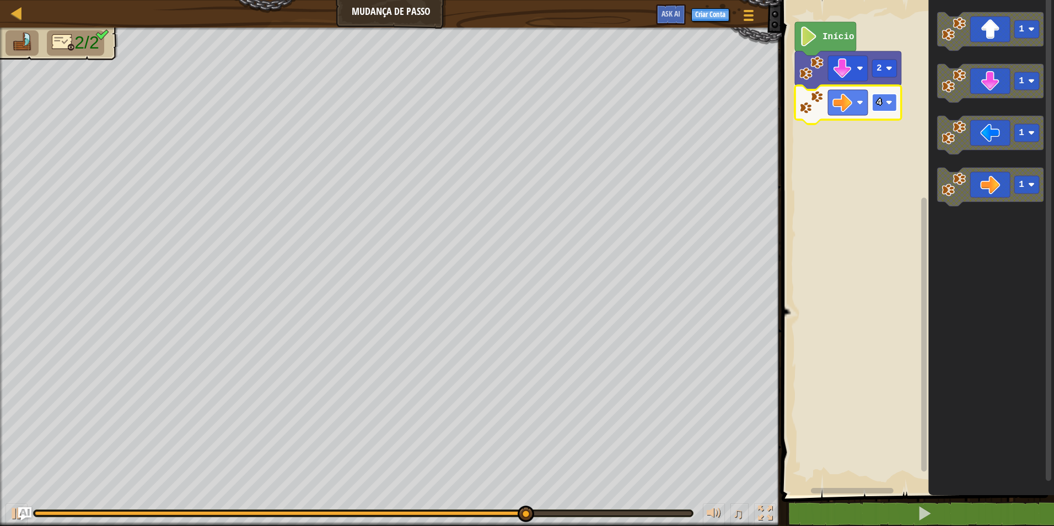
click at [891, 100] on image "Espaço de trabalho do Blockly" at bounding box center [889, 102] width 7 height 7
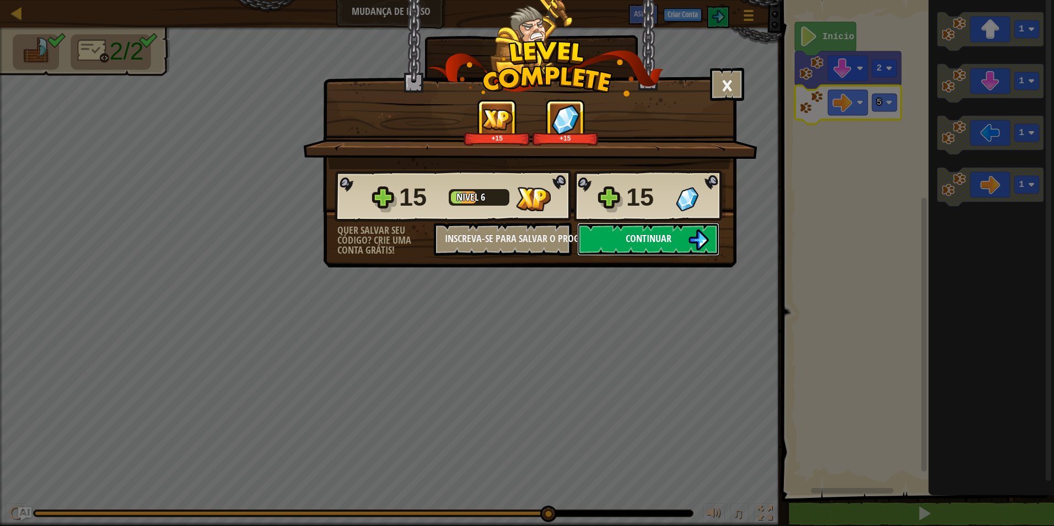
click at [640, 236] on span "Continuar" at bounding box center [649, 239] width 46 height 14
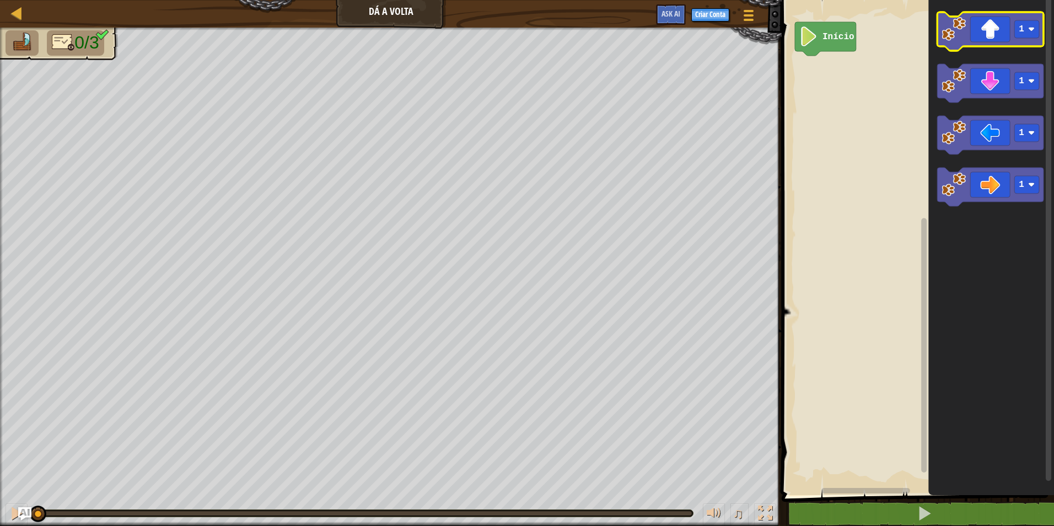
click at [1004, 17] on icon "Espaço de trabalho do Blockly" at bounding box center [991, 31] width 106 height 39
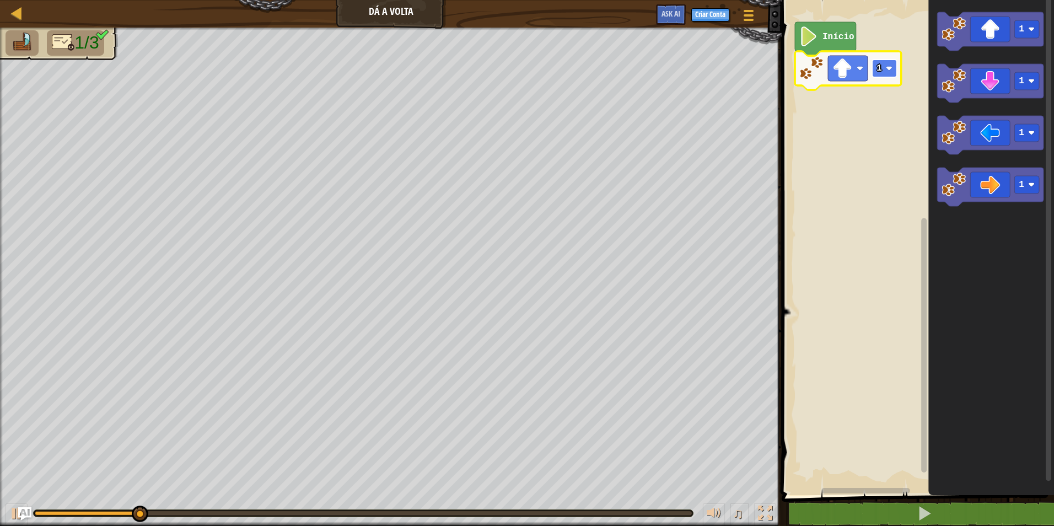
click at [887, 68] on image "Espaço de trabalho do Blockly" at bounding box center [889, 68] width 7 height 7
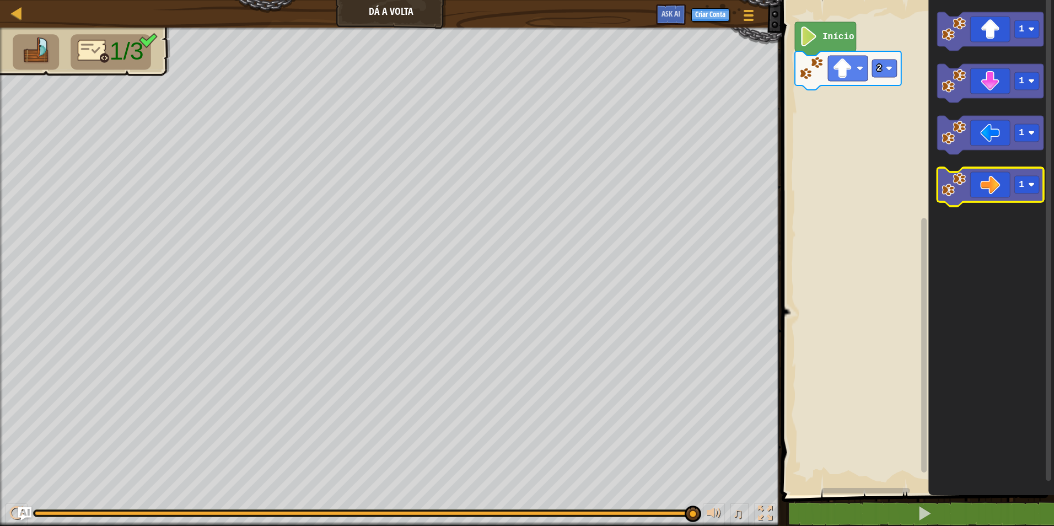
click at [1013, 180] on icon "Espaço de trabalho do Blockly" at bounding box center [991, 187] width 106 height 39
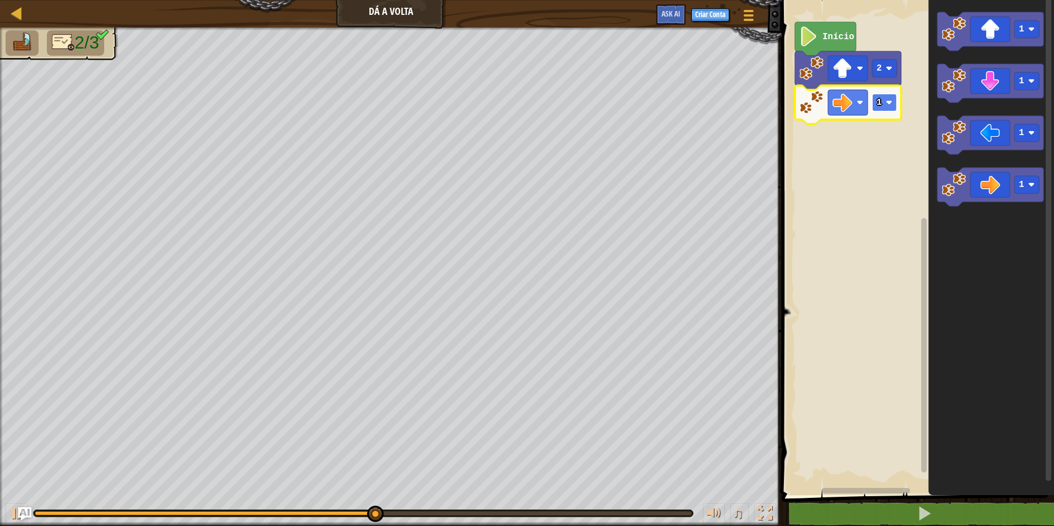
click at [886, 102] on rect "Espaço de trabalho do Blockly" at bounding box center [884, 103] width 25 height 18
click at [1009, 82] on icon "Espaço de trabalho do Blockly" at bounding box center [991, 83] width 106 height 39
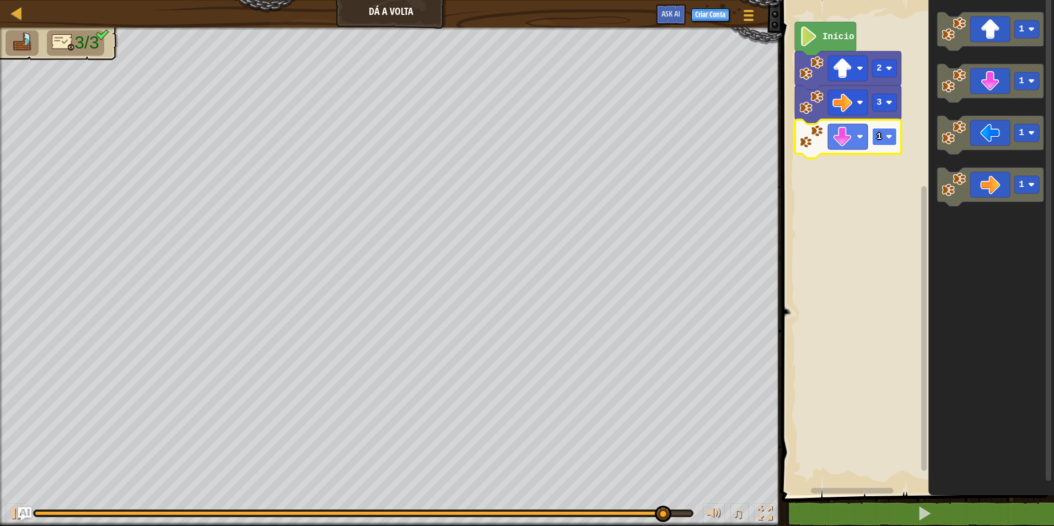
click at [886, 132] on rect "Espaço de trabalho do Blockly" at bounding box center [884, 137] width 25 height 18
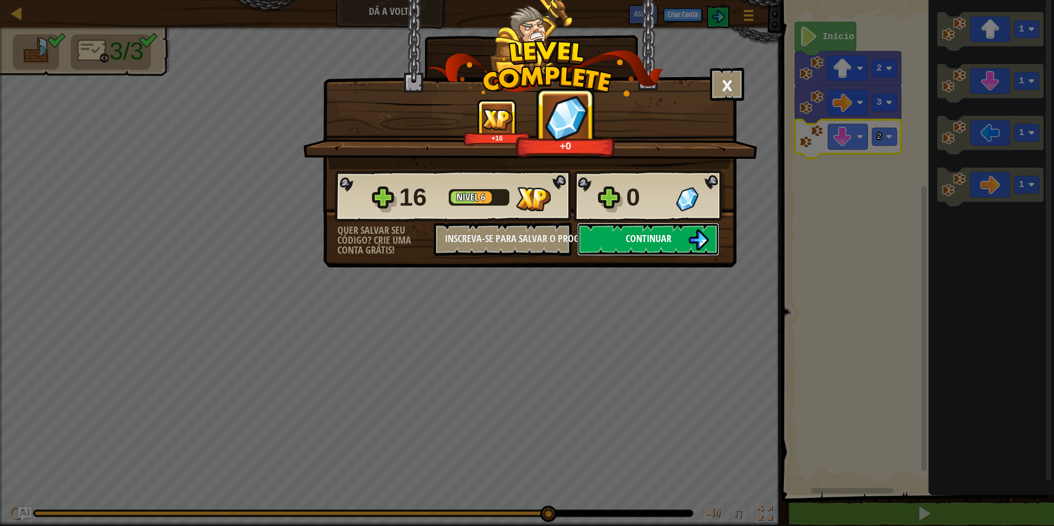
click at [695, 244] on img at bounding box center [698, 239] width 21 height 21
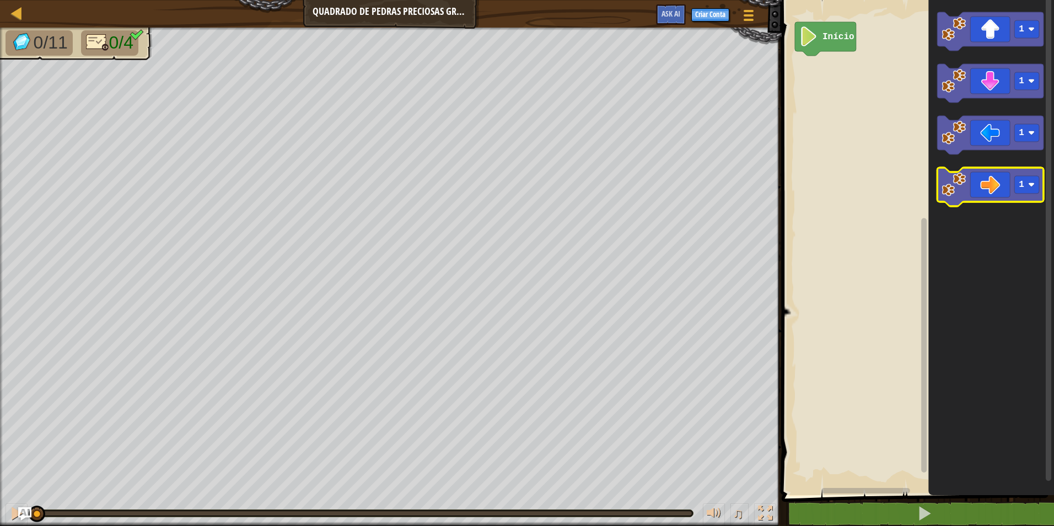
click at [1004, 174] on icon "Espaço de trabalho do Blockly" at bounding box center [991, 187] width 106 height 39
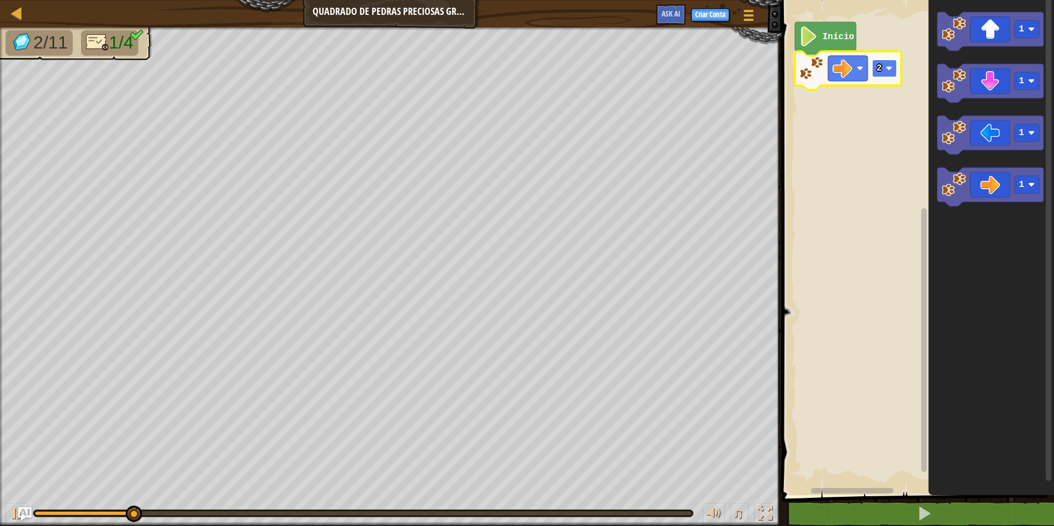
click at [879, 74] on rect "Espaço de trabalho do Blockly" at bounding box center [884, 69] width 25 height 18
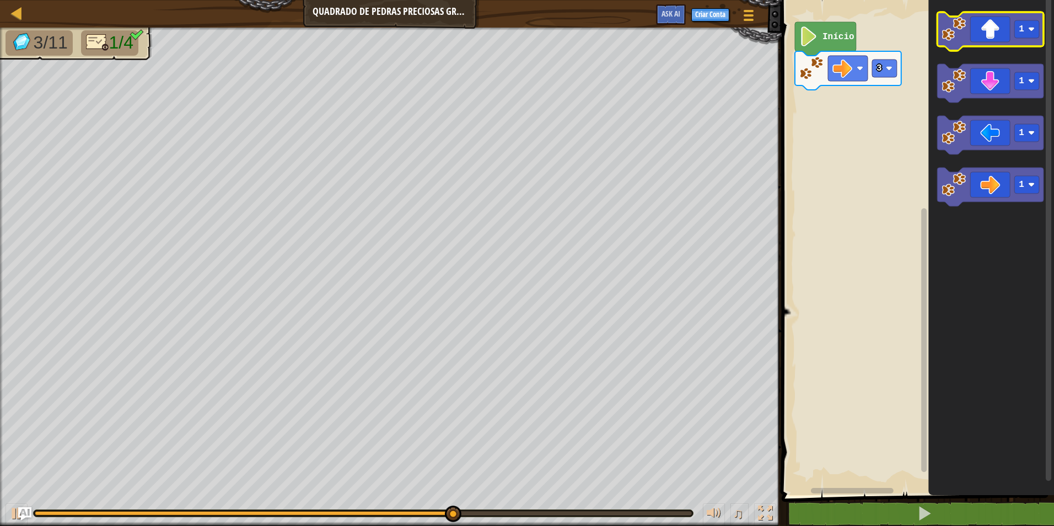
click at [953, 29] on image "Espaço de trabalho do Blockly" at bounding box center [954, 29] width 24 height 24
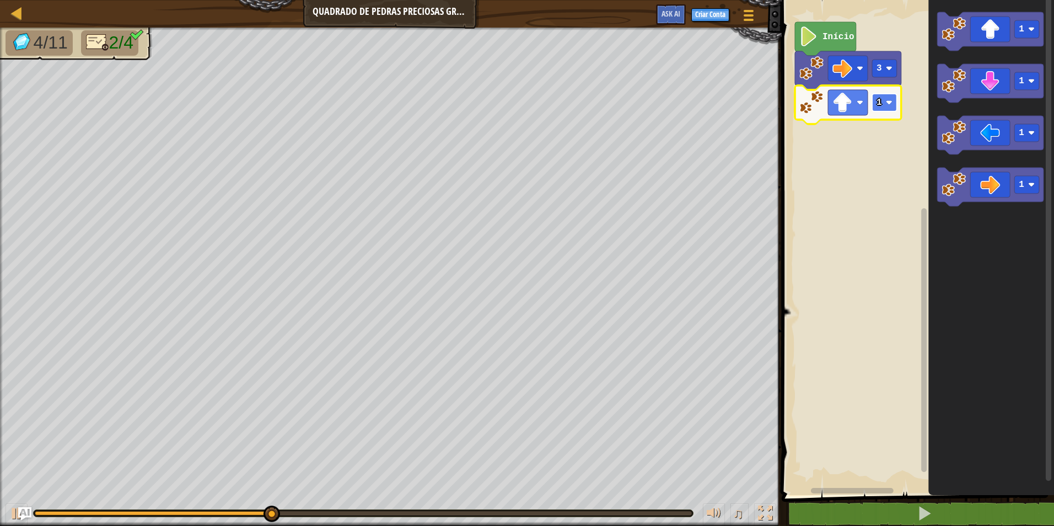
click at [882, 101] on rect "Espaço de trabalho do Blockly" at bounding box center [884, 103] width 25 height 18
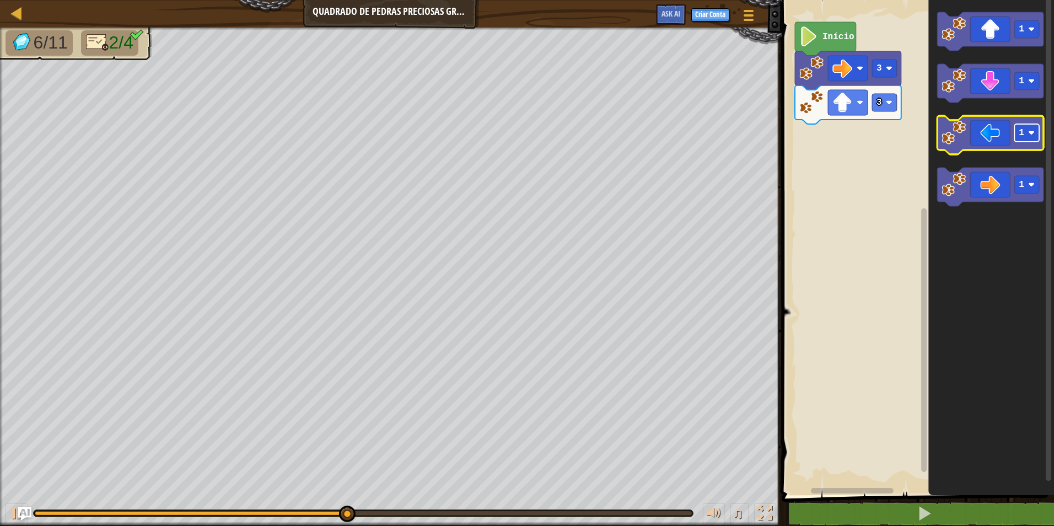
click at [1036, 137] on rect "Espaço de trabalho do Blockly" at bounding box center [1027, 133] width 25 height 18
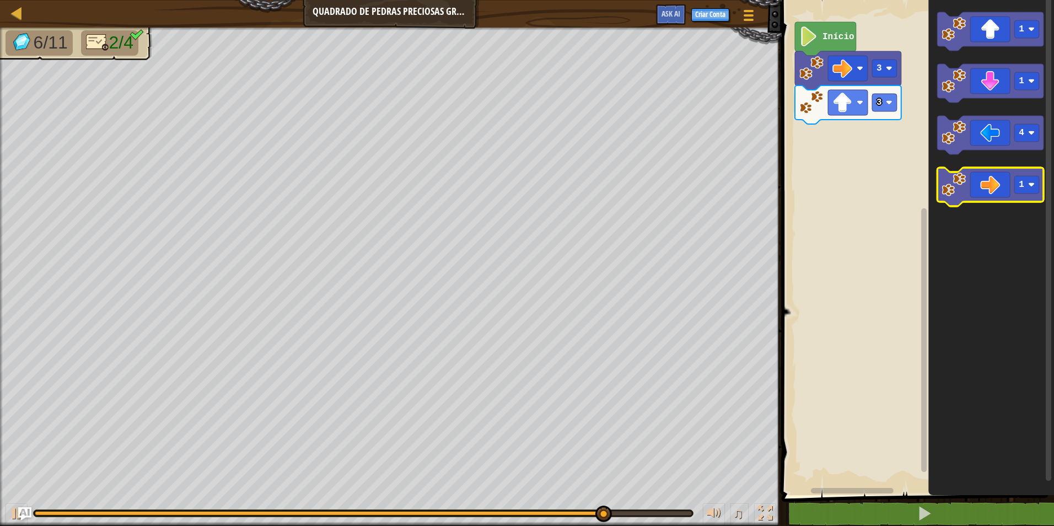
click at [1002, 195] on icon "Espaço de trabalho do Blockly" at bounding box center [991, 187] width 106 height 39
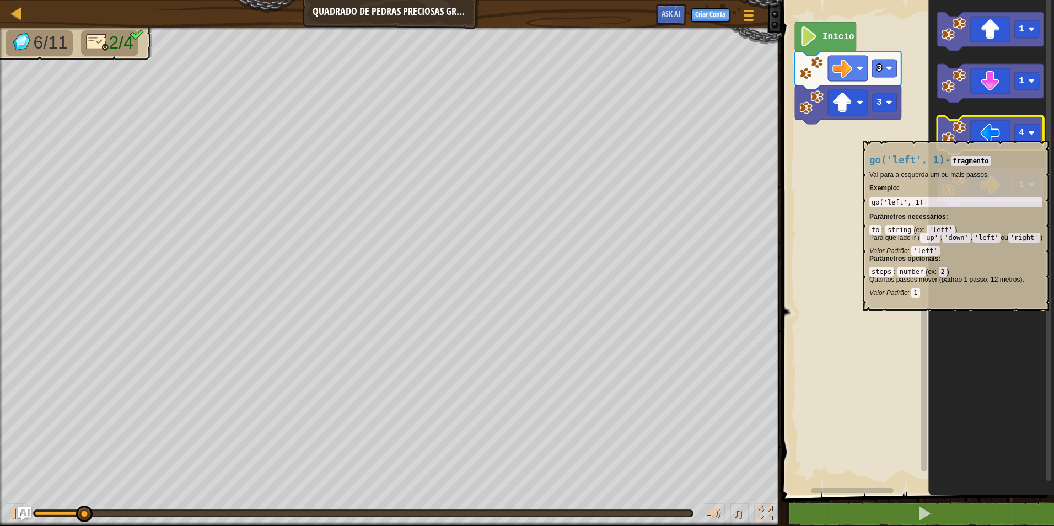
click at [992, 135] on icon "Espaço de trabalho do Blockly" at bounding box center [991, 135] width 106 height 39
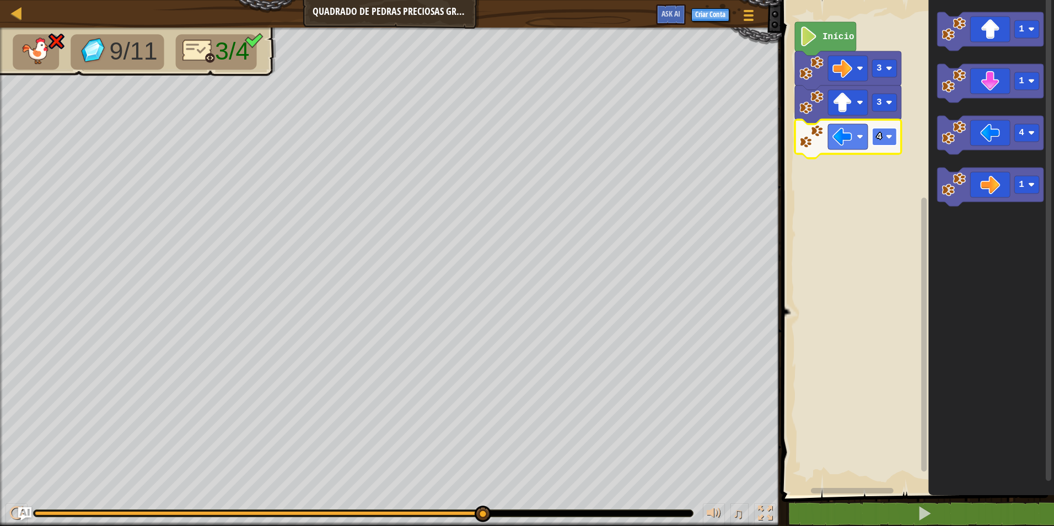
click at [882, 133] on rect "Espaço de trabalho do Blockly" at bounding box center [884, 137] width 25 height 18
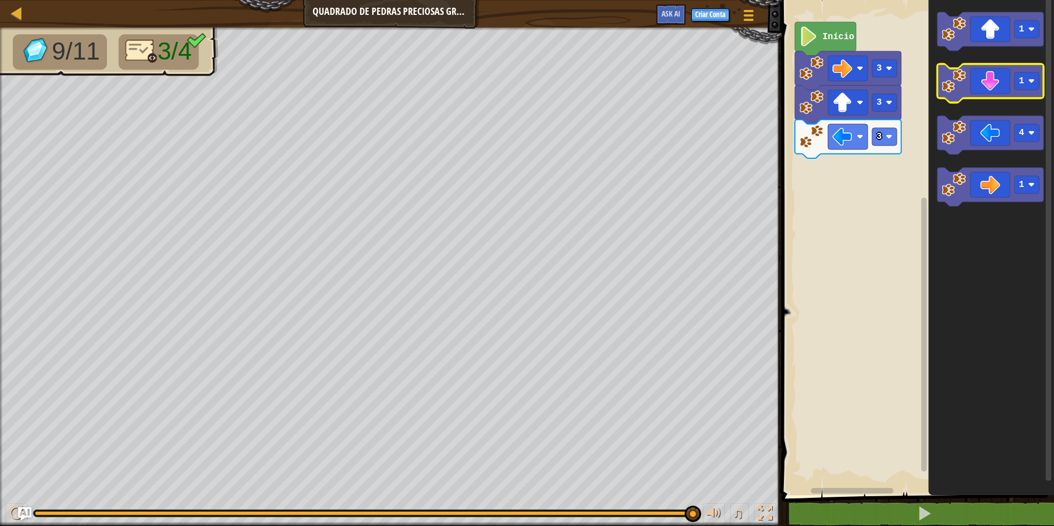
click at [962, 68] on icon "Espaço de trabalho do Blockly" at bounding box center [991, 83] width 106 height 39
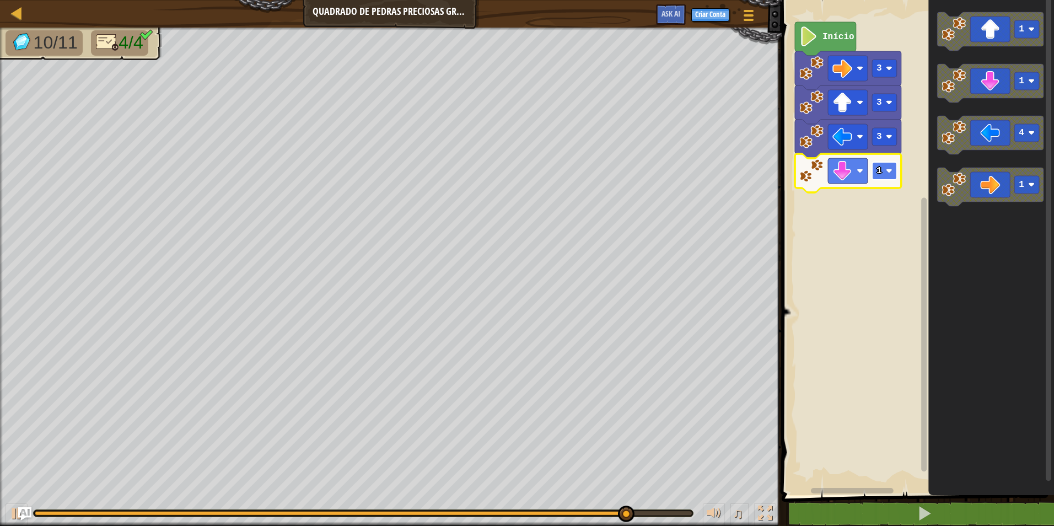
click at [881, 170] on text "1" at bounding box center [880, 171] width 6 height 10
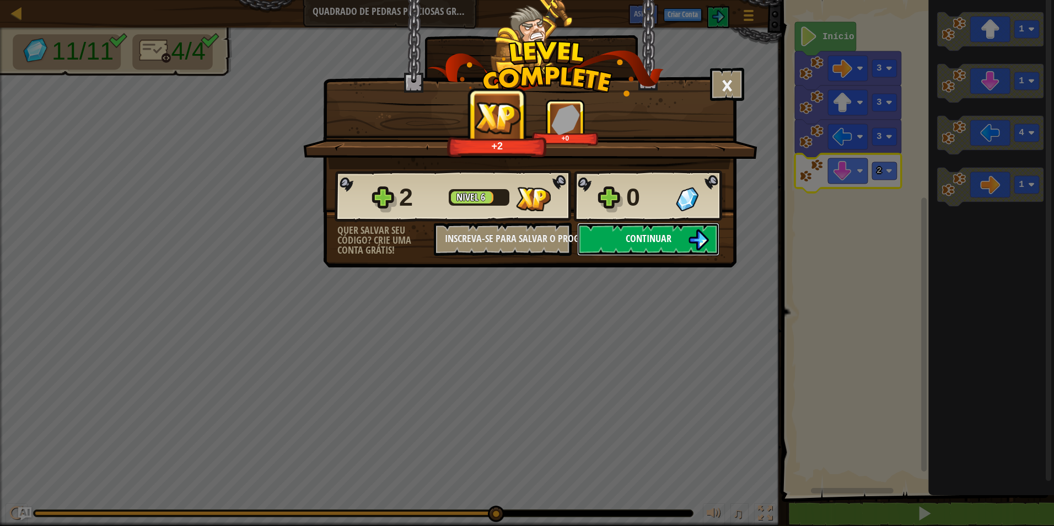
click at [589, 232] on button "Continuar" at bounding box center [648, 239] width 142 height 33
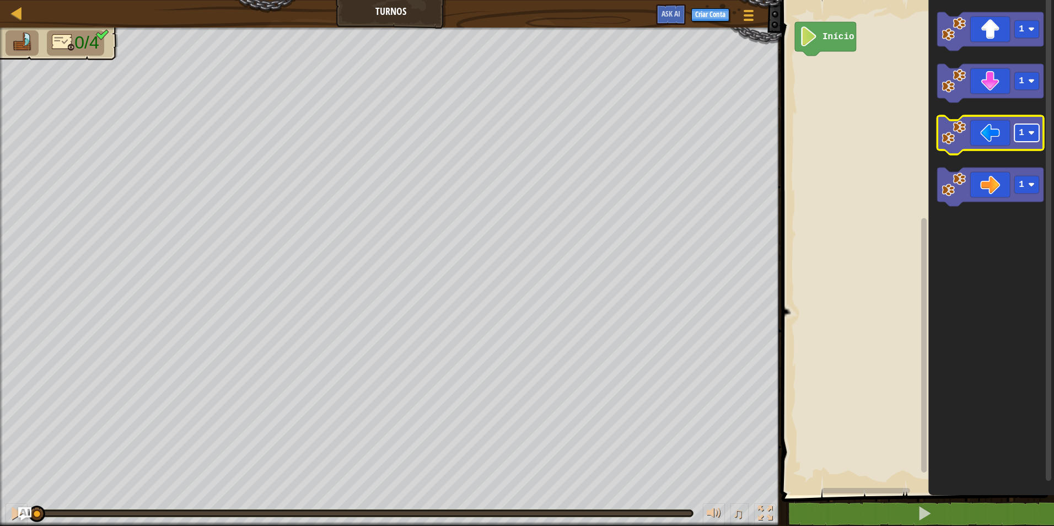
click at [1030, 125] on rect "Espaço de trabalho do Blockly" at bounding box center [1027, 133] width 25 height 18
click at [940, 144] on icon "Espaço de trabalho do Blockly" at bounding box center [991, 135] width 106 height 39
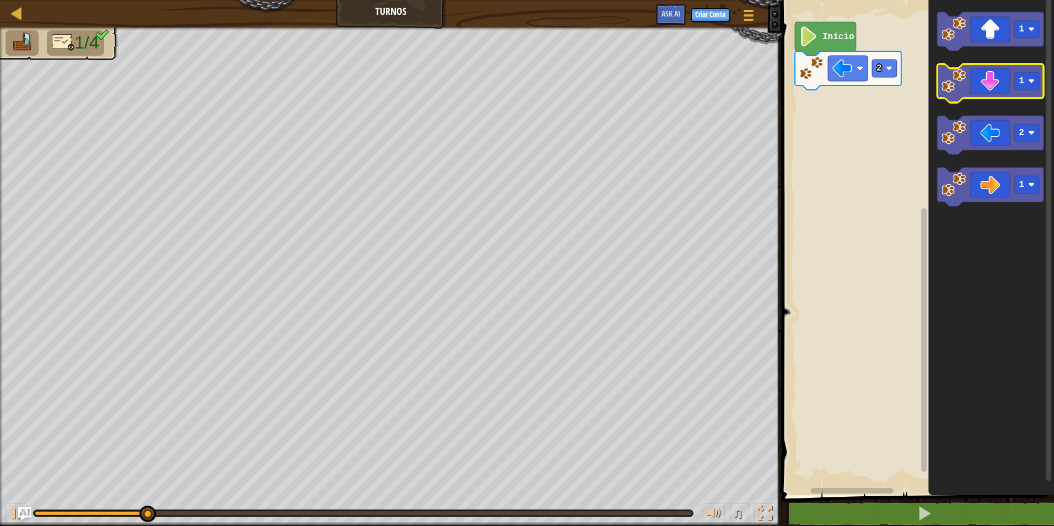
click at [990, 98] on icon "Espaço de trabalho do Blockly" at bounding box center [991, 83] width 106 height 39
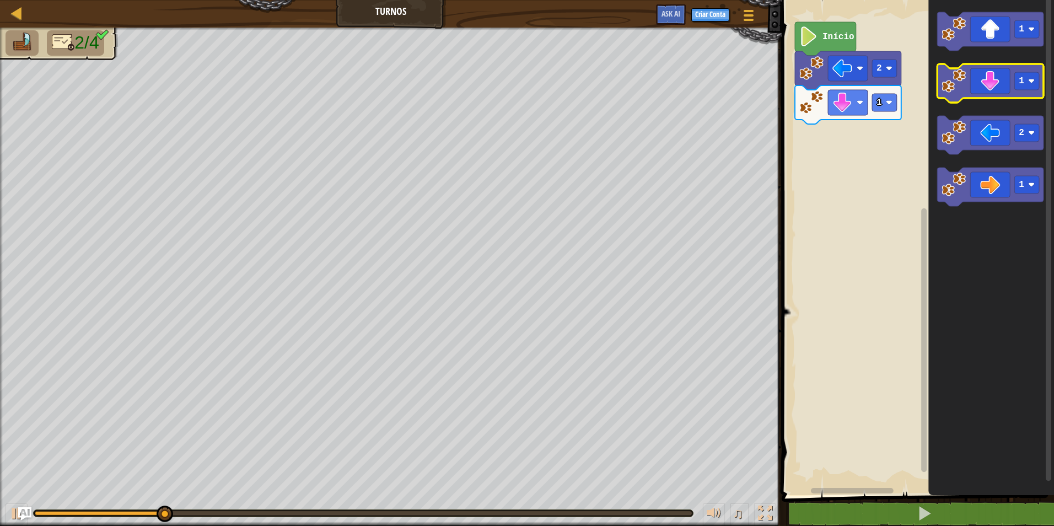
click at [984, 100] on rect "Espaço de trabalho do Blockly" at bounding box center [991, 83] width 106 height 39
click at [976, 88] on icon "Espaço de trabalho do Blockly" at bounding box center [991, 83] width 106 height 39
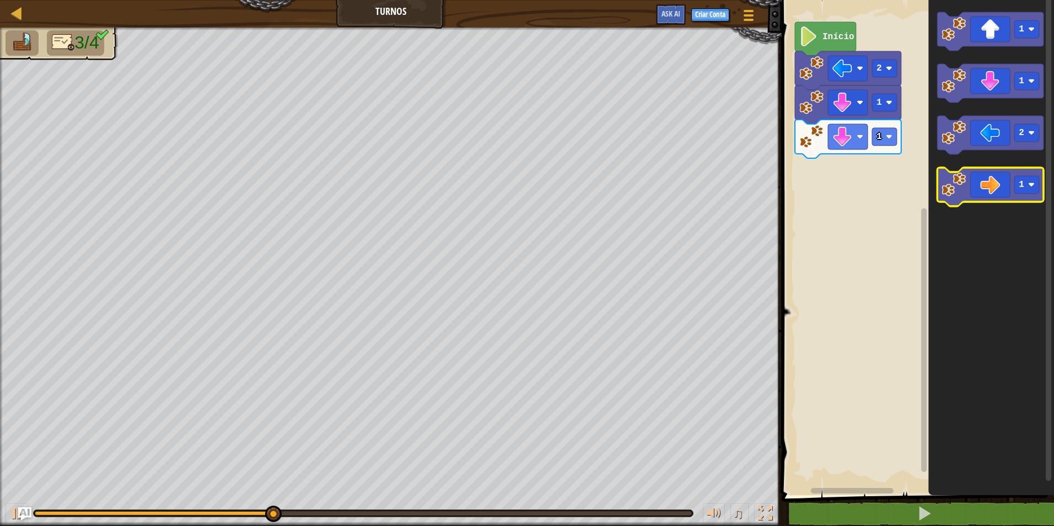
click at [949, 197] on g "1" at bounding box center [991, 187] width 106 height 39
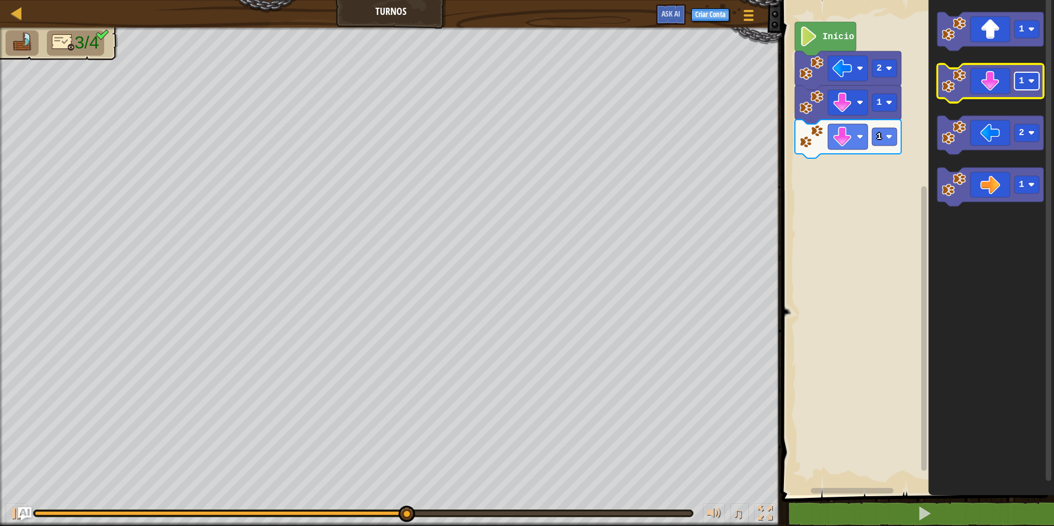
click at [1022, 85] on text "1" at bounding box center [1022, 81] width 6 height 10
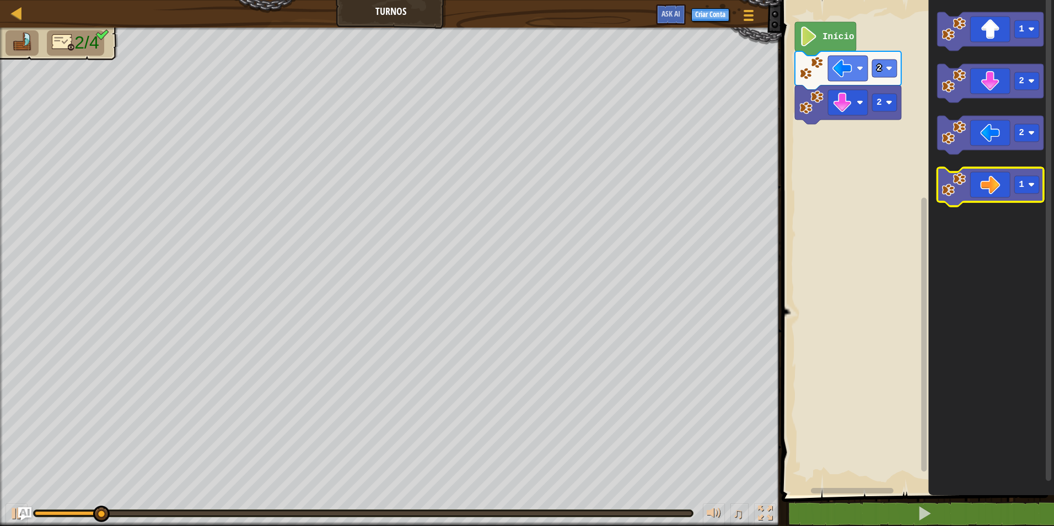
click at [1002, 177] on icon "Espaço de trabalho do Blockly" at bounding box center [991, 187] width 106 height 39
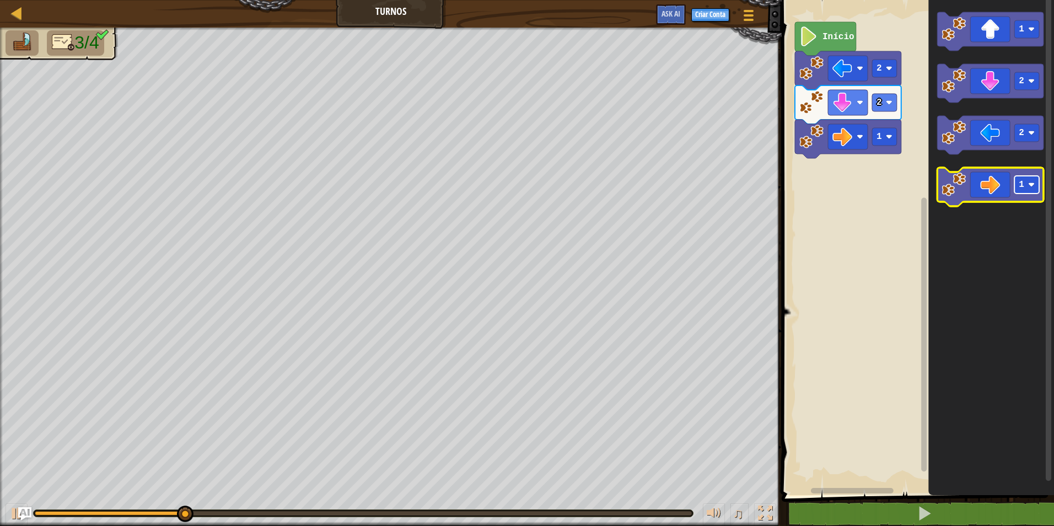
click at [1022, 187] on text "1" at bounding box center [1022, 185] width 6 height 10
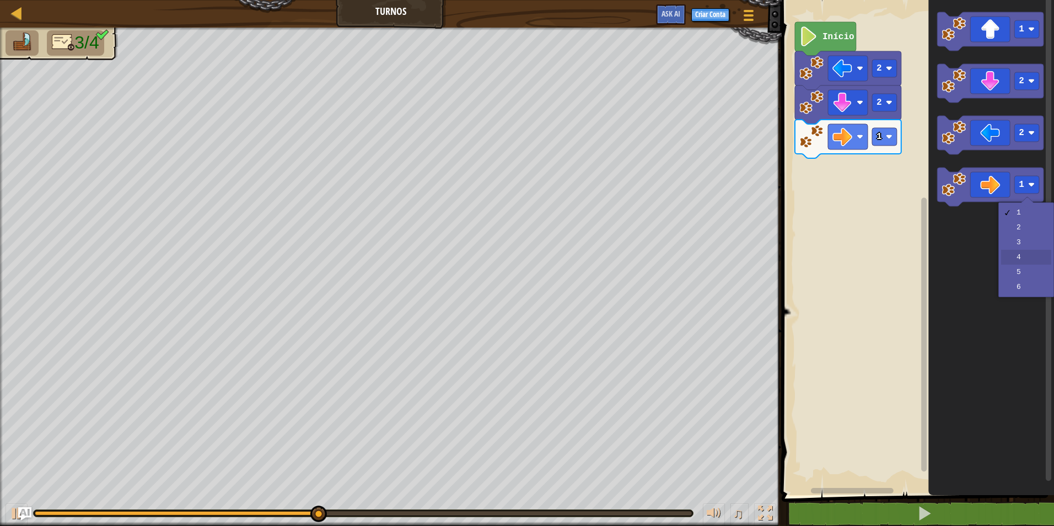
drag, startPoint x: 1019, startPoint y: 260, endPoint x: 1012, endPoint y: 256, distance: 7.7
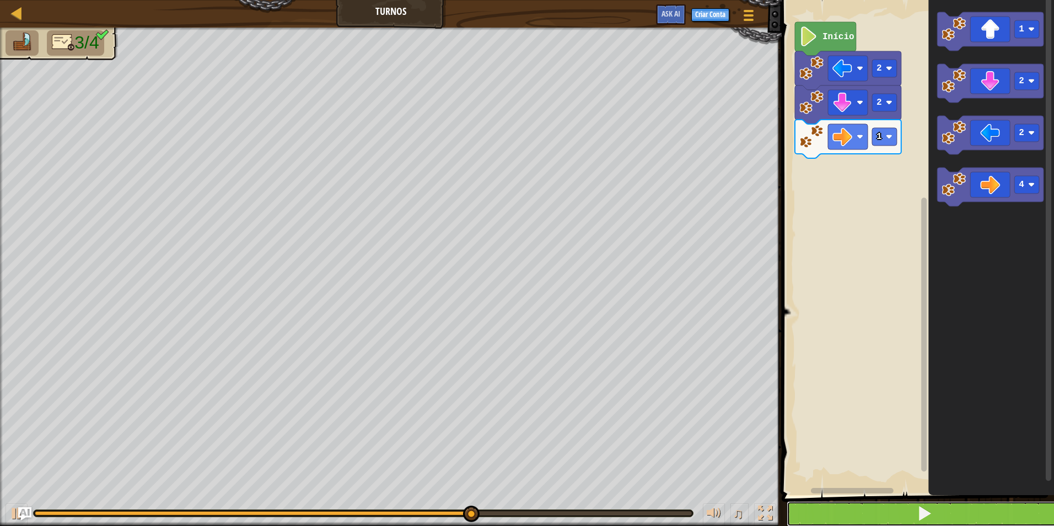
click at [960, 515] on button at bounding box center [925, 513] width 276 height 25
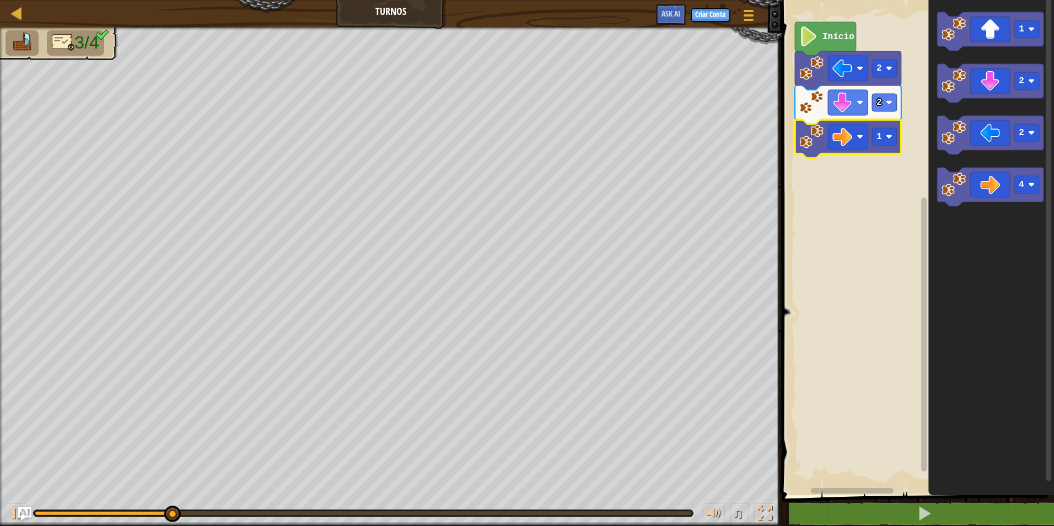
click at [884, 125] on icon "Espaço de trabalho do Blockly" at bounding box center [848, 139] width 106 height 39
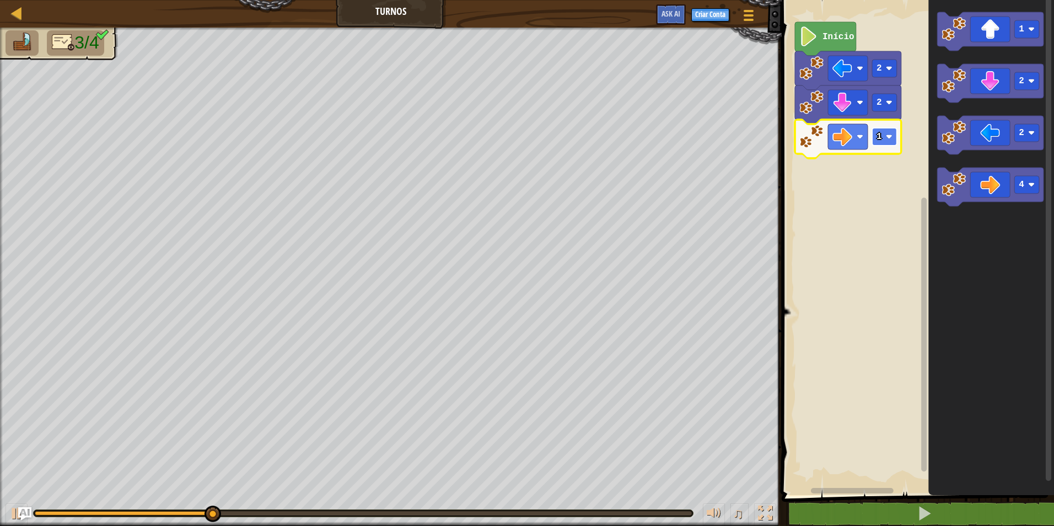
click at [884, 132] on rect "Espaço de trabalho do Blockly" at bounding box center [884, 137] width 25 height 18
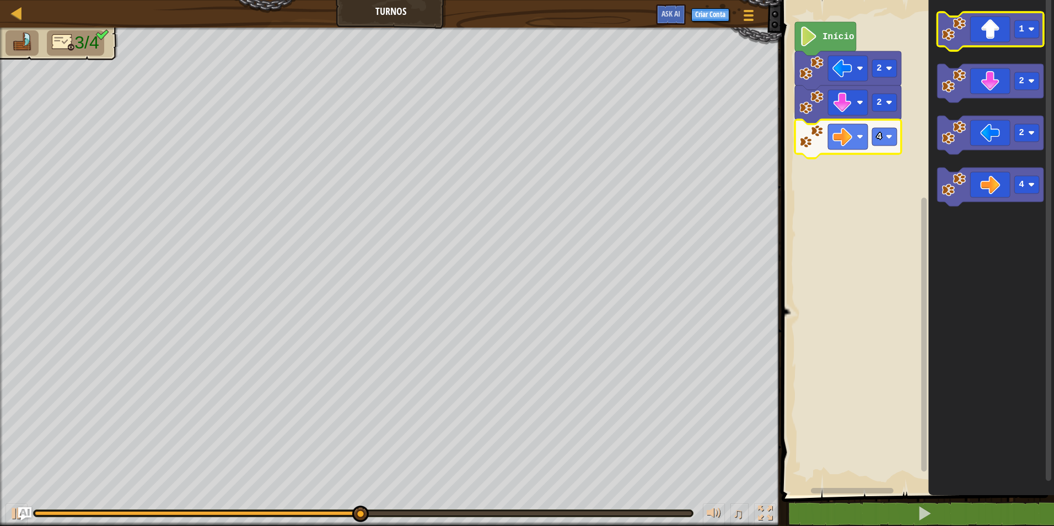
click at [988, 19] on icon "Espaço de trabalho do Blockly" at bounding box center [991, 31] width 106 height 39
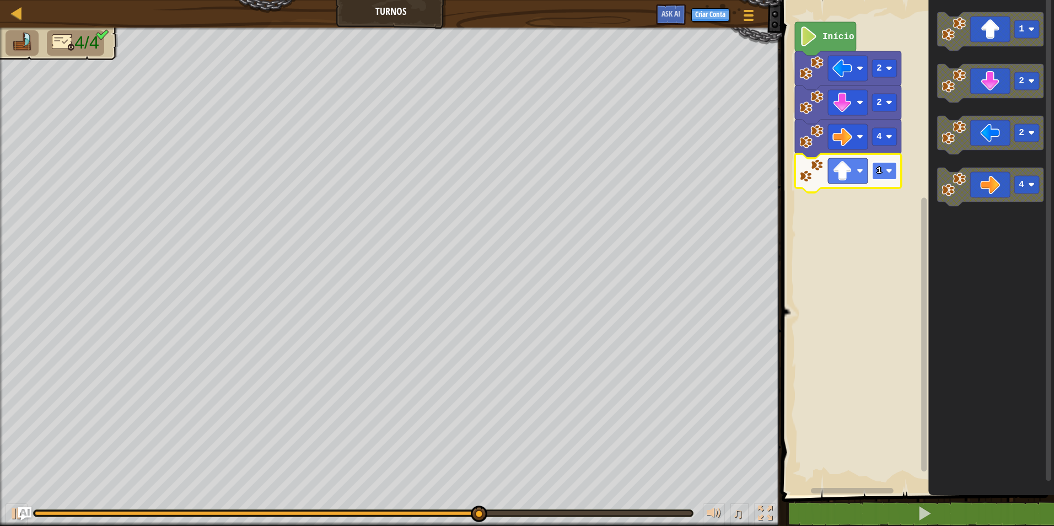
click at [881, 169] on text "1" at bounding box center [880, 171] width 6 height 10
click at [888, 167] on rect "Espaço de trabalho do Blockly" at bounding box center [884, 171] width 25 height 18
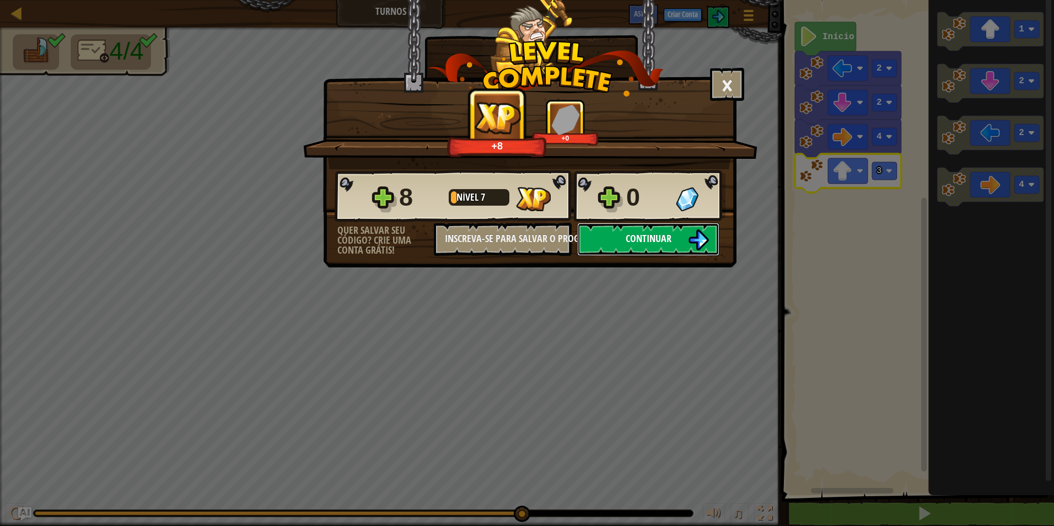
click at [642, 237] on span "Continuar" at bounding box center [649, 239] width 46 height 14
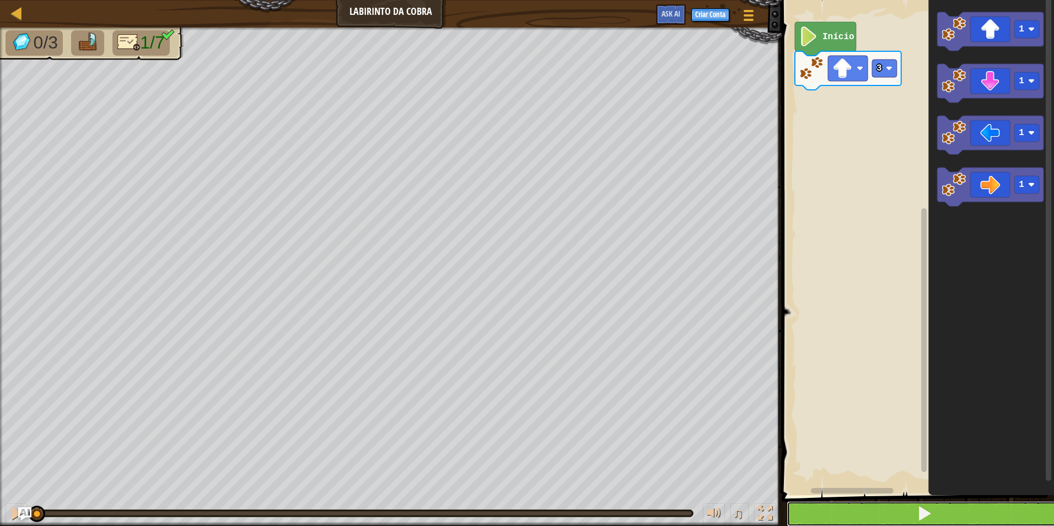
click at [866, 521] on button at bounding box center [925, 513] width 276 height 25
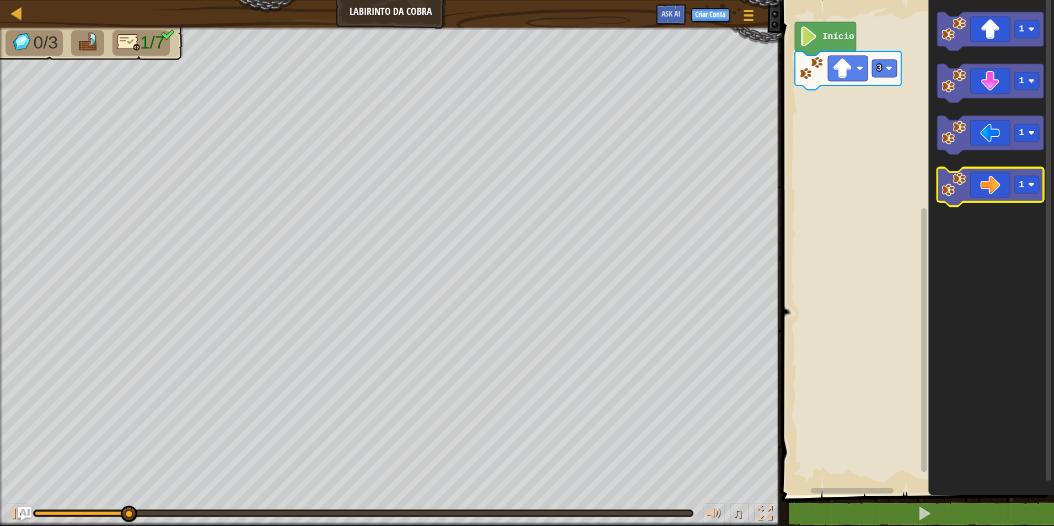
click at [960, 186] on image "Espaço de trabalho do Blockly" at bounding box center [954, 185] width 24 height 24
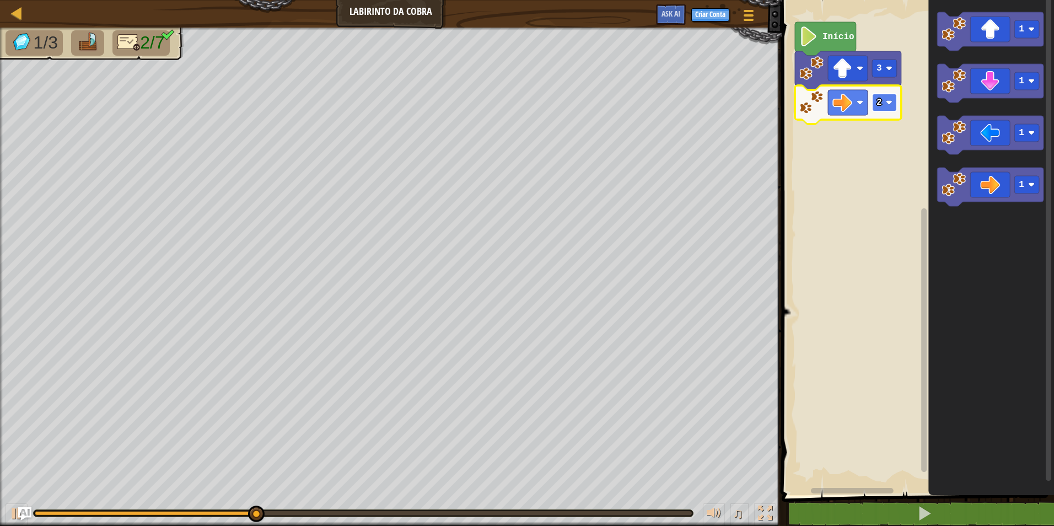
click at [886, 99] on rect "Espaço de trabalho do Blockly" at bounding box center [884, 103] width 25 height 18
click at [835, 233] on rect "Espaço de trabalho do Blockly" at bounding box center [917, 244] width 276 height 501
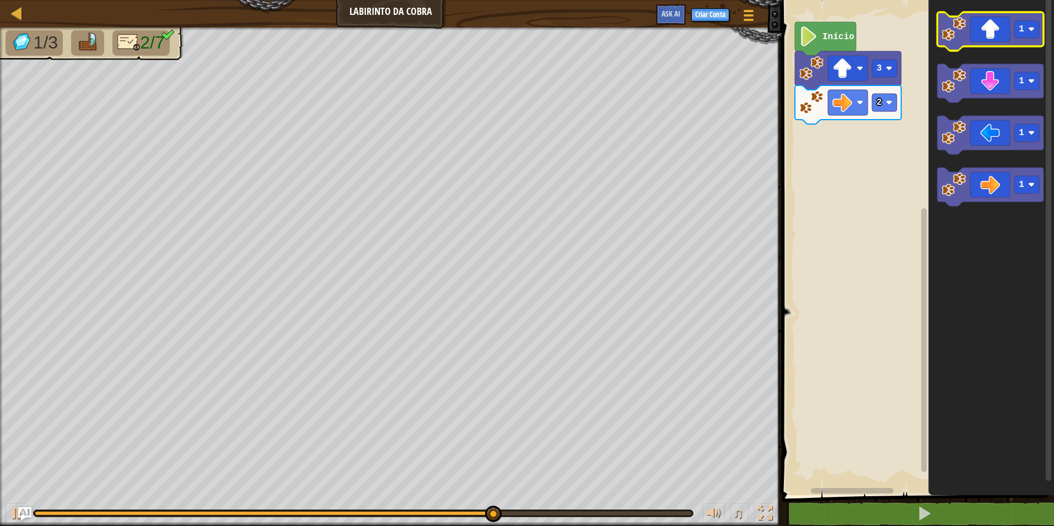
click at [994, 28] on icon "Espaço de trabalho do Blockly" at bounding box center [991, 31] width 106 height 39
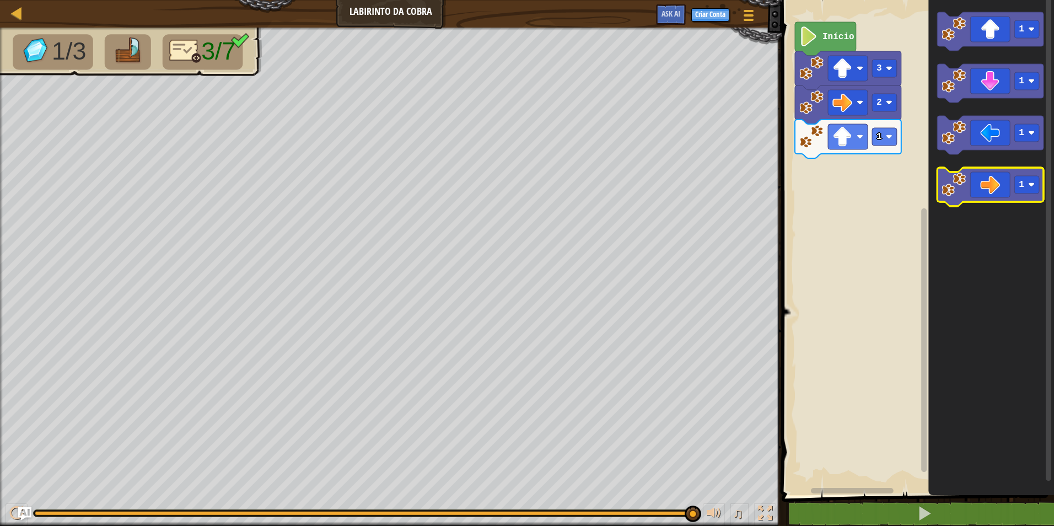
click at [954, 194] on image "Espaço de trabalho do Blockly" at bounding box center [954, 185] width 24 height 24
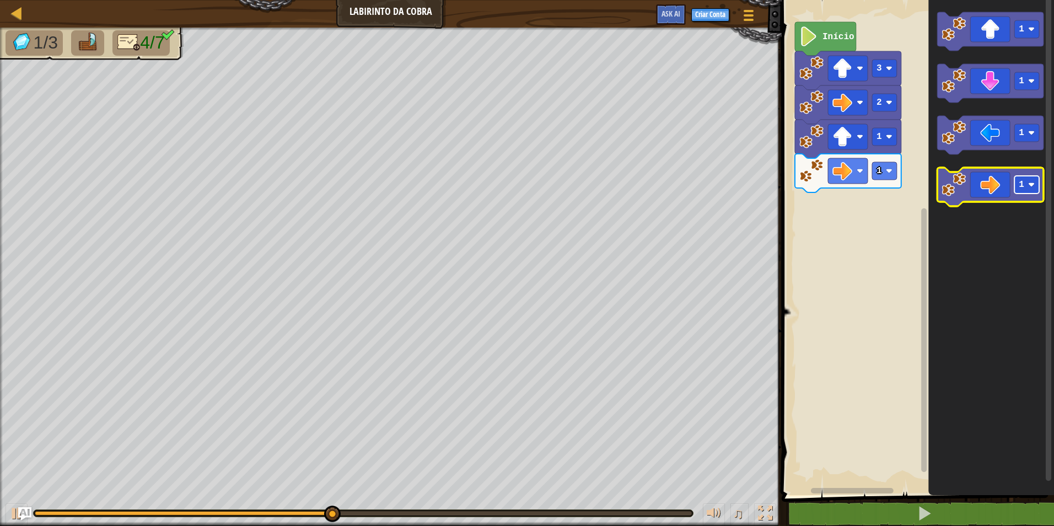
click at [1025, 183] on g "1" at bounding box center [1027, 185] width 25 height 18
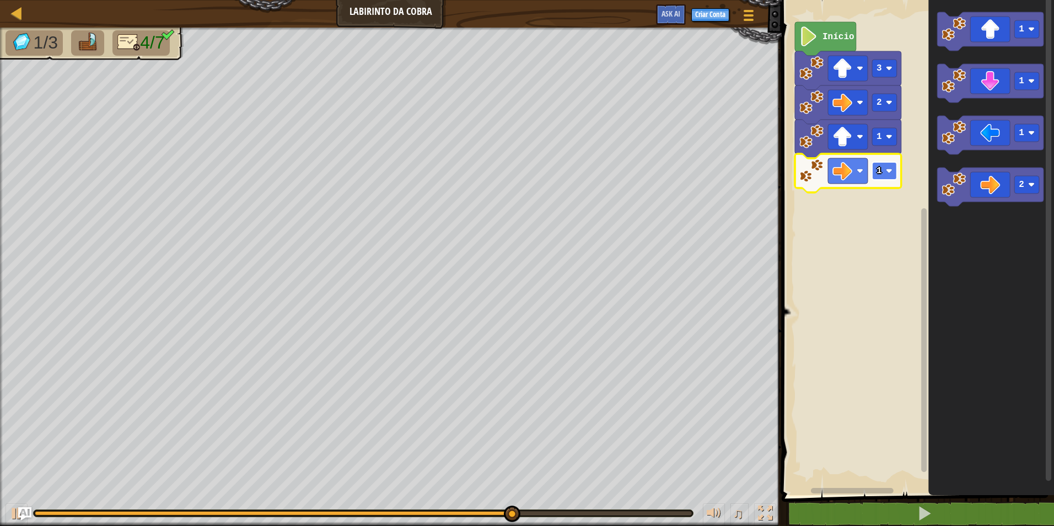
click at [884, 171] on rect "Espaço de trabalho do Blockly" at bounding box center [884, 171] width 25 height 18
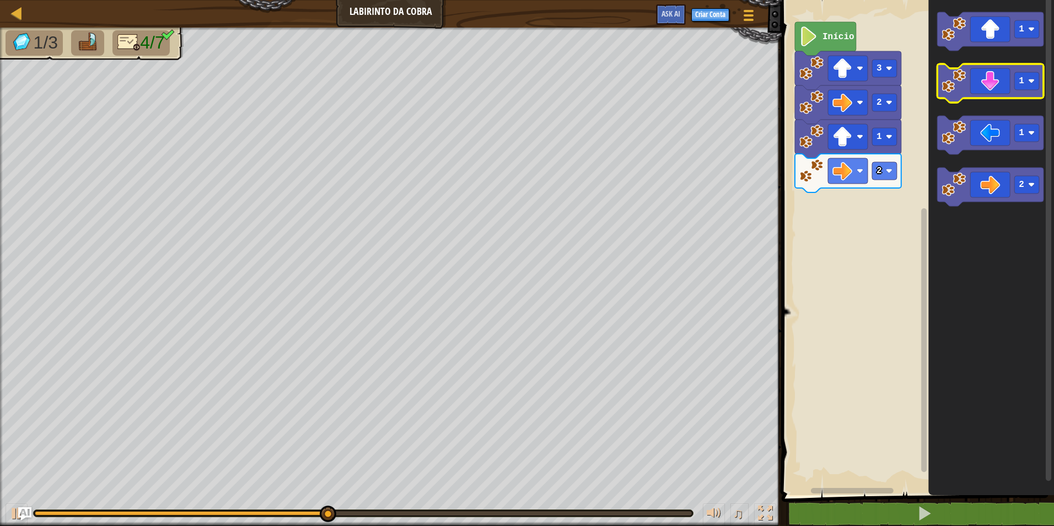
click at [988, 88] on icon "Espaço de trabalho do Blockly" at bounding box center [991, 83] width 106 height 39
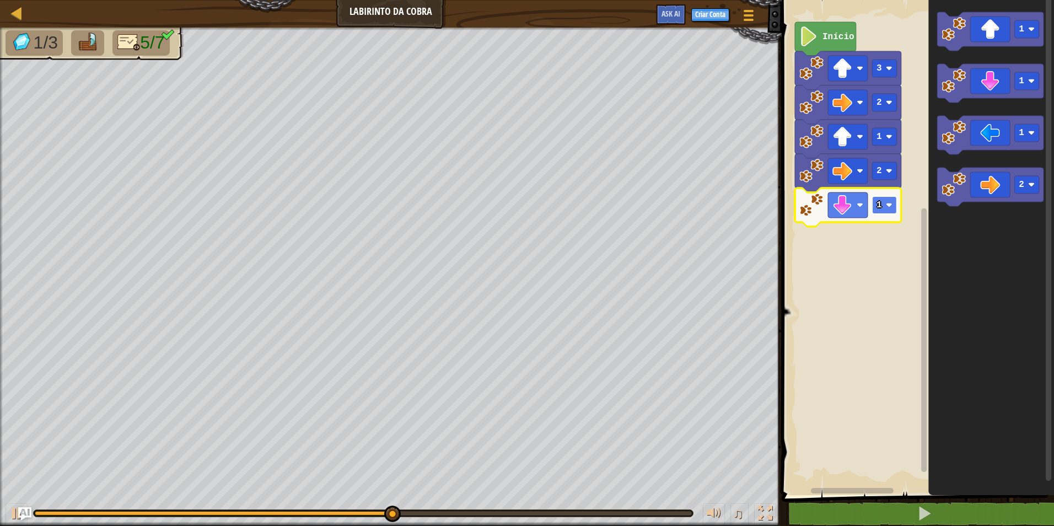
click at [875, 199] on rect "Espaço de trabalho do Blockly" at bounding box center [884, 205] width 25 height 18
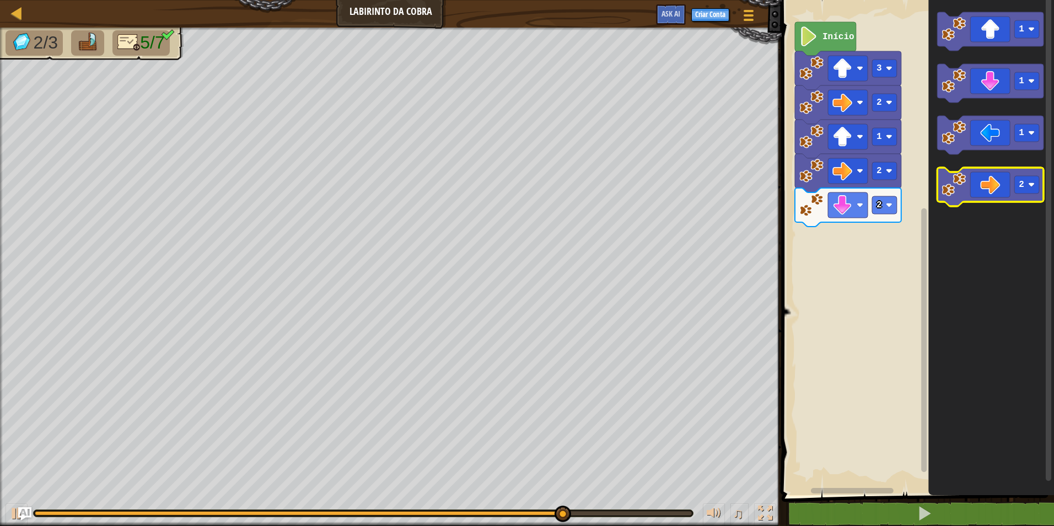
click at [968, 199] on icon "Espaço de trabalho do Blockly" at bounding box center [991, 187] width 106 height 39
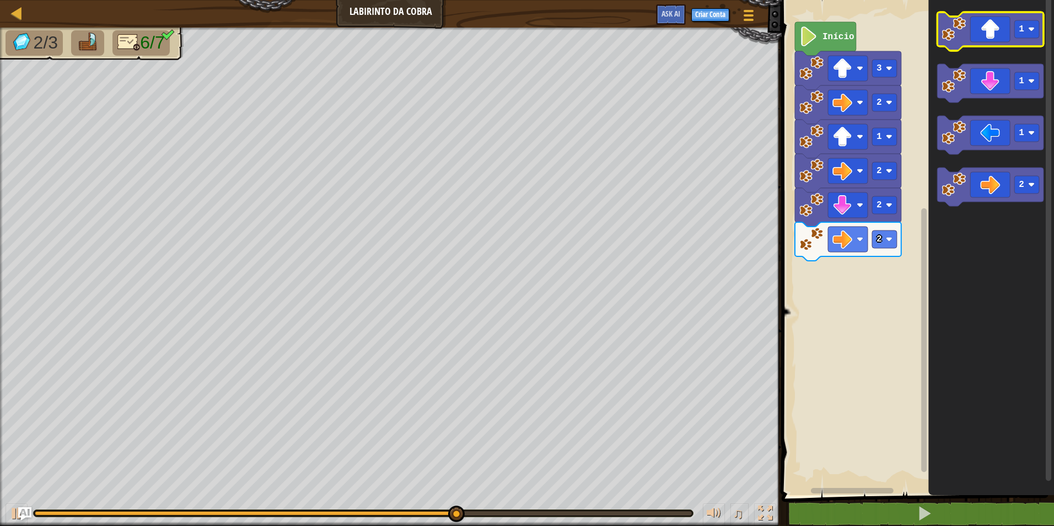
click at [973, 30] on icon "Espaço de trabalho do Blockly" at bounding box center [991, 31] width 106 height 39
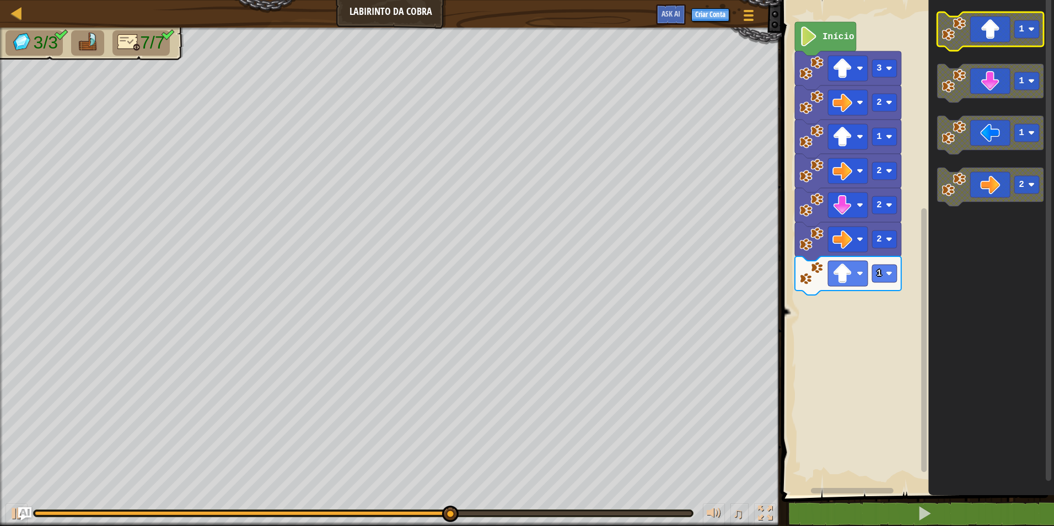
click at [971, 37] on icon "Espaço de trabalho do Blockly" at bounding box center [991, 31] width 106 height 39
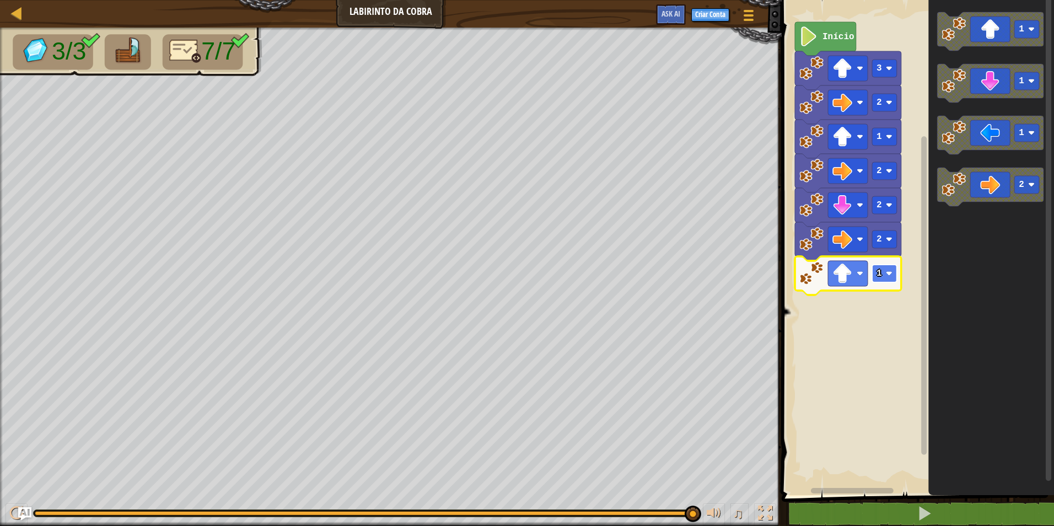
click at [874, 268] on rect "Espaço de trabalho do Blockly" at bounding box center [884, 274] width 25 height 18
click at [882, 270] on rect "Espaço de trabalho do Blockly" at bounding box center [884, 274] width 25 height 18
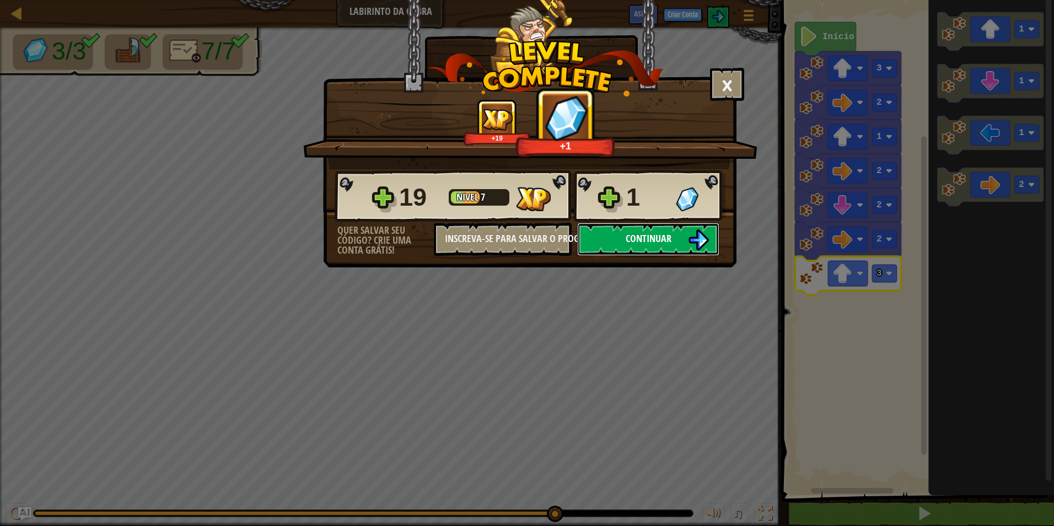
click at [670, 241] on span "Continuar" at bounding box center [649, 239] width 46 height 14
